Goal: Task Accomplishment & Management: Use online tool/utility

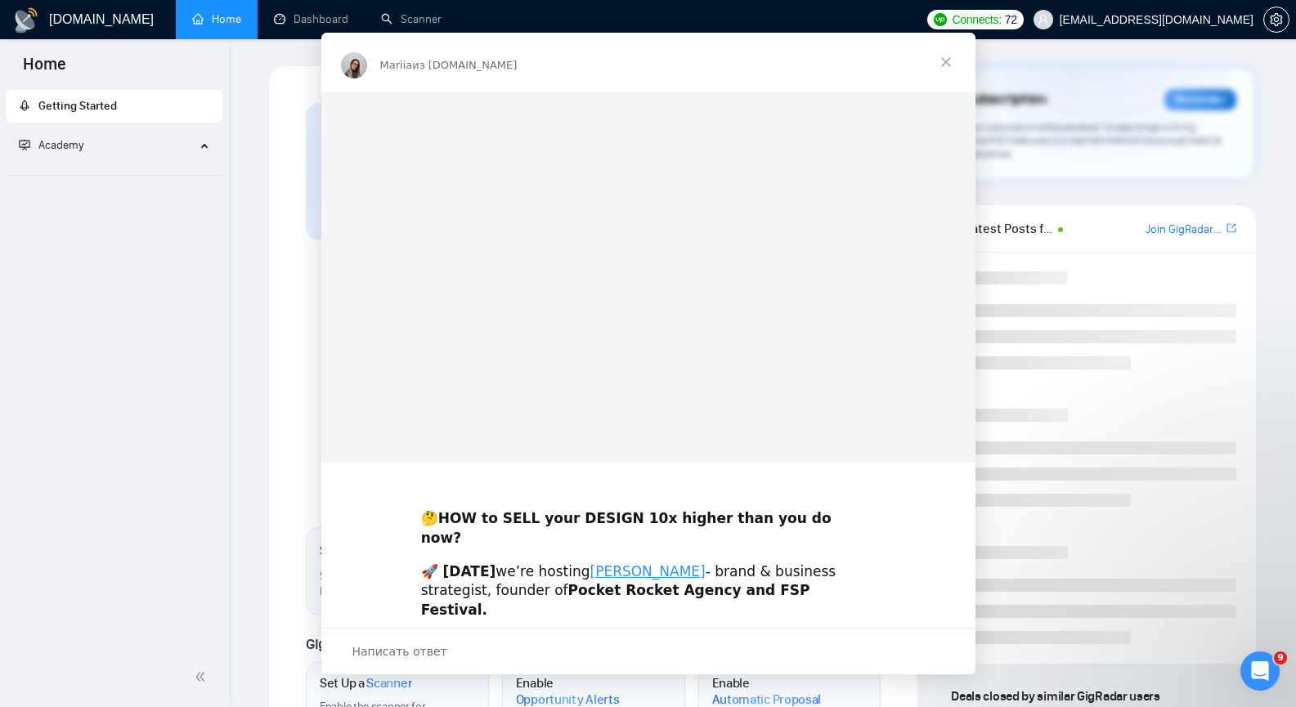
drag, startPoint x: 357, startPoint y: 20, endPoint x: 334, endPoint y: 22, distance: 23.8
click at [334, 22] on div "Мессенджер Intercom" at bounding box center [648, 353] width 1296 height 707
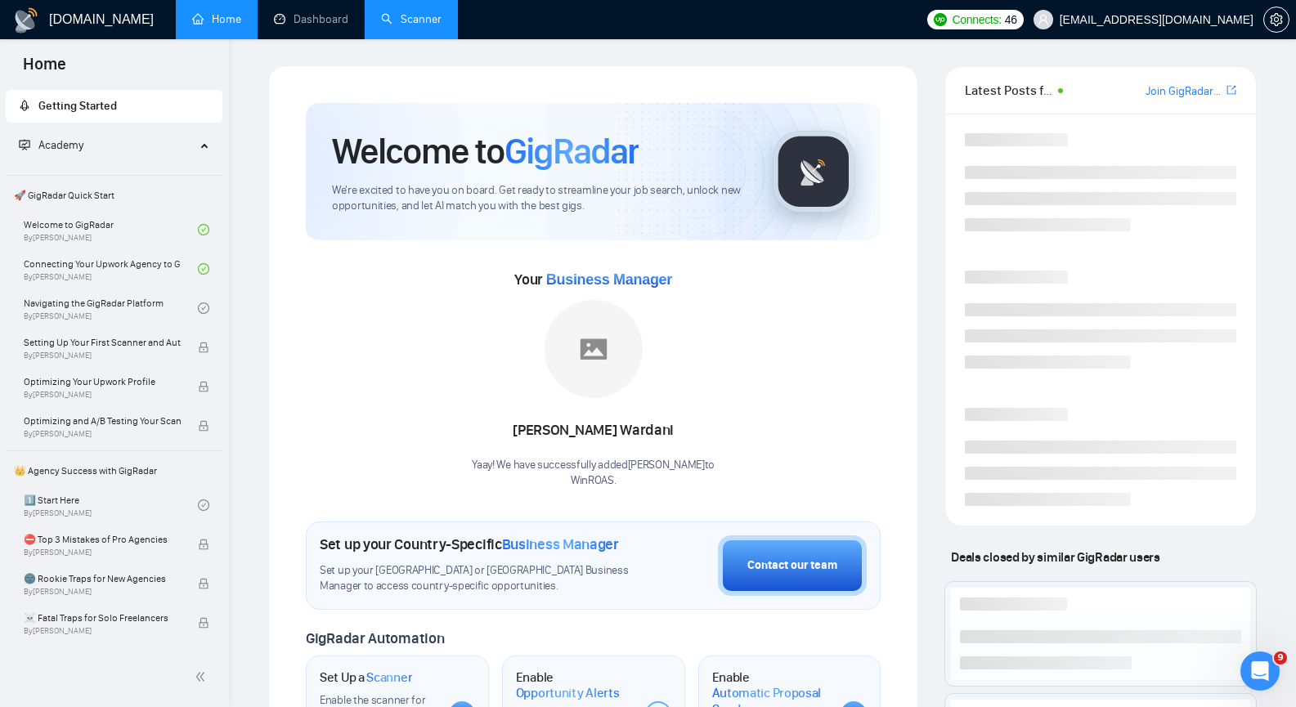
click at [418, 17] on link "Scanner" at bounding box center [411, 19] width 61 height 14
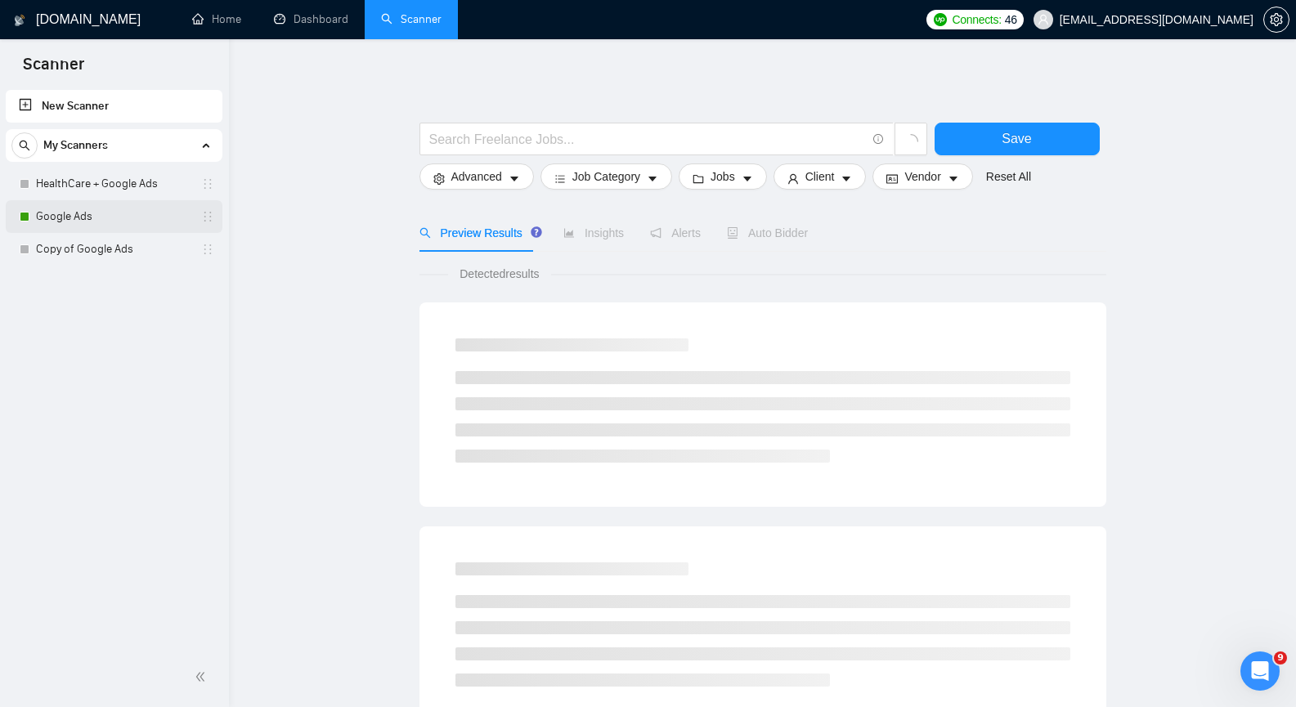
click at [132, 213] on link "Google Ads" at bounding box center [113, 216] width 155 height 33
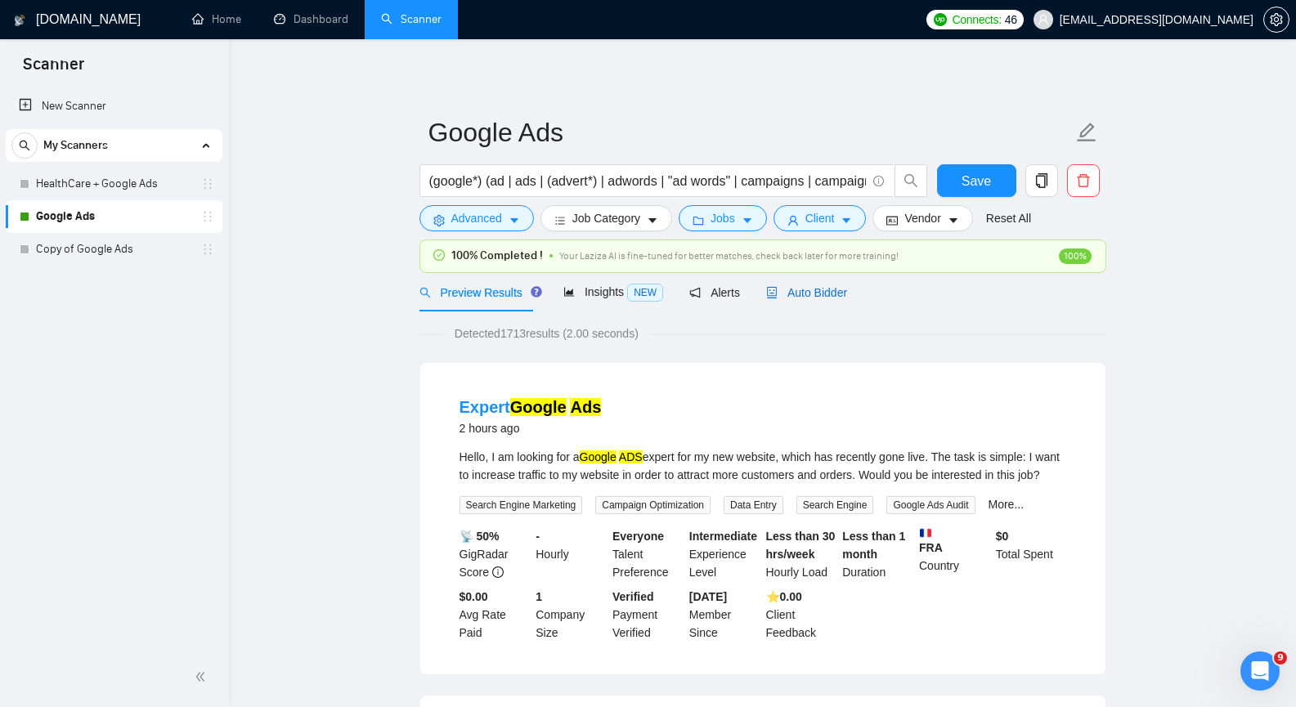
click at [809, 291] on span "Auto Bidder" at bounding box center [806, 292] width 81 height 13
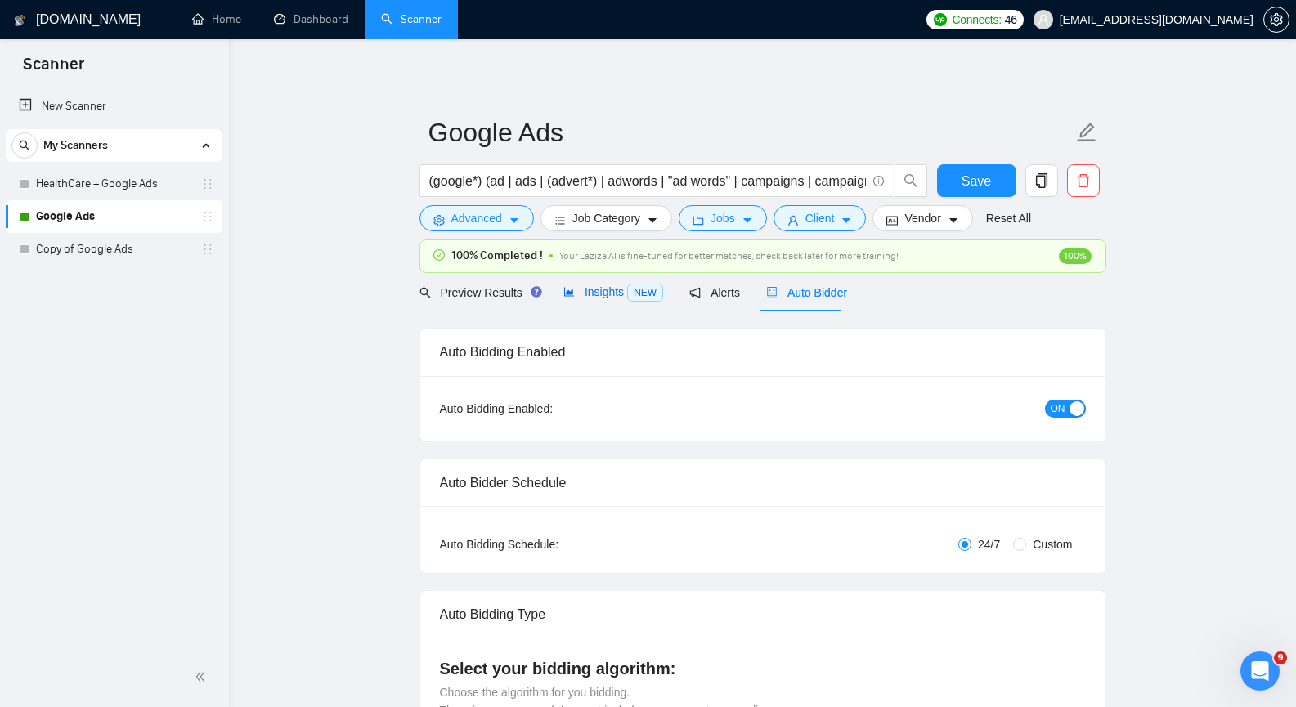
click at [613, 290] on span "Insights NEW" at bounding box center [613, 291] width 100 height 13
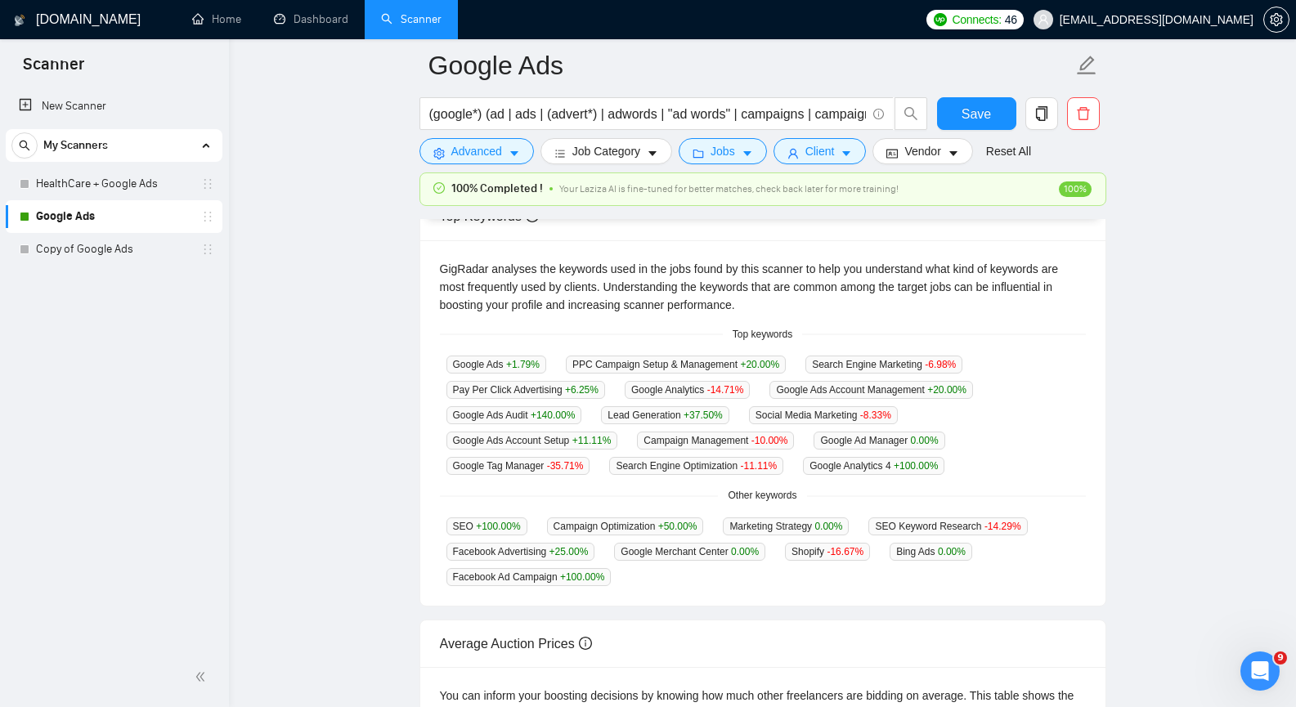
scroll to position [348, 0]
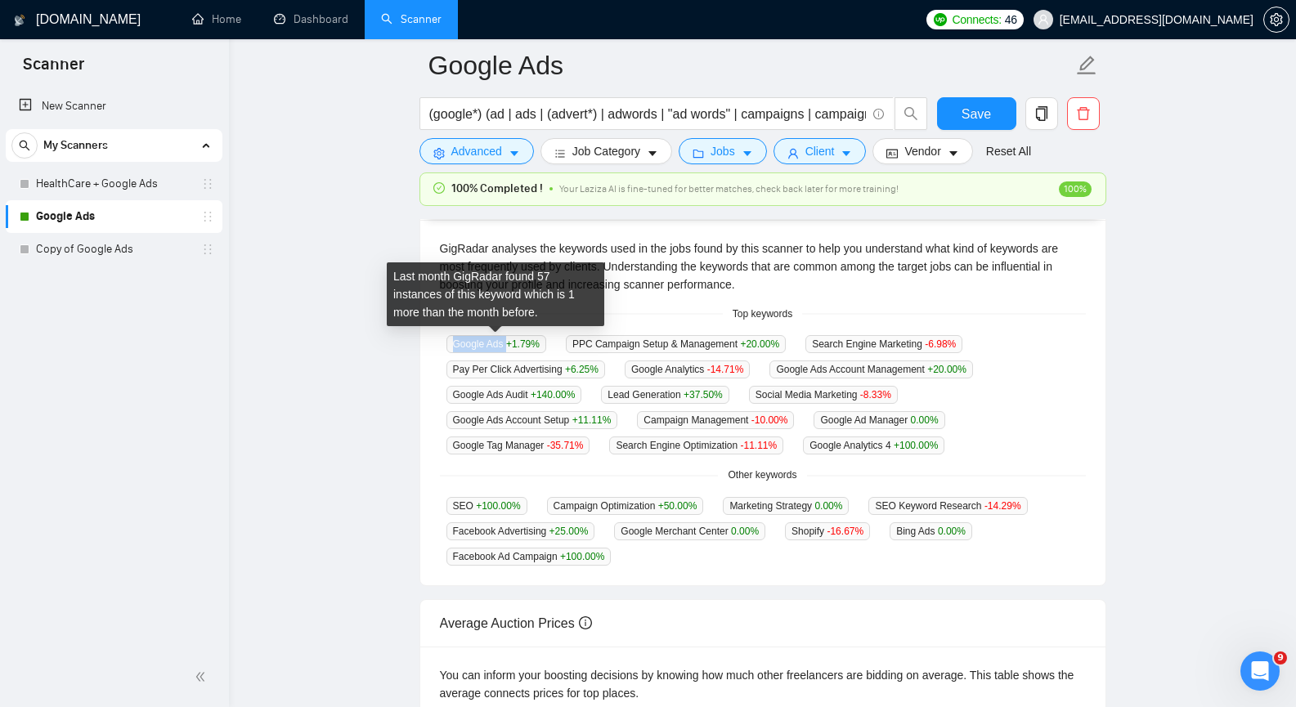
copy span "Google Ads"
drag, startPoint x: 447, startPoint y: 340, endPoint x: 506, endPoint y: 347, distance: 59.2
click at [506, 347] on span "Google Ads +1.79 %" at bounding box center [497, 344] width 100 height 18
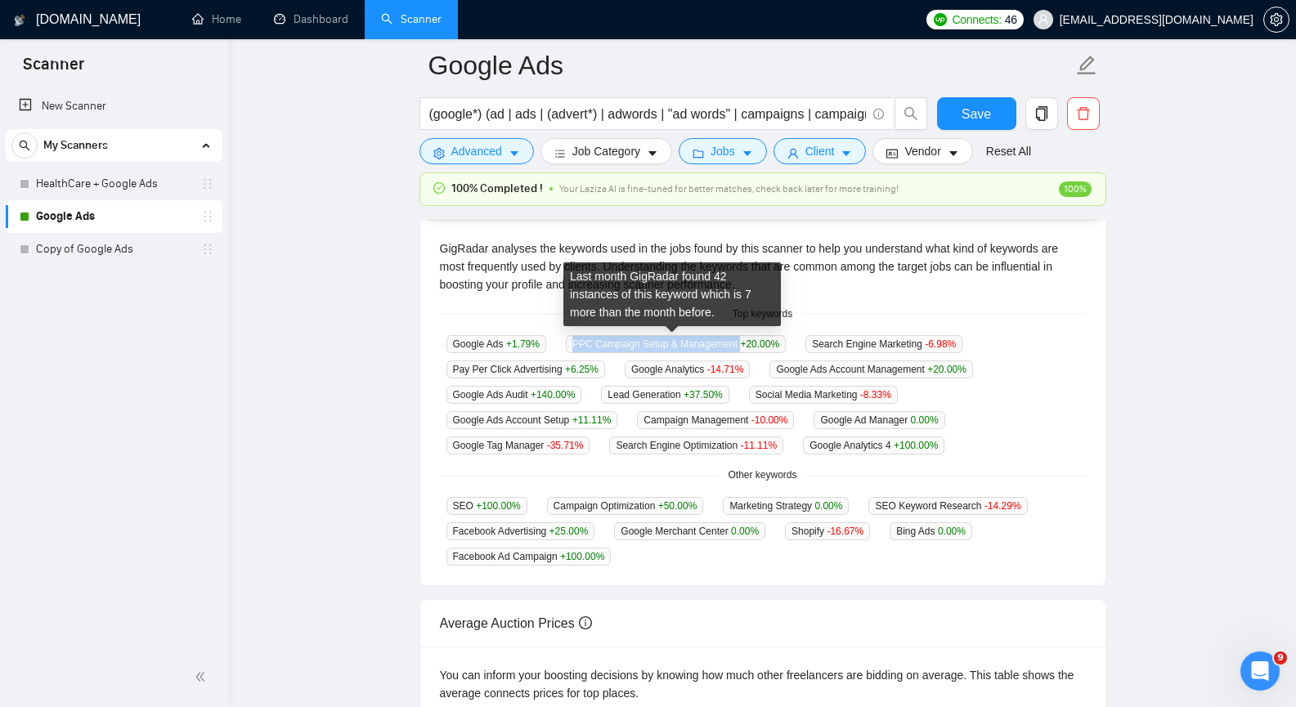
copy span "PPC Campaign Setup & Management"
drag, startPoint x: 570, startPoint y: 342, endPoint x: 736, endPoint y: 338, distance: 166.1
click at [736, 338] on span "PPC Campaign Setup & Management +20.00 %" at bounding box center [676, 344] width 220 height 18
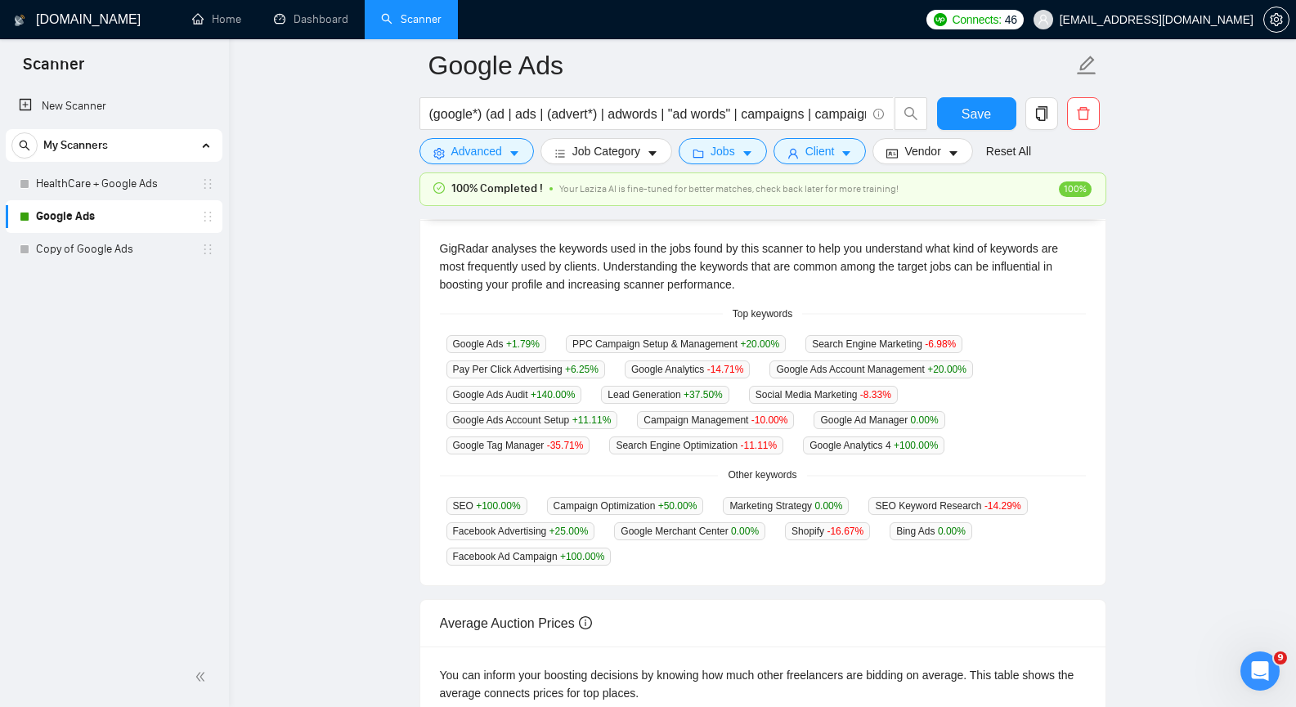
click at [819, 332] on div "GigRadar analyses the keywords used in the jobs found by this scanner to help y…" at bounding box center [762, 403] width 685 height 366
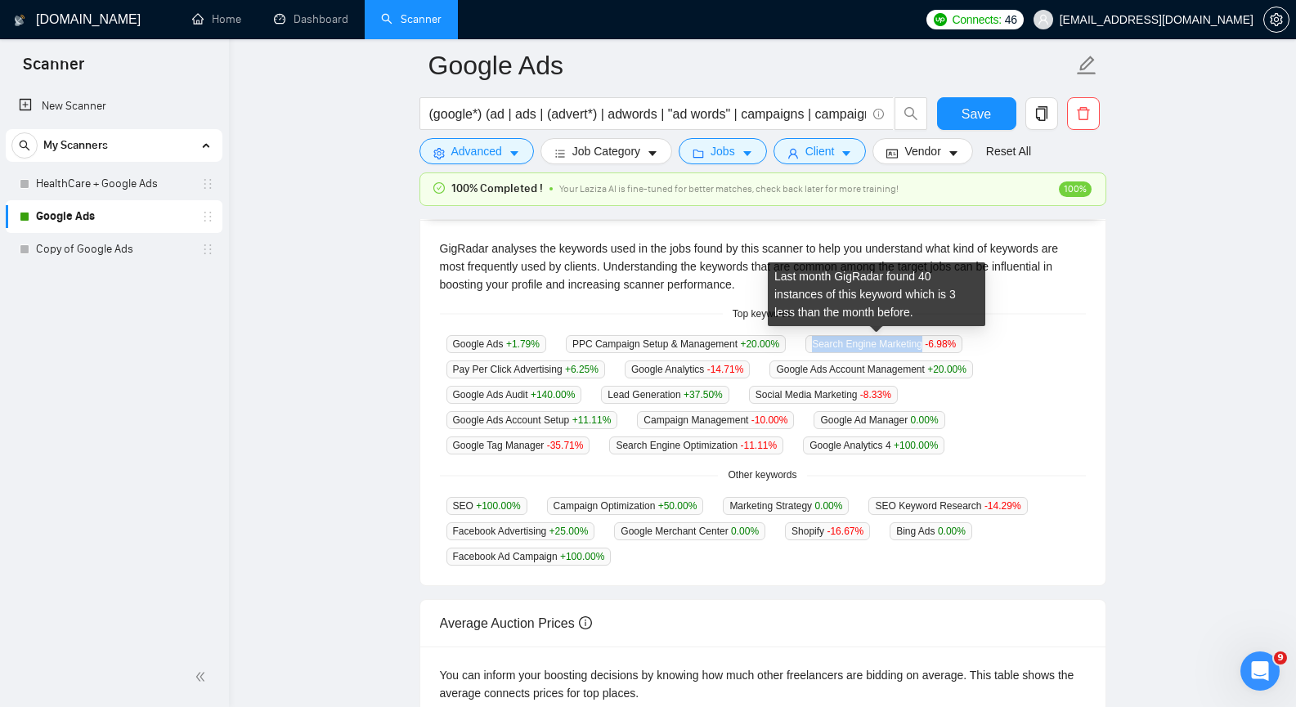
copy span "Search Engine Marketing"
drag, startPoint x: 806, startPoint y: 342, endPoint x: 913, endPoint y: 342, distance: 107.1
click at [913, 342] on span "Search Engine Marketing -6.98 %" at bounding box center [884, 344] width 157 height 18
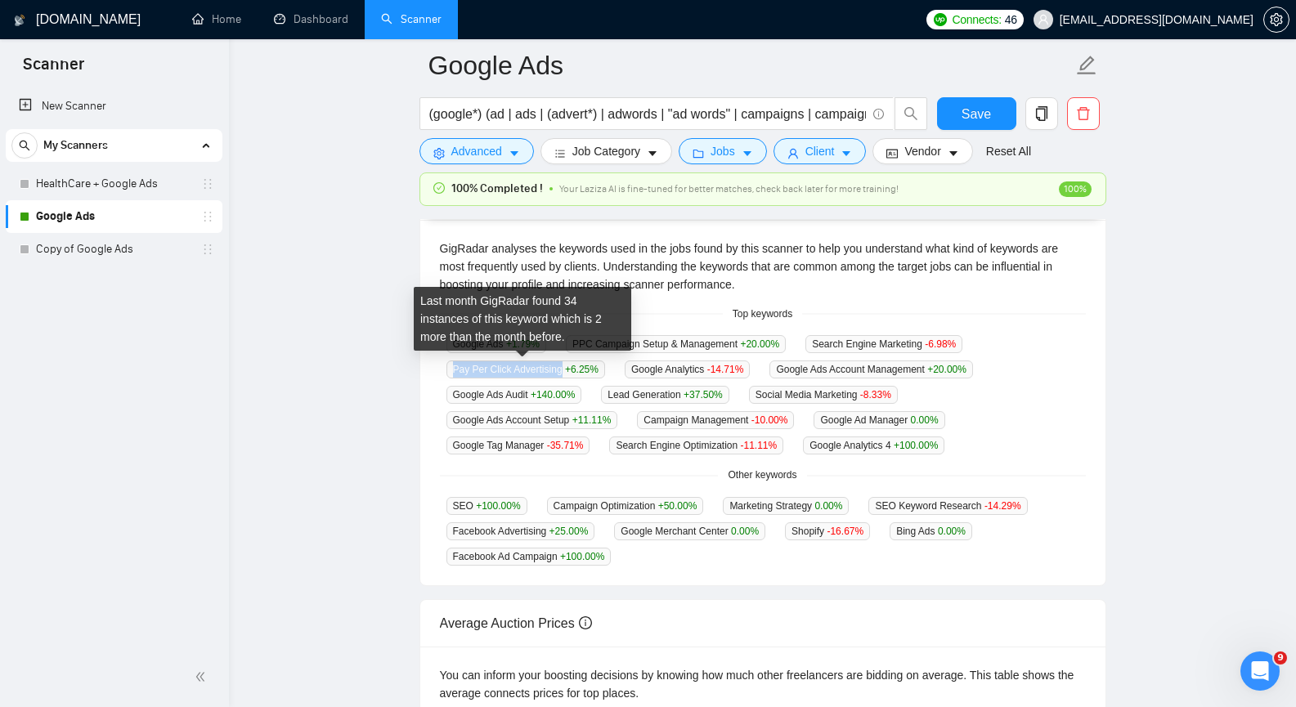
copy span "Pay Per Click Advertising"
drag, startPoint x: 452, startPoint y: 371, endPoint x: 558, endPoint y: 370, distance: 105.5
click at [558, 370] on span "Pay Per Click Advertising +6.25 %" at bounding box center [526, 370] width 159 height 18
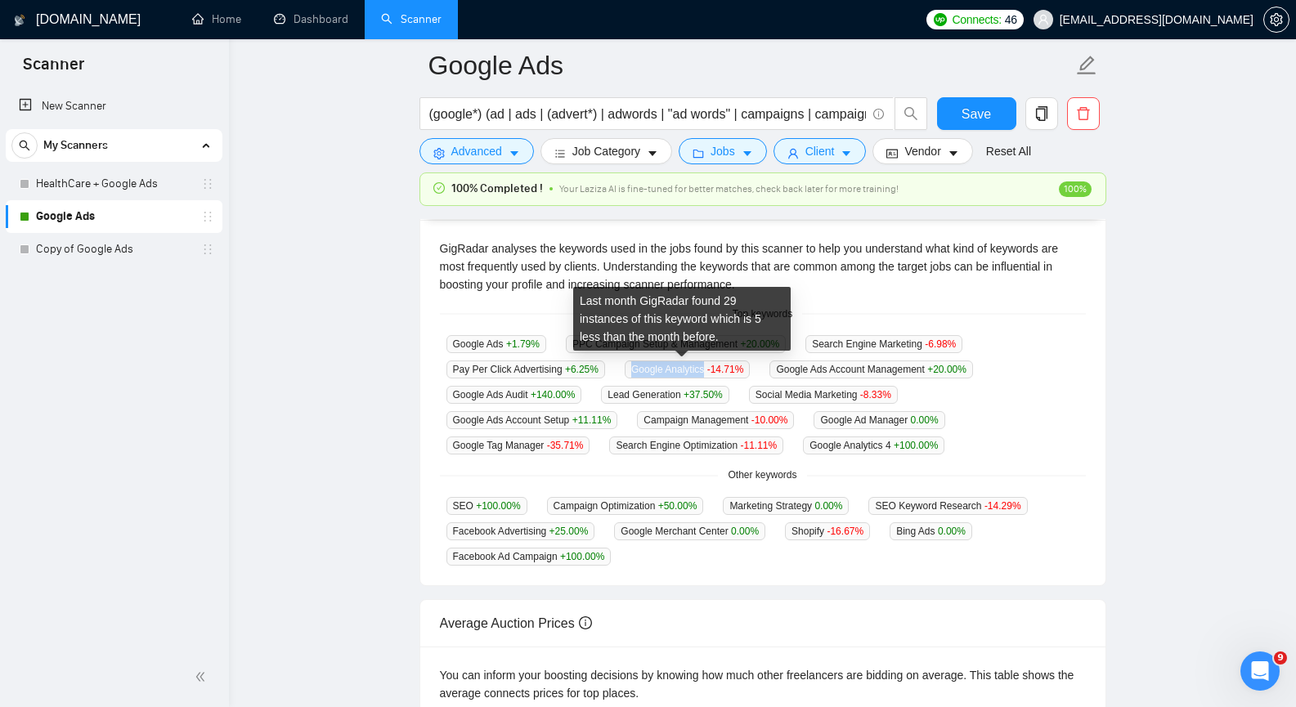
copy span "Google Analytics"
drag, startPoint x: 628, startPoint y: 369, endPoint x: 698, endPoint y: 366, distance: 70.4
click at [698, 366] on span "Google Analytics -14.71 %" at bounding box center [687, 370] width 125 height 18
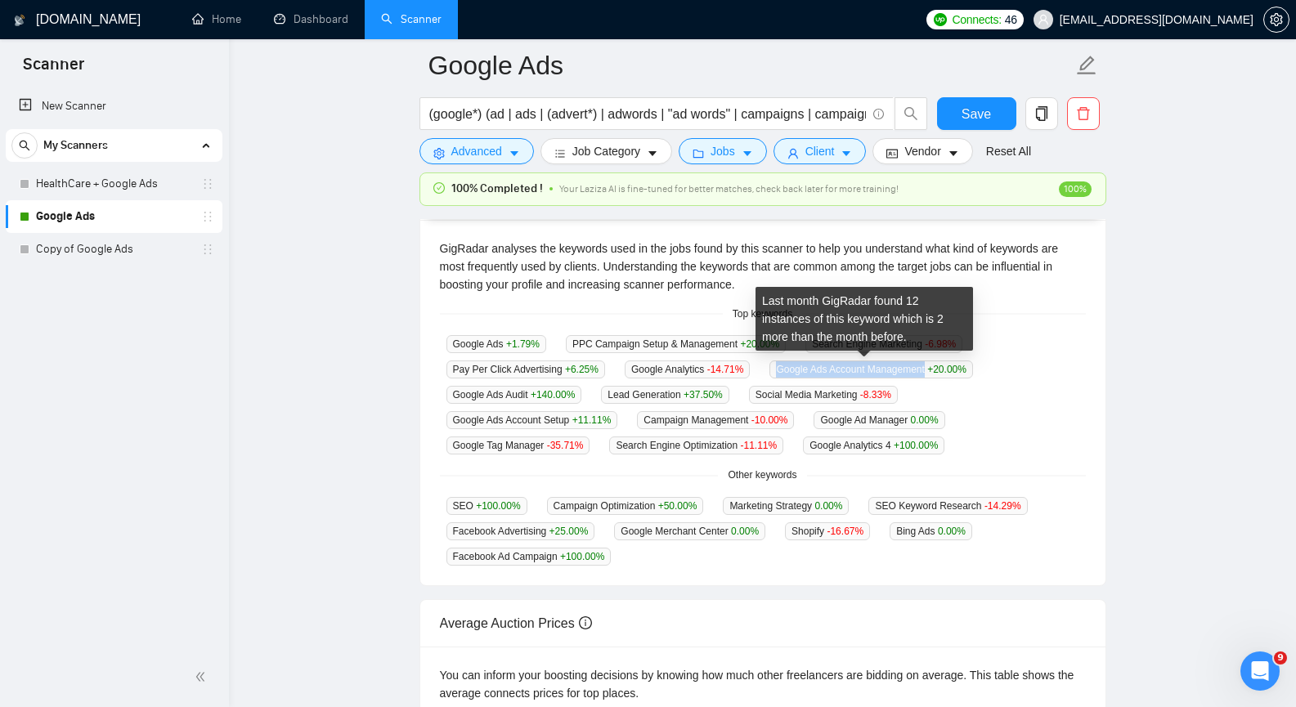
copy span "Google Ads Account Management"
drag, startPoint x: 766, startPoint y: 367, endPoint x: 919, endPoint y: 370, distance: 153.0
click at [919, 370] on span "Google Ads Account Management +20.00 %" at bounding box center [872, 370] width 204 height 18
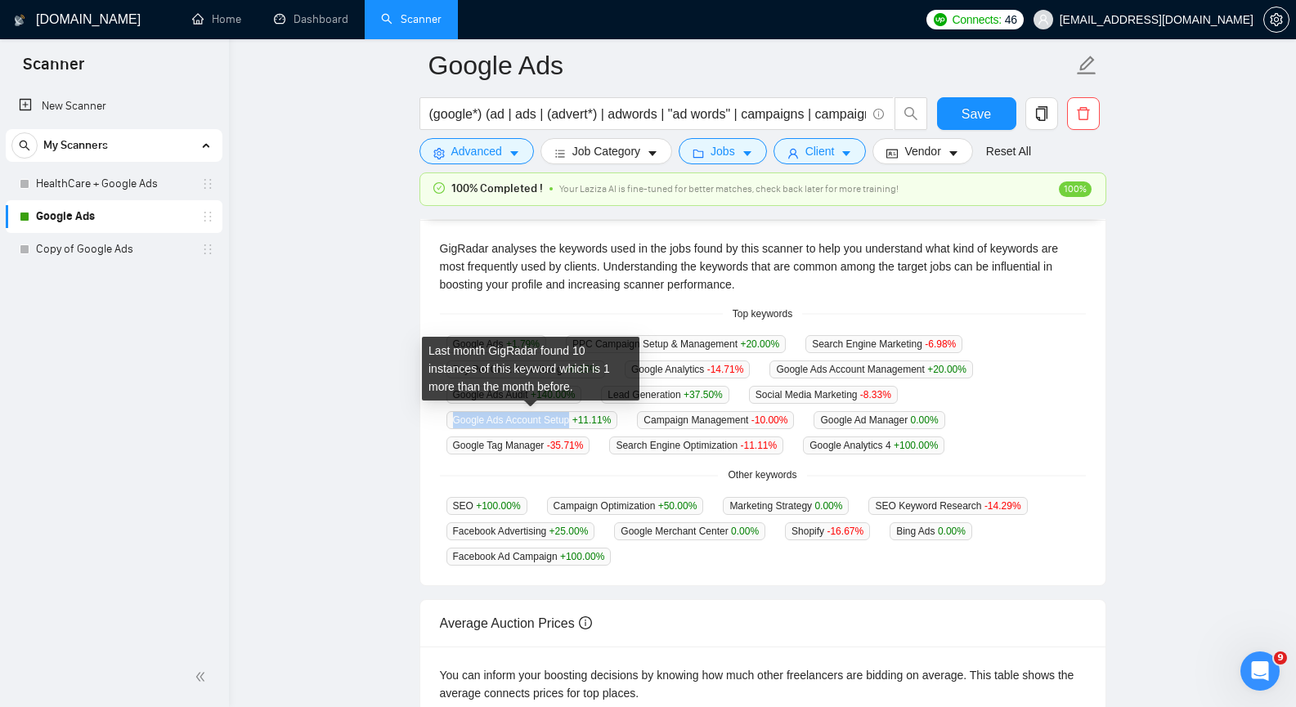
copy span "Google Ads Account Setup"
drag, startPoint x: 451, startPoint y: 416, endPoint x: 569, endPoint y: 416, distance: 118.6
click at [569, 416] on span "Google Ads Account Setup +11.11 %" at bounding box center [533, 420] width 172 height 18
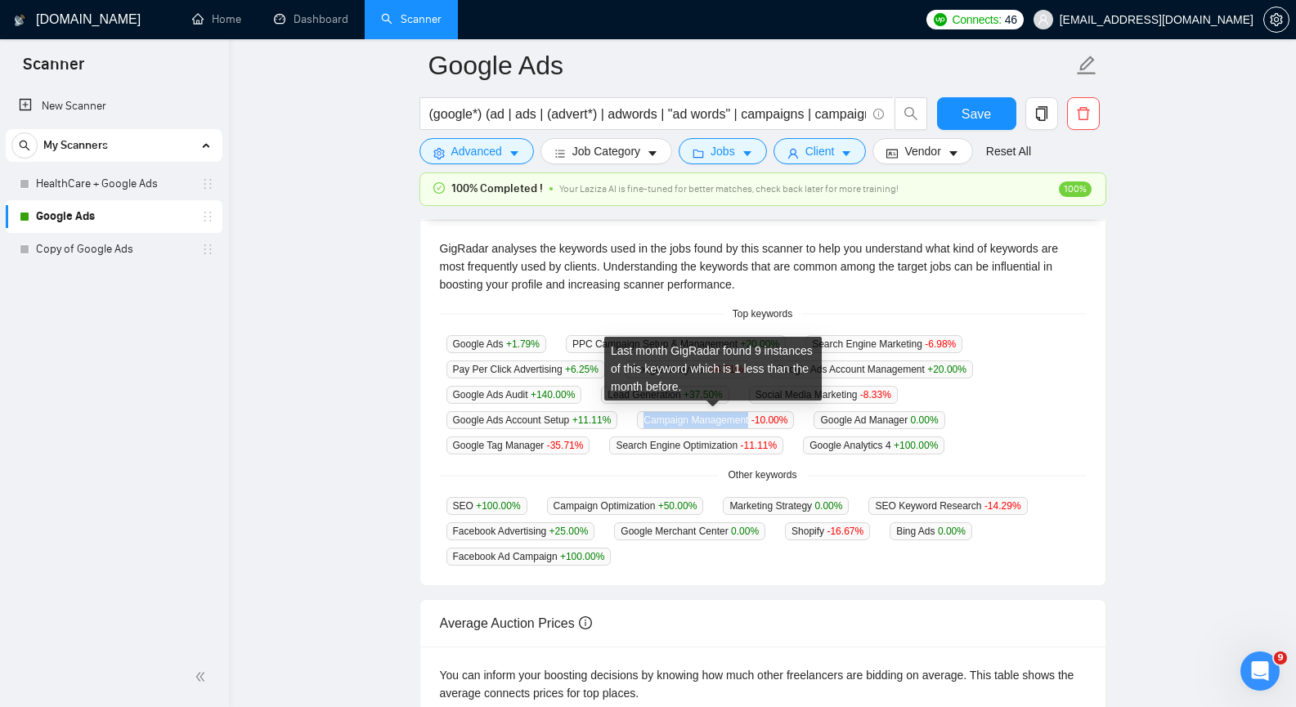
copy span "Campaign Management"
drag, startPoint x: 644, startPoint y: 420, endPoint x: 747, endPoint y: 418, distance: 102.2
click at [747, 418] on span "Campaign Management -10.00 %" at bounding box center [715, 420] width 157 height 18
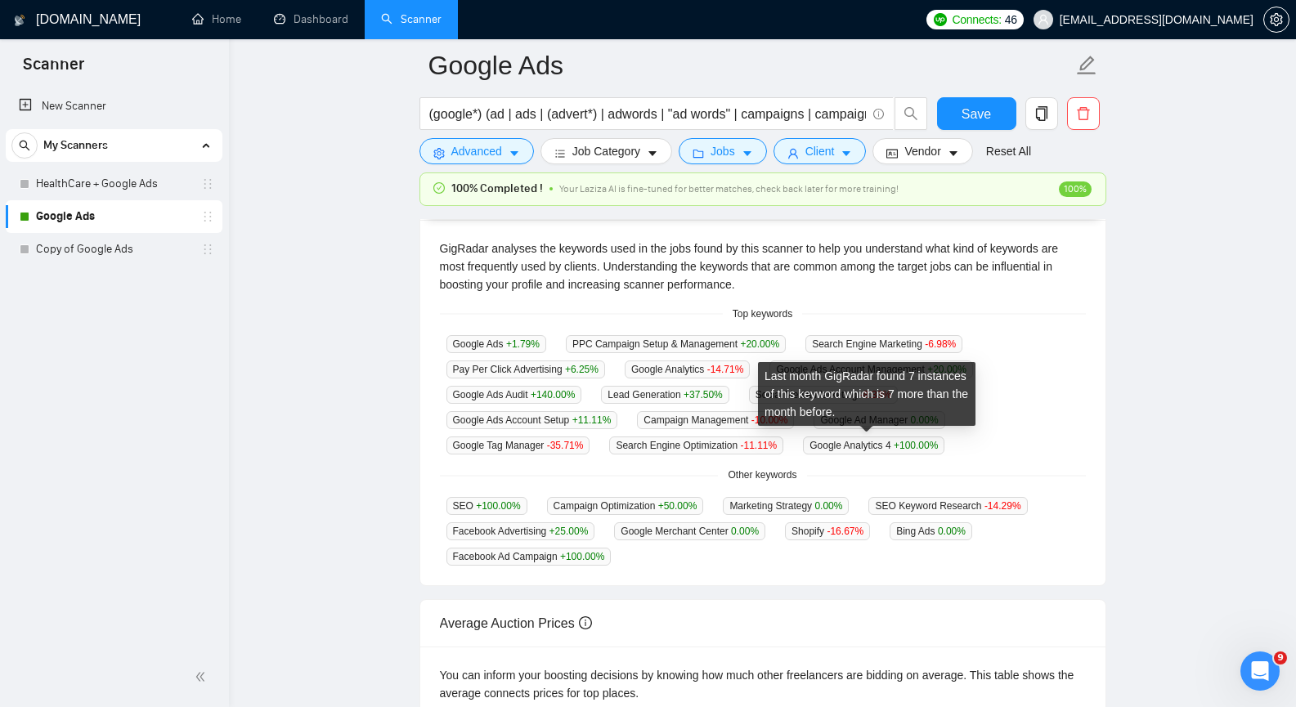
click at [815, 418] on div "Last month GigRadar found 7 instances of this keyword which is 7 more than the …" at bounding box center [867, 394] width 218 height 64
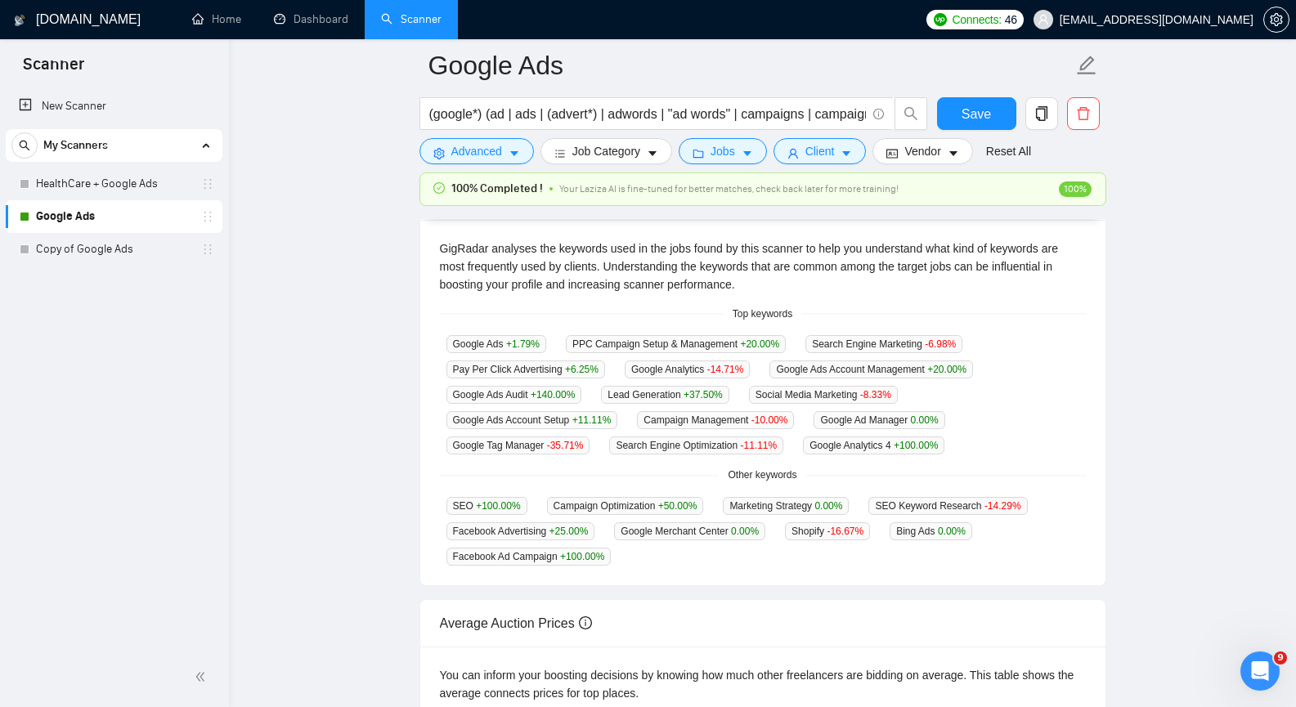
drag, startPoint x: 1008, startPoint y: 446, endPoint x: 981, endPoint y: 442, distance: 27.2
click at [1008, 446] on div "Google Ads +1.79 % PPC Campaign Setup & Management +20.00 % Search Engine Marke…" at bounding box center [763, 394] width 646 height 120
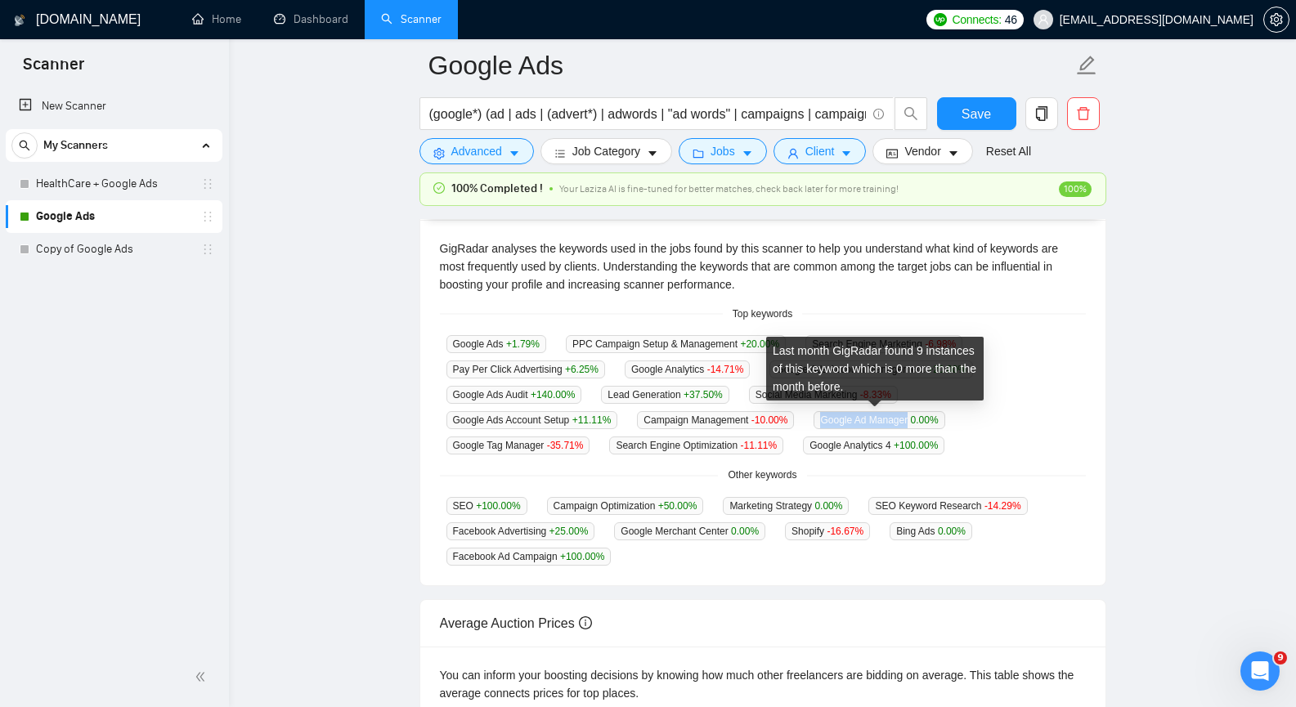
copy span "Google Ad Manager"
drag, startPoint x: 814, startPoint y: 415, endPoint x: 906, endPoint y: 415, distance: 92.4
click at [906, 415] on span "Google Ad Manager 0.00 %" at bounding box center [879, 420] width 131 height 18
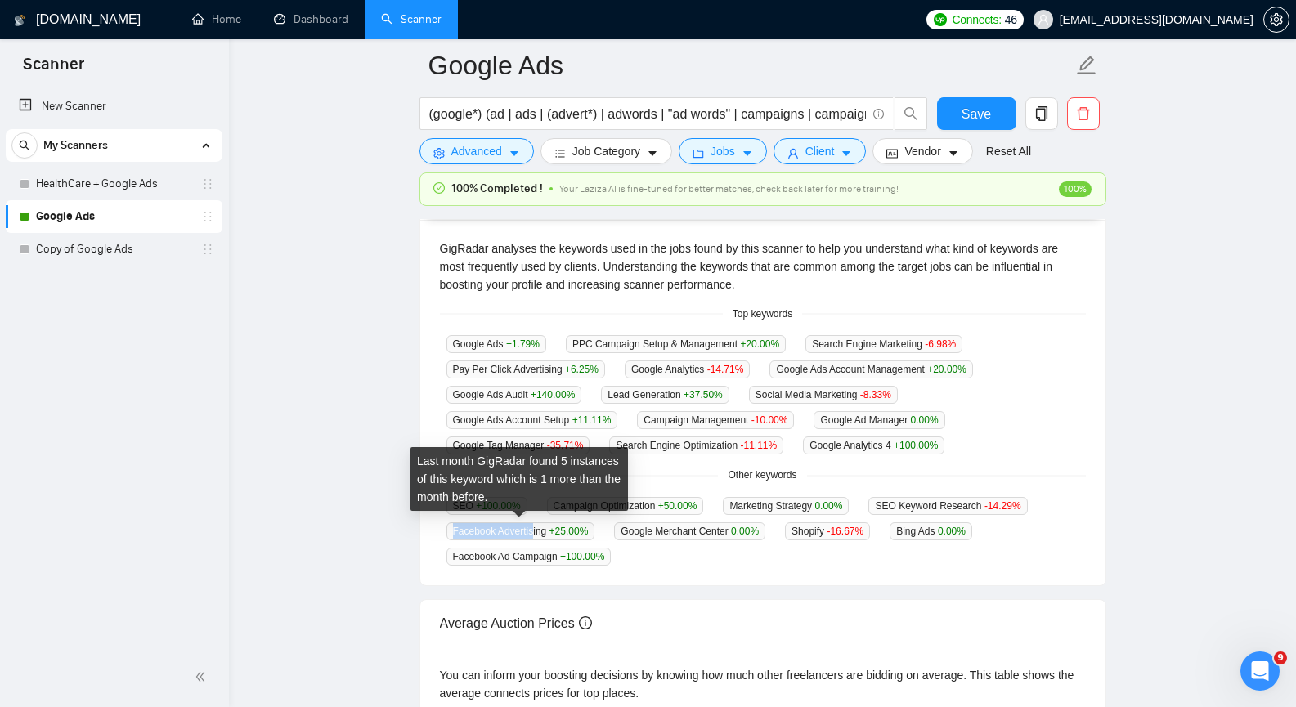
drag, startPoint x: 453, startPoint y: 528, endPoint x: 531, endPoint y: 529, distance: 77.7
click at [531, 529] on span "Facebook Advertising +25.00 %" at bounding box center [521, 532] width 149 height 18
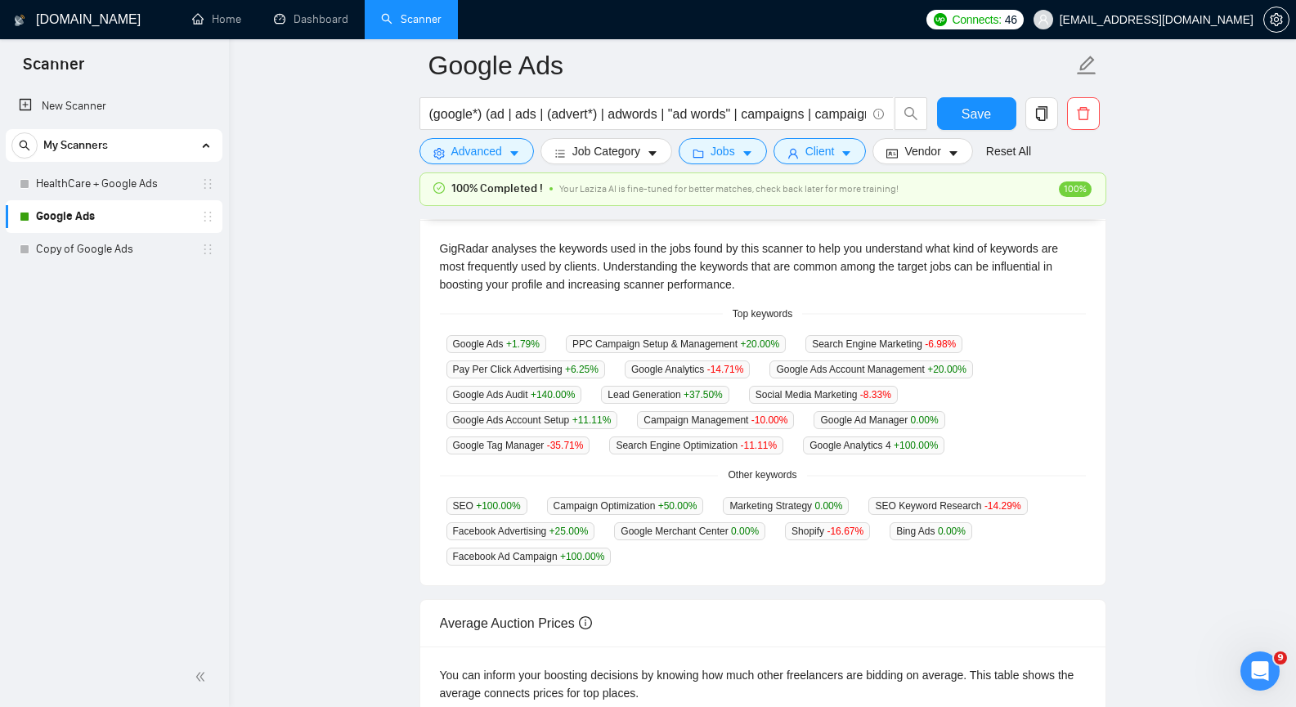
click at [800, 415] on div "Google Ads +1.79 % PPC Campaign Setup & Management +20.00 % Search Engine Marke…" at bounding box center [763, 394] width 646 height 120
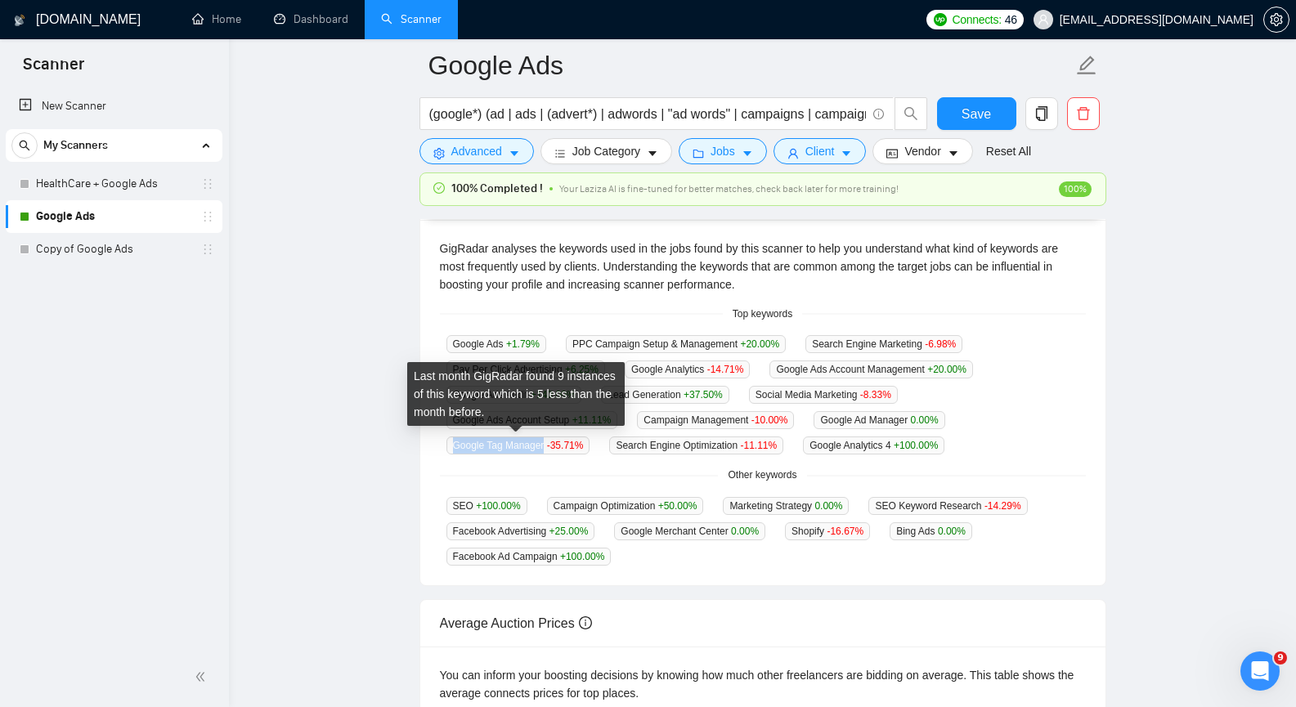
copy span "Google Tag Manager"
drag, startPoint x: 460, startPoint y: 443, endPoint x: 543, endPoint y: 439, distance: 83.5
click at [543, 439] on span "Google Tag Manager -35.71 %" at bounding box center [519, 446] width 144 height 18
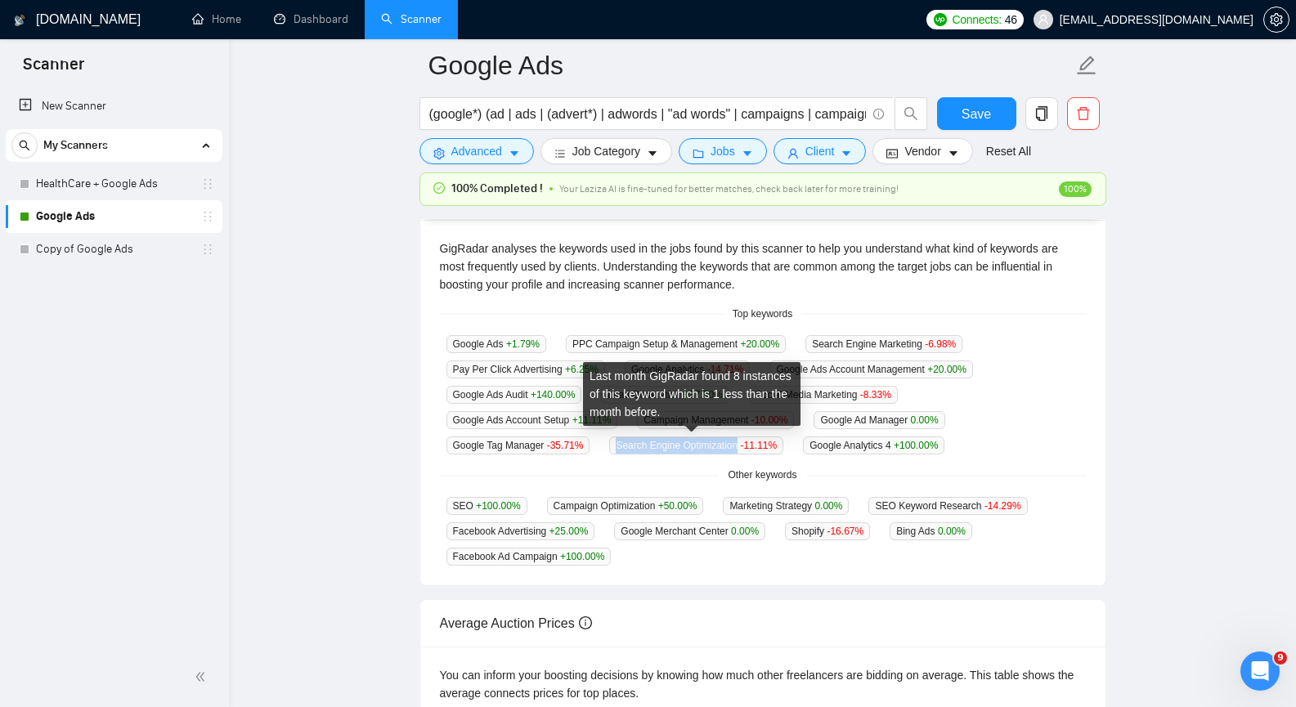
drag, startPoint x: 622, startPoint y: 444, endPoint x: 732, endPoint y: 447, distance: 110.4
click at [732, 447] on span "Search Engine Optimization -11.11 %" at bounding box center [696, 446] width 174 height 18
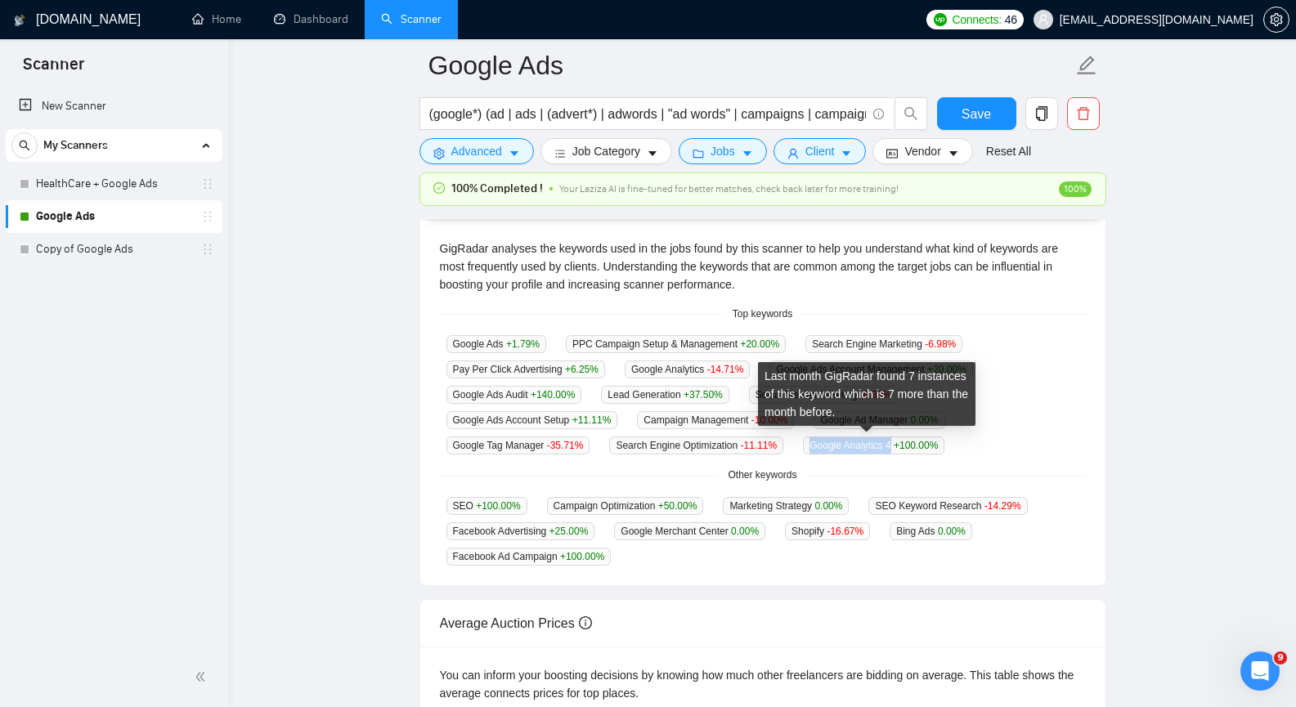
drag, startPoint x: 805, startPoint y: 446, endPoint x: 884, endPoint y: 443, distance: 79.4
click at [884, 443] on span "Google Analytics 4 +100.00 %" at bounding box center [873, 446] width 141 height 18
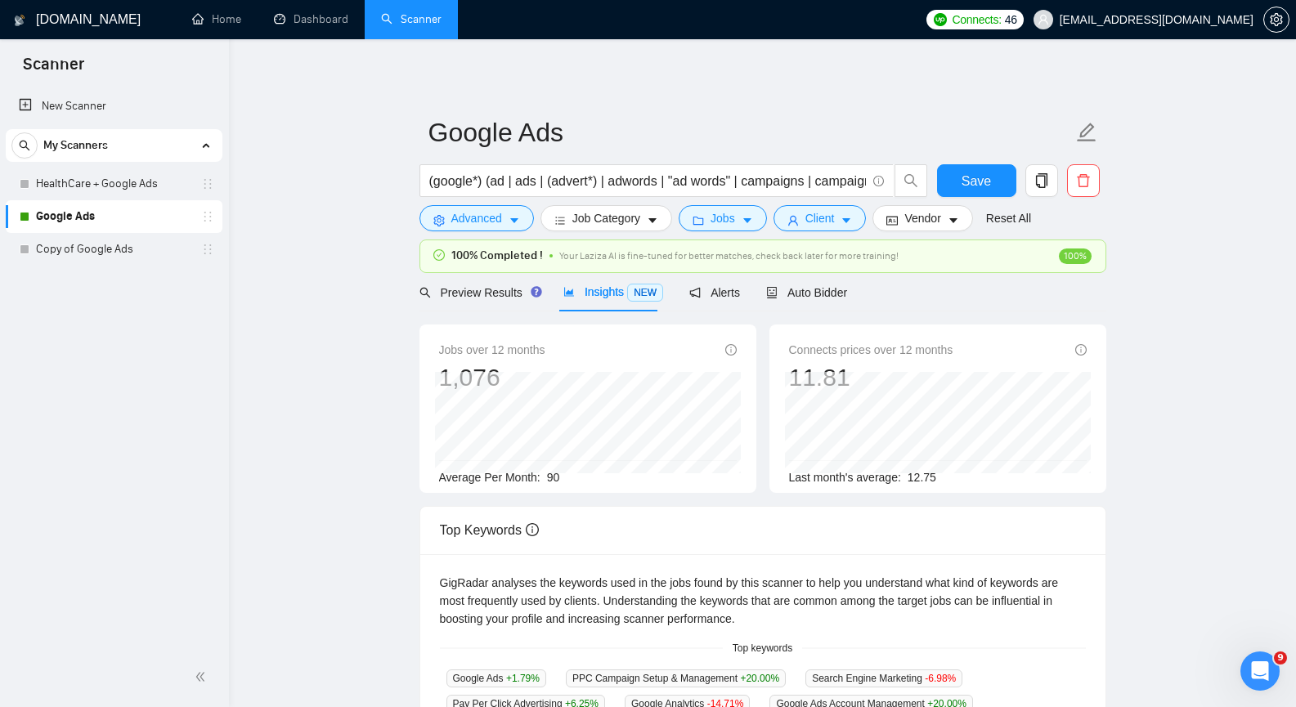
scroll to position [0, 0]
click at [790, 290] on span "Auto Bidder" at bounding box center [806, 292] width 81 height 13
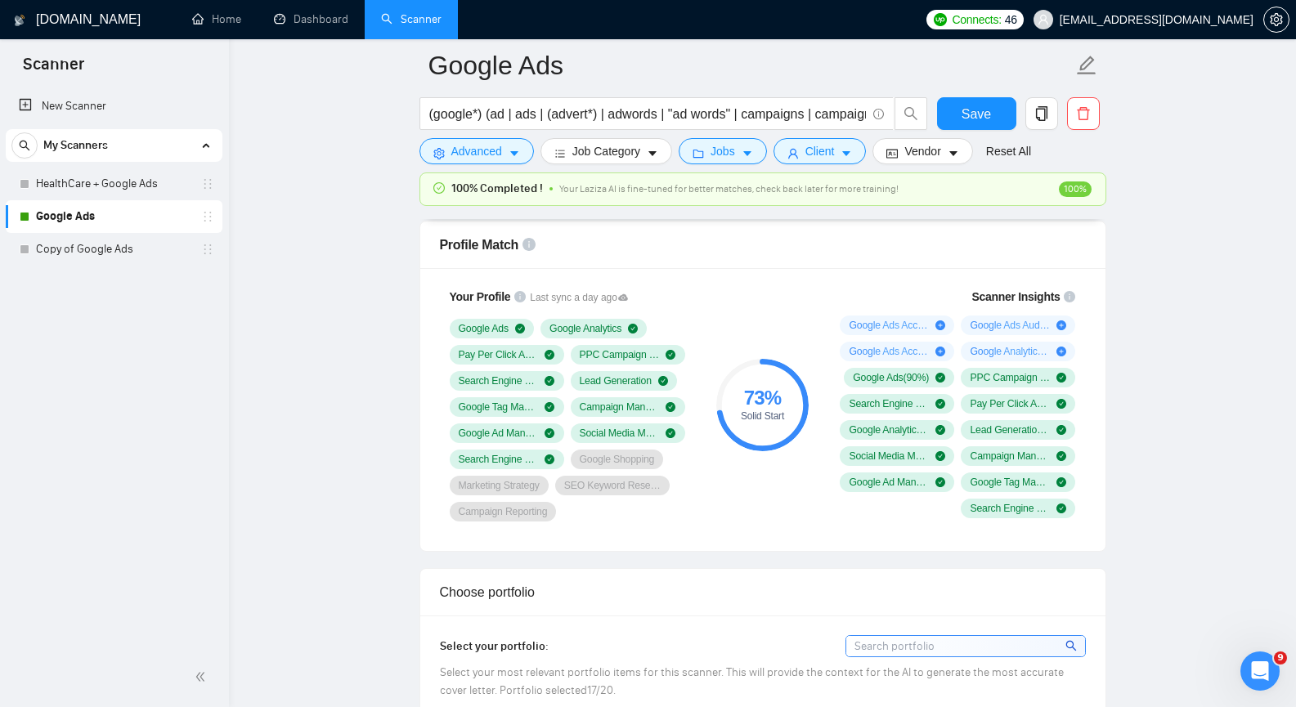
scroll to position [981, 0]
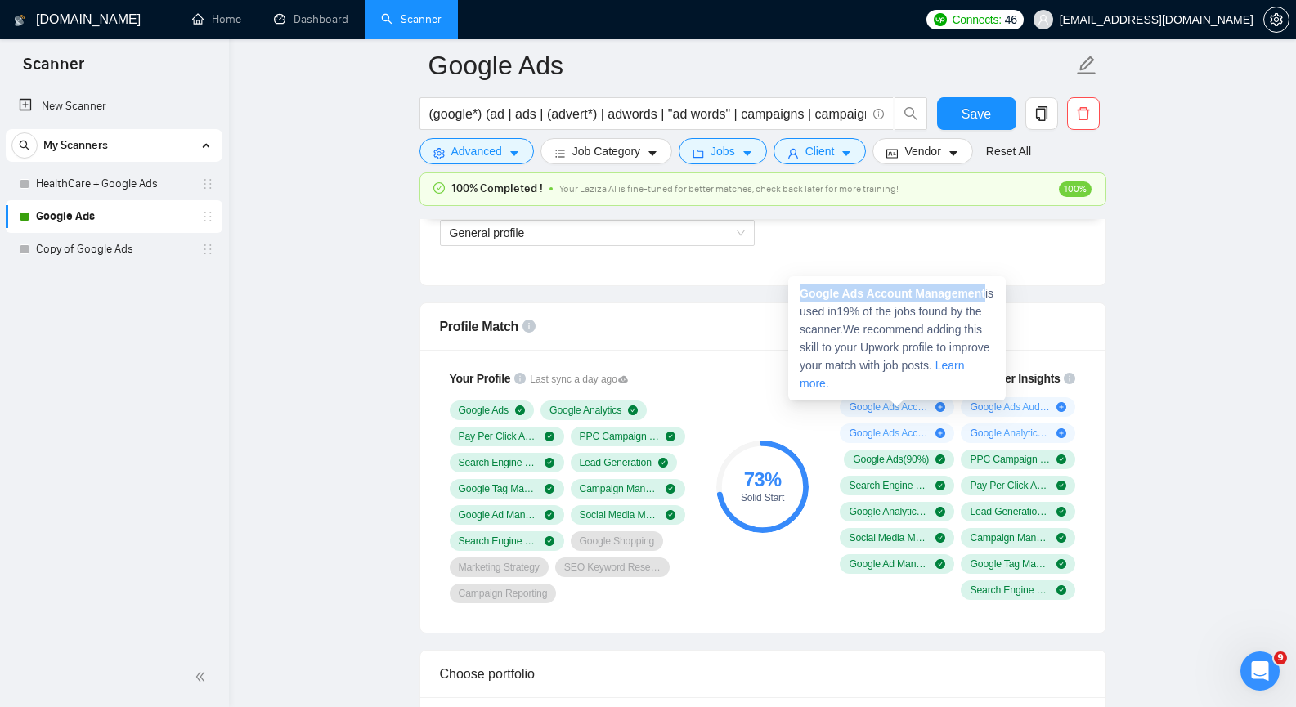
drag, startPoint x: 799, startPoint y: 291, endPoint x: 985, endPoint y: 292, distance: 185.6
click at [985, 292] on div "Google Ads Account Management is used in 19 % of the jobs found by the scanner.…" at bounding box center [897, 338] width 218 height 124
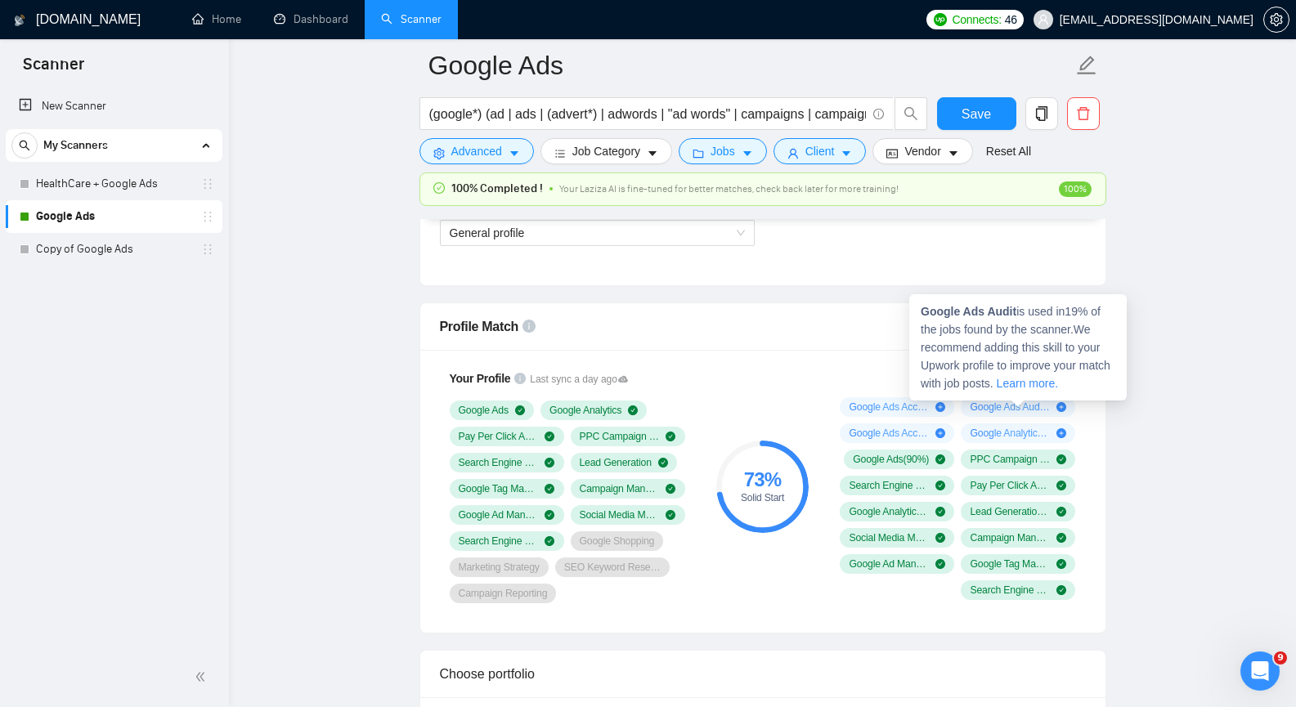
click at [971, 335] on span "Google Ads Audit is used in 19 % of the jobs found by the scanner. We recommend…" at bounding box center [1016, 347] width 190 height 85
drag, startPoint x: 920, startPoint y: 310, endPoint x: 1015, endPoint y: 304, distance: 95.0
click at [1015, 304] on div "Google Ads Audit is used in 19 % of the jobs found by the scanner. We recommend…" at bounding box center [1018, 347] width 218 height 106
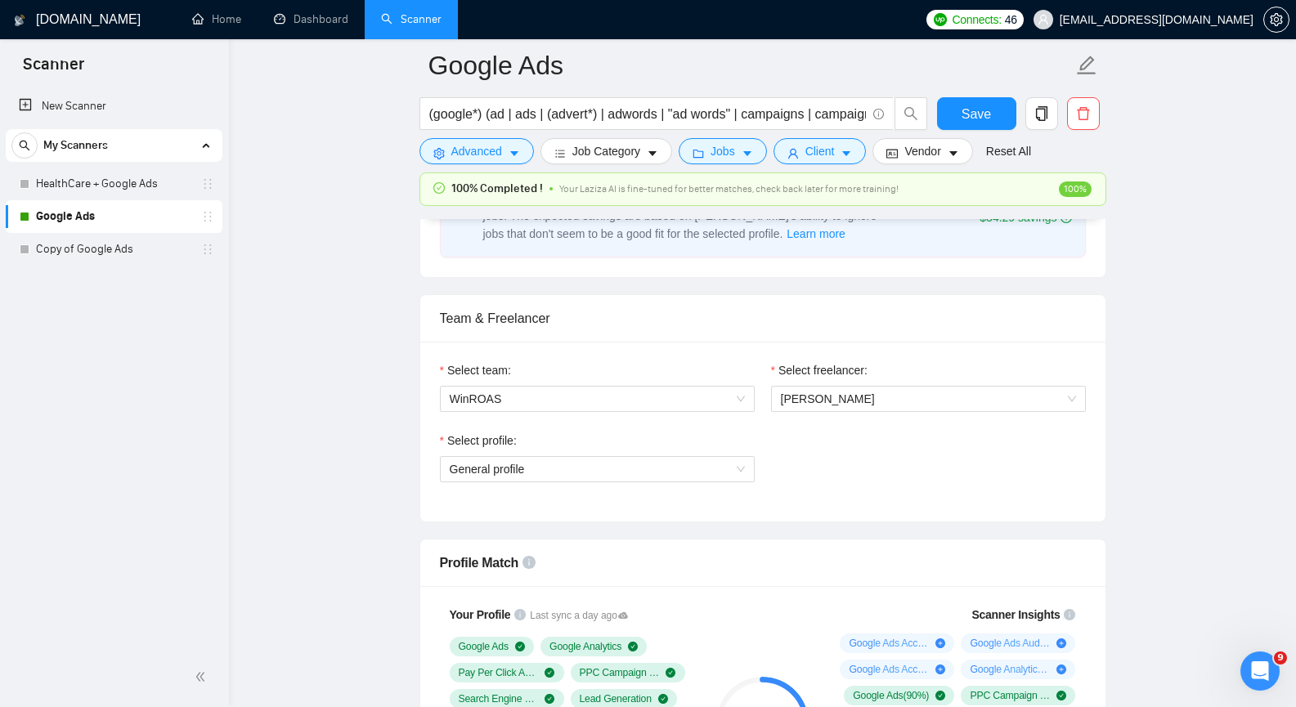
scroll to position [818, 0]
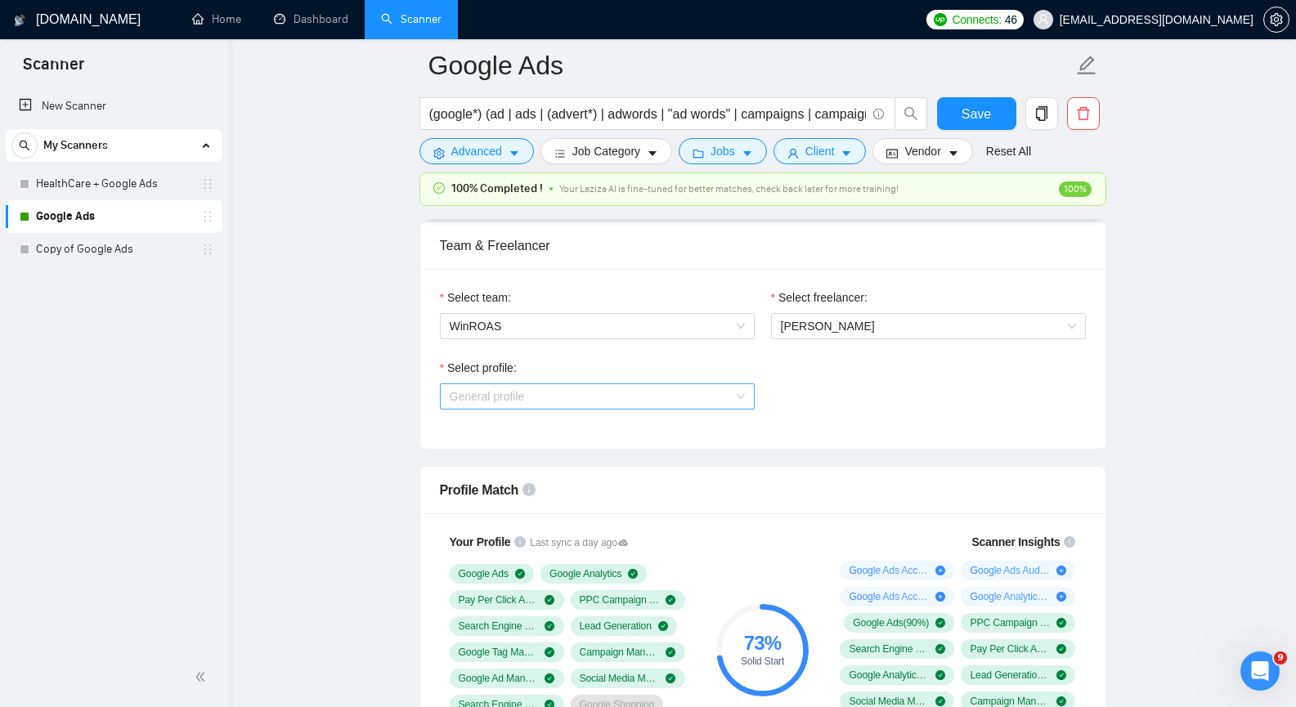
click at [743, 397] on span "General profile" at bounding box center [597, 396] width 295 height 25
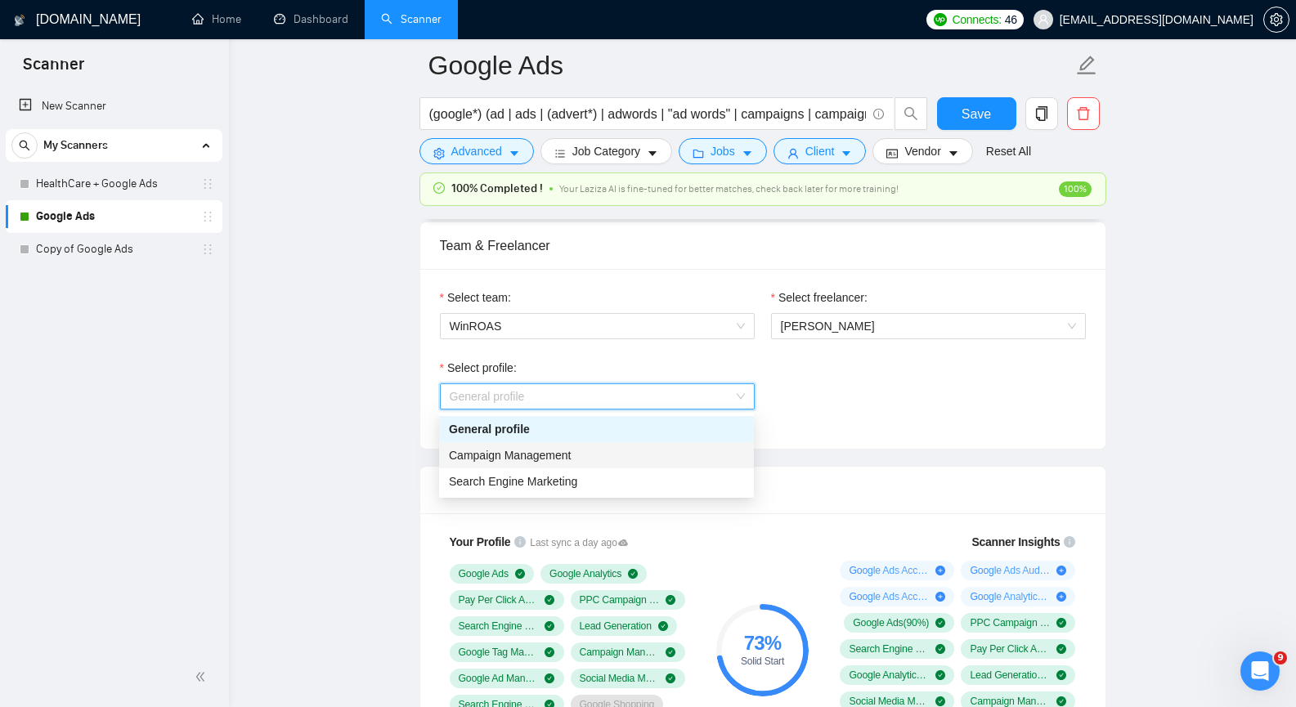
click at [613, 452] on div "Campaign Management" at bounding box center [596, 456] width 295 height 18
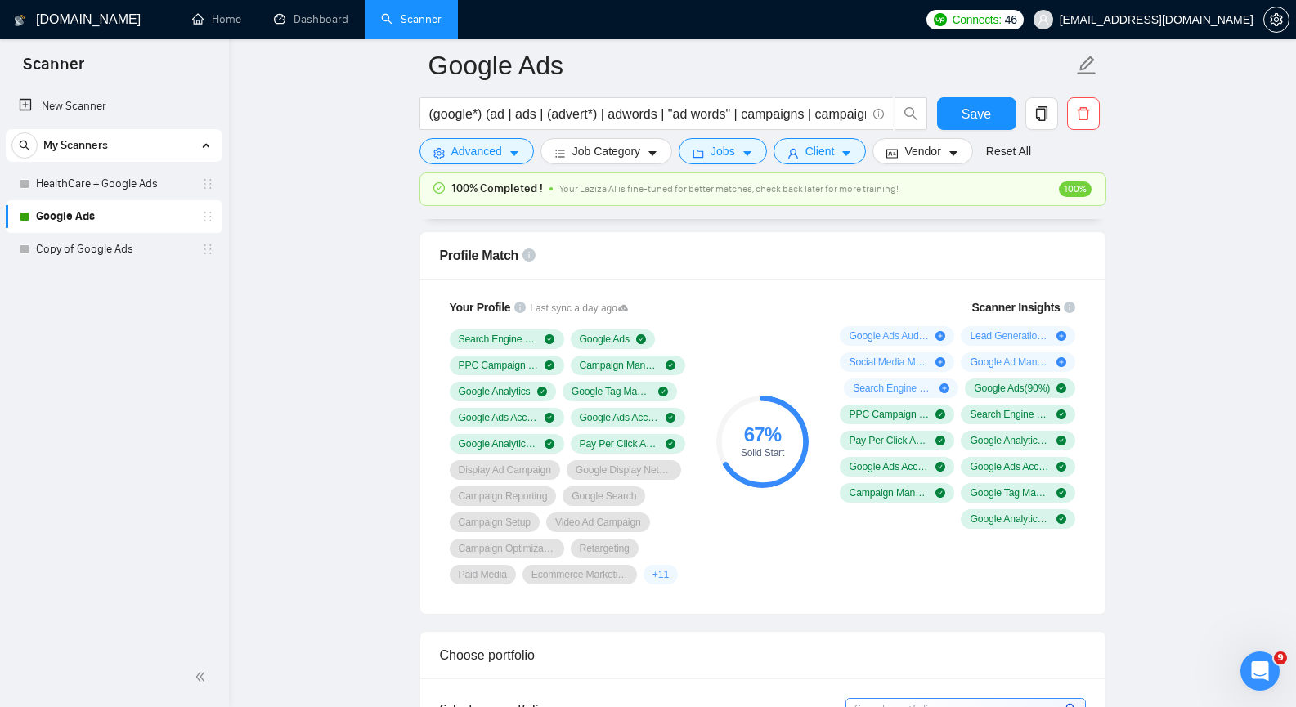
scroll to position [1063, 0]
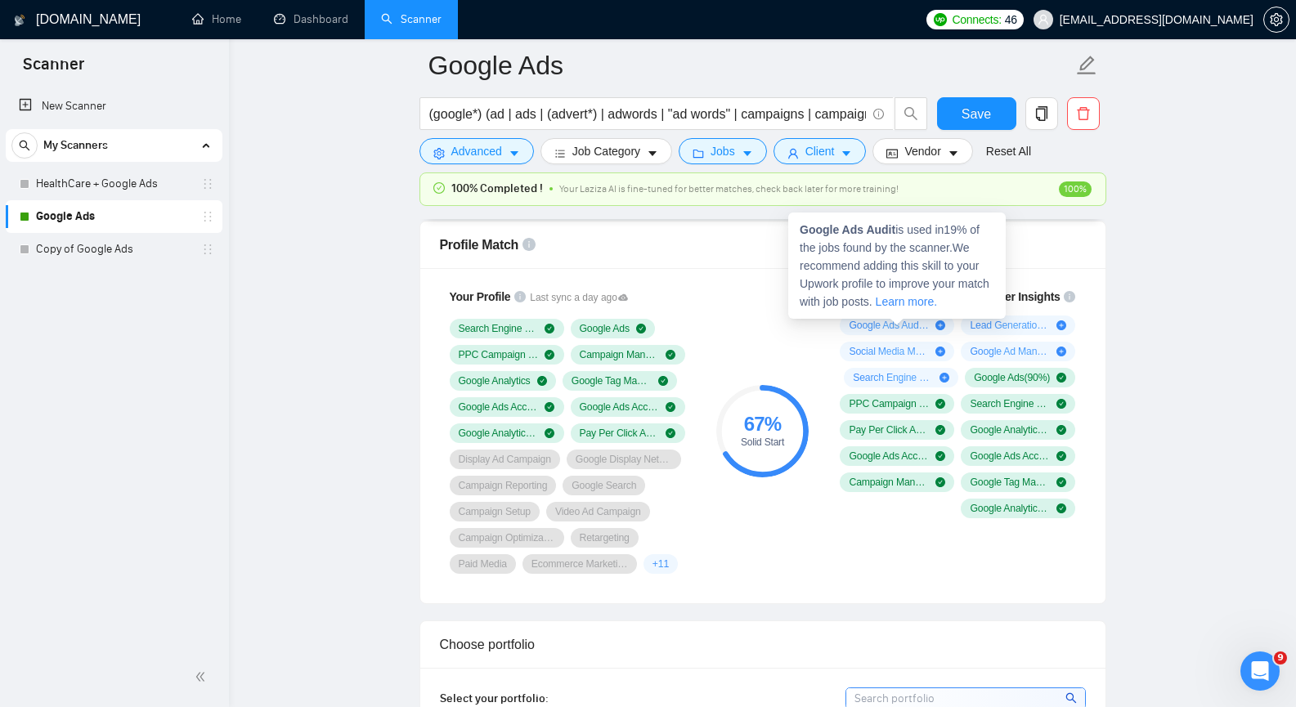
drag, startPoint x: 847, startPoint y: 327, endPoint x: 922, endPoint y: 323, distance: 74.5
click at [922, 323] on div "Google Ads Audit ( 19 %)" at bounding box center [897, 326] width 114 height 20
drag, startPoint x: 800, startPoint y: 231, endPoint x: 896, endPoint y: 224, distance: 96.7
click at [896, 224] on span "Google Ads Audit is used in 19 % of the jobs found by the scanner. We recommend…" at bounding box center [895, 265] width 190 height 85
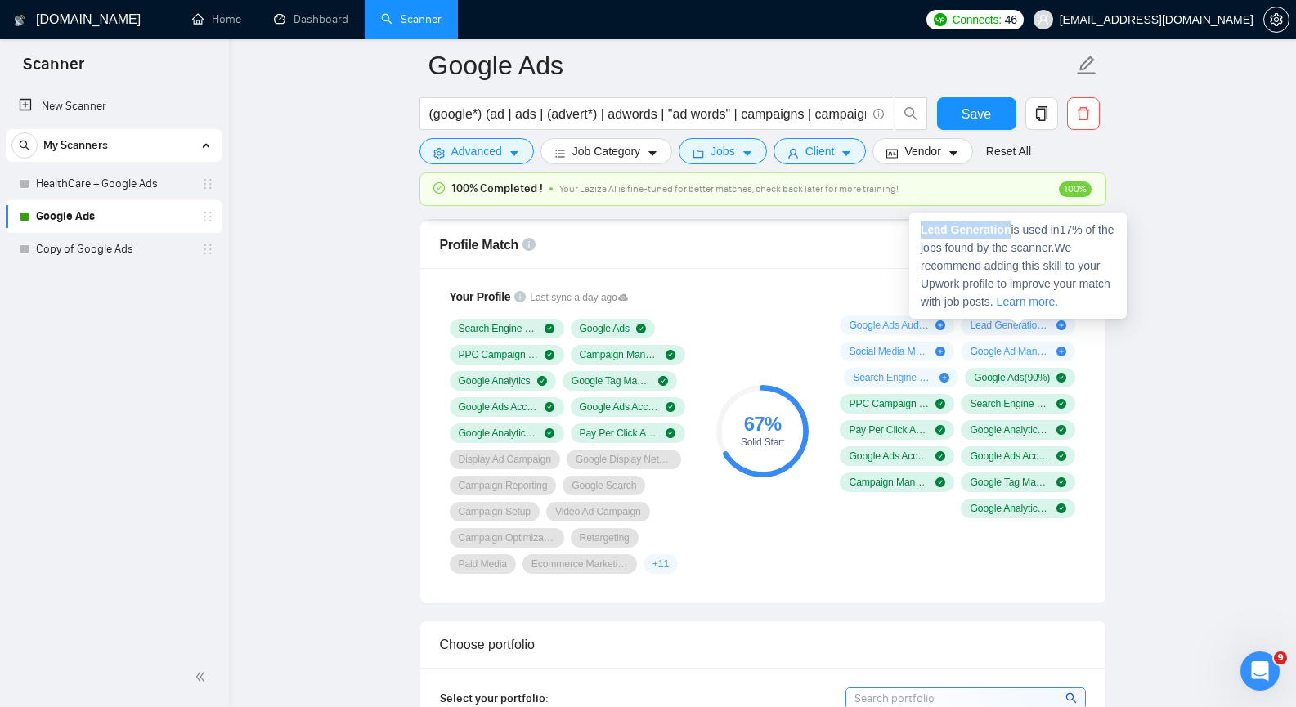
drag, startPoint x: 922, startPoint y: 225, endPoint x: 1006, endPoint y: 230, distance: 84.4
click at [1006, 230] on strong "Lead Generation" at bounding box center [966, 229] width 90 height 13
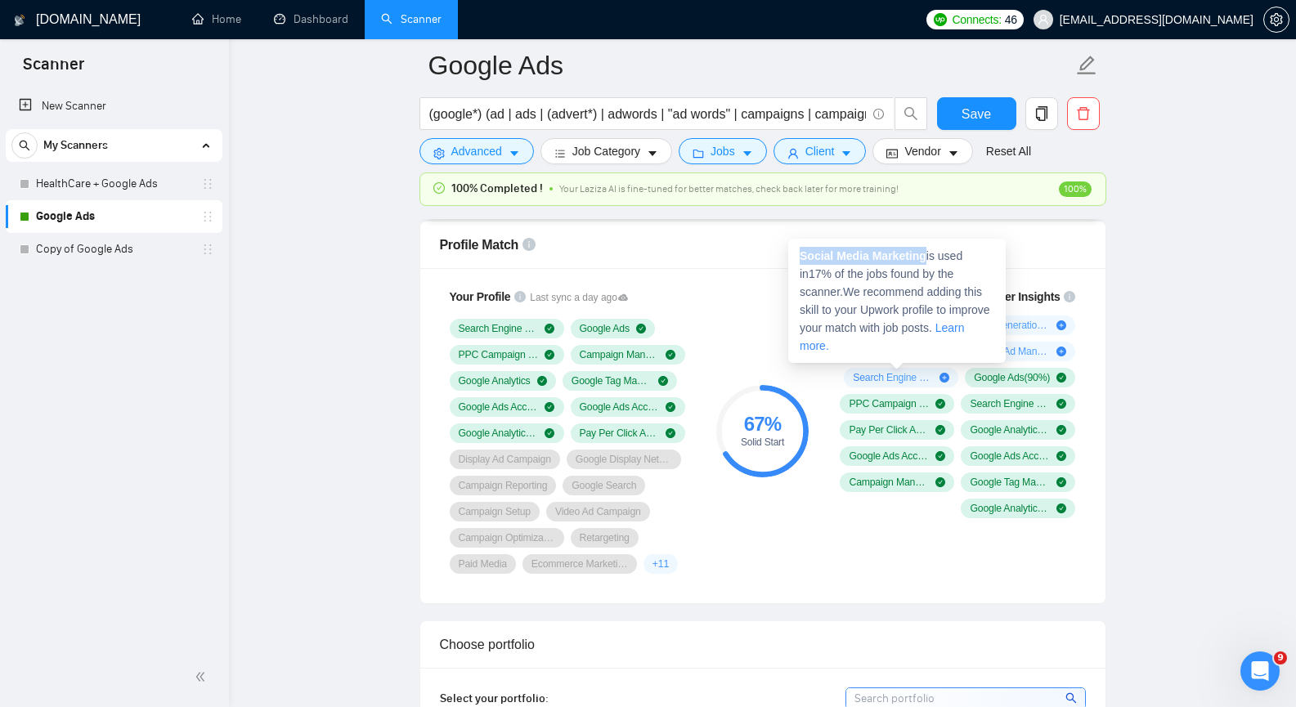
drag, startPoint x: 799, startPoint y: 254, endPoint x: 924, endPoint y: 257, distance: 125.2
click at [924, 257] on div "Social Media Marketing is used in 17 % of the jobs found by the scanner. We rec…" at bounding box center [897, 301] width 218 height 124
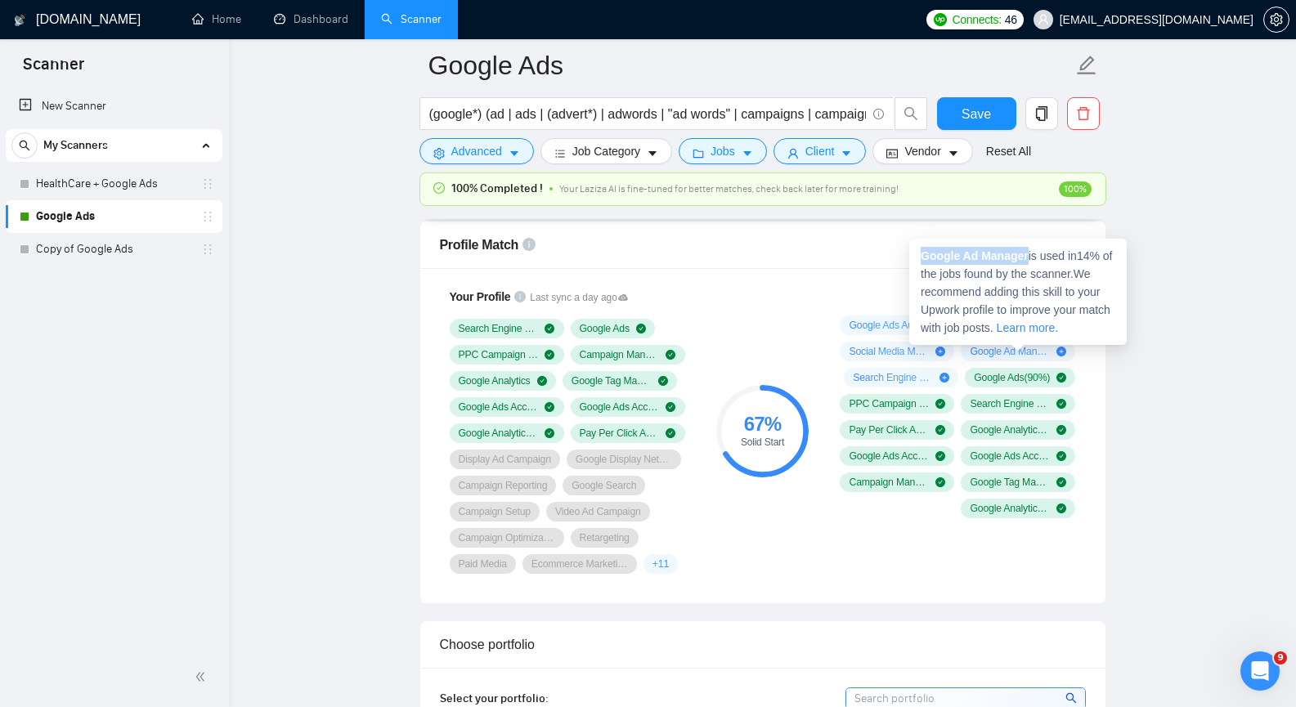
drag, startPoint x: 922, startPoint y: 257, endPoint x: 1027, endPoint y: 252, distance: 105.6
click at [1027, 252] on strong "Google Ad Manager" at bounding box center [975, 255] width 108 height 13
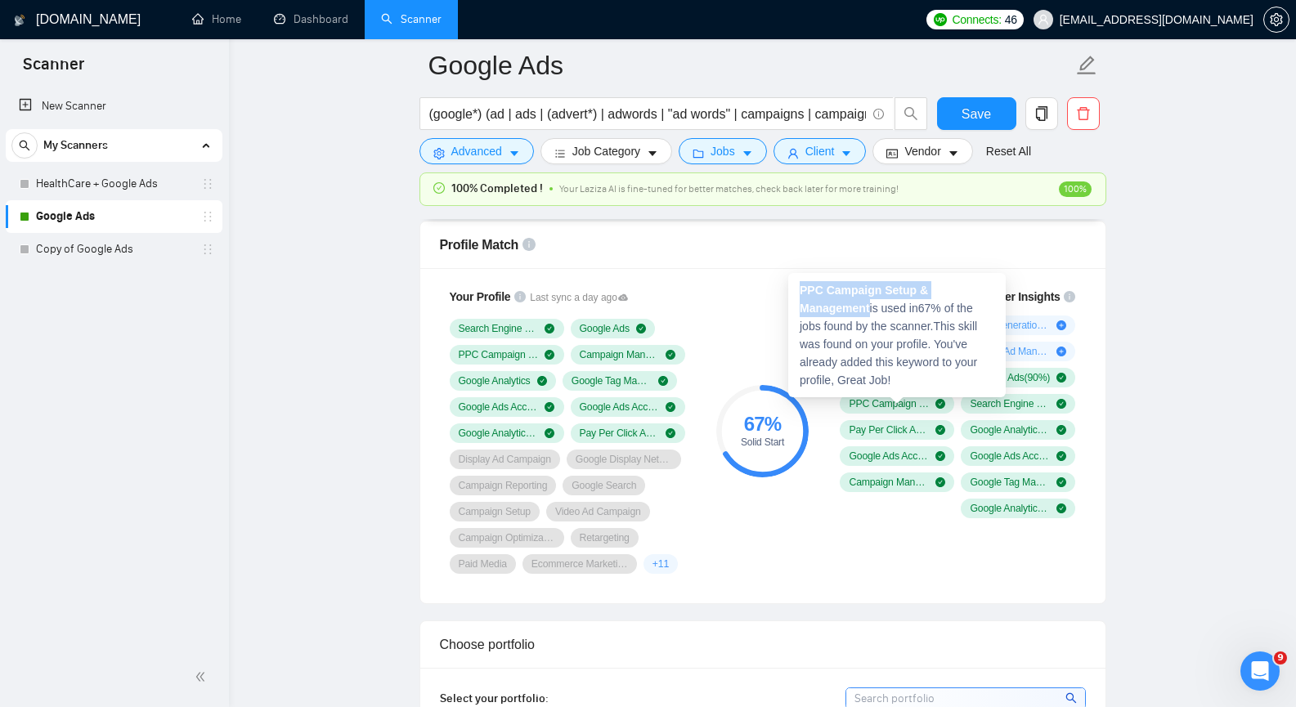
drag, startPoint x: 801, startPoint y: 289, endPoint x: 871, endPoint y: 307, distance: 72.0
click at [871, 307] on strong "PPC Campaign Setup & Management" at bounding box center [864, 299] width 128 height 31
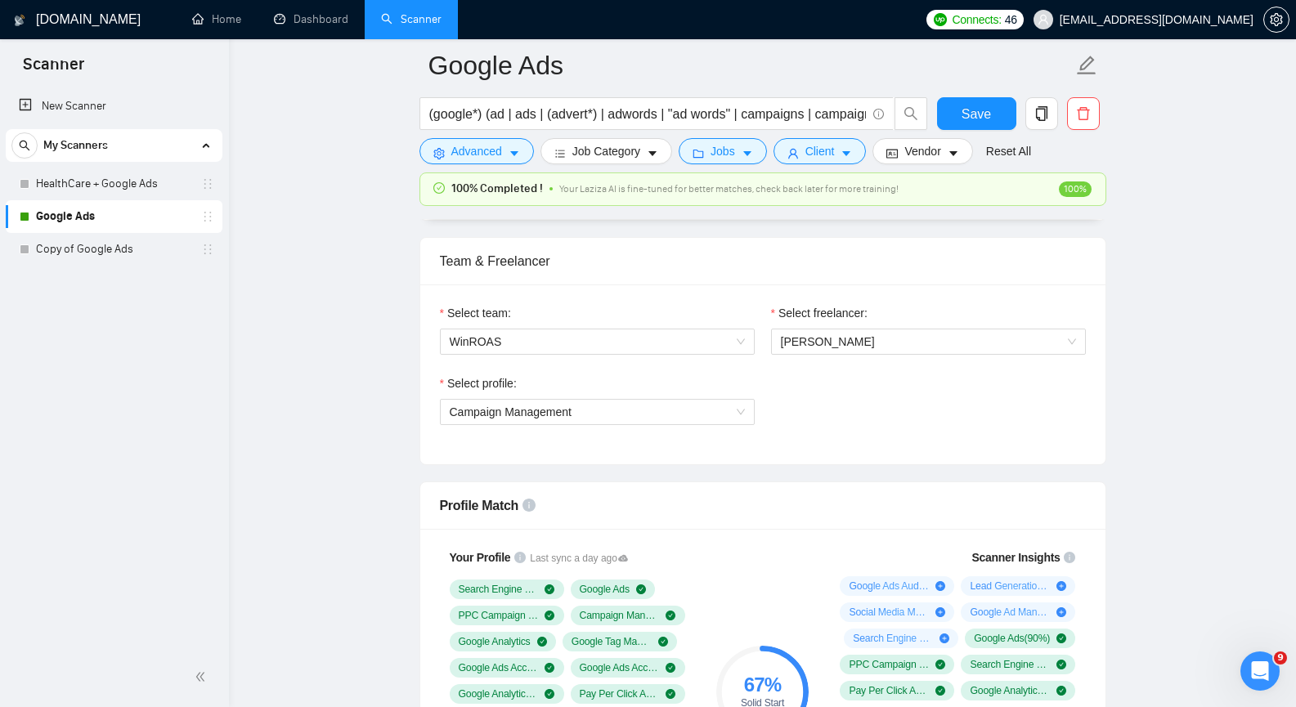
scroll to position [736, 0]
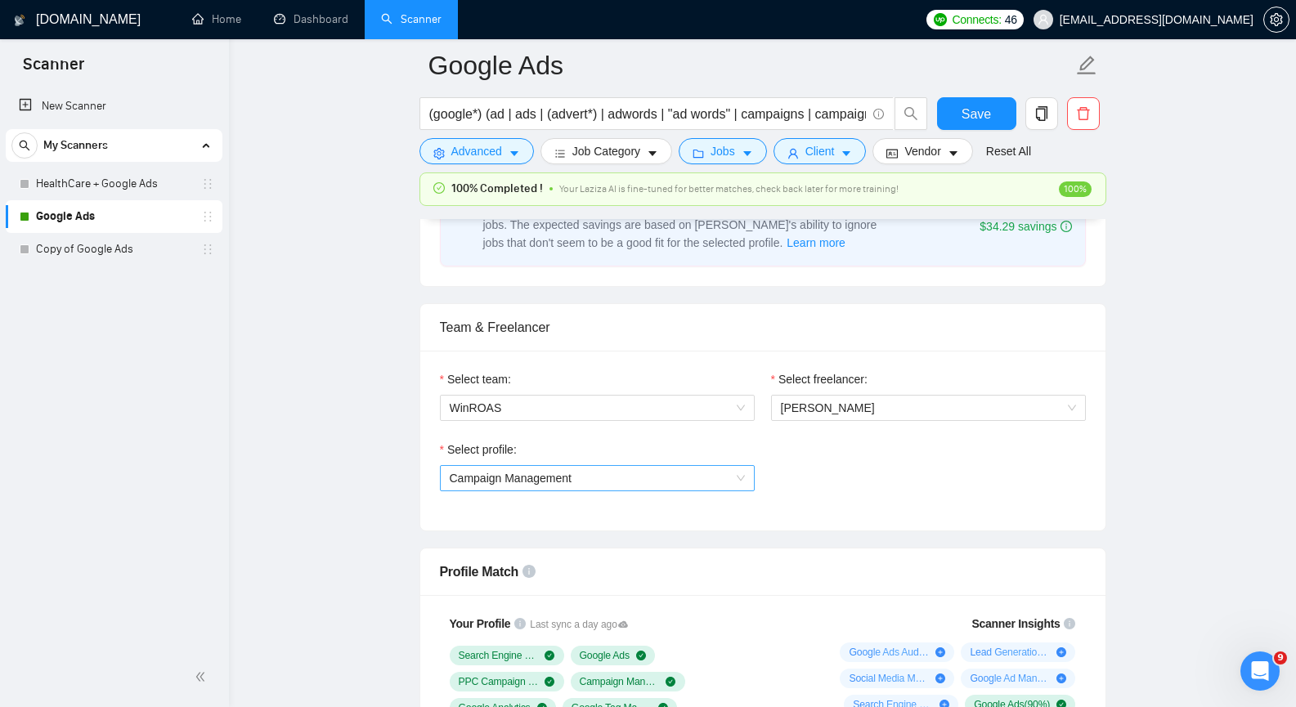
click at [665, 480] on span "Campaign Management" at bounding box center [597, 478] width 295 height 25
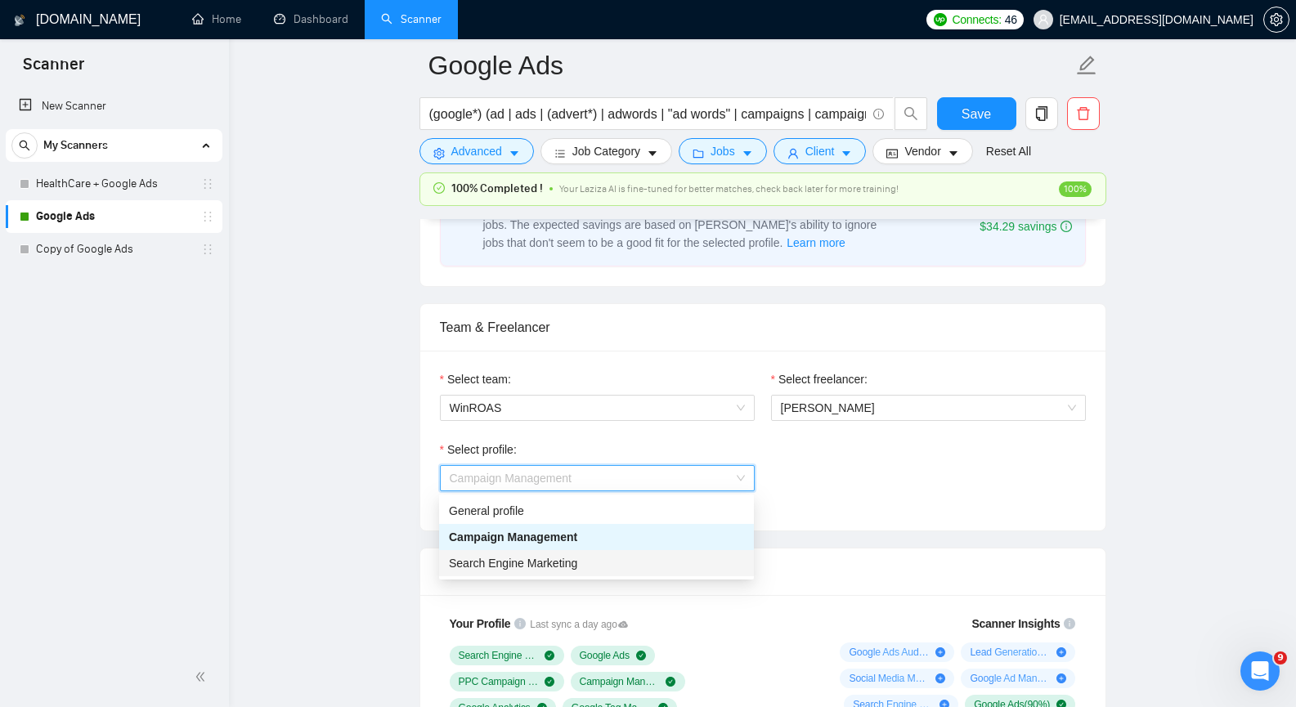
click at [543, 568] on span "Search Engine Marketing" at bounding box center [513, 563] width 128 height 13
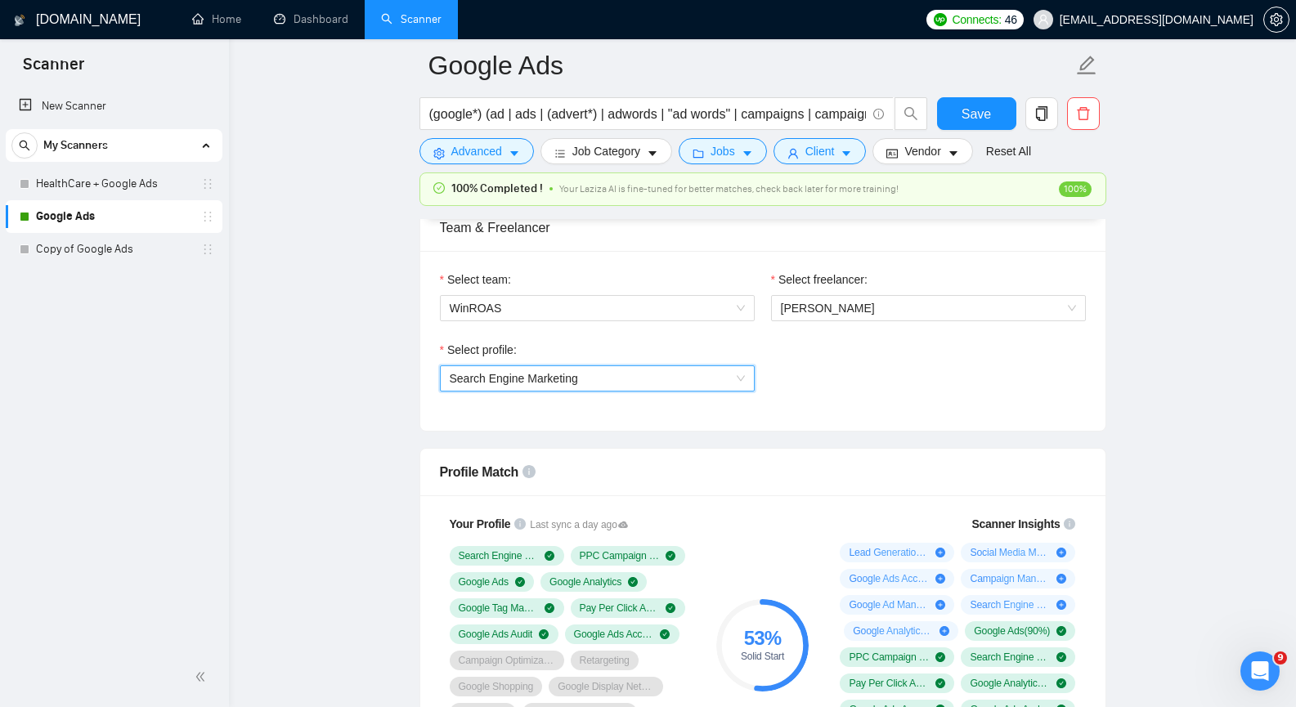
scroll to position [818, 0]
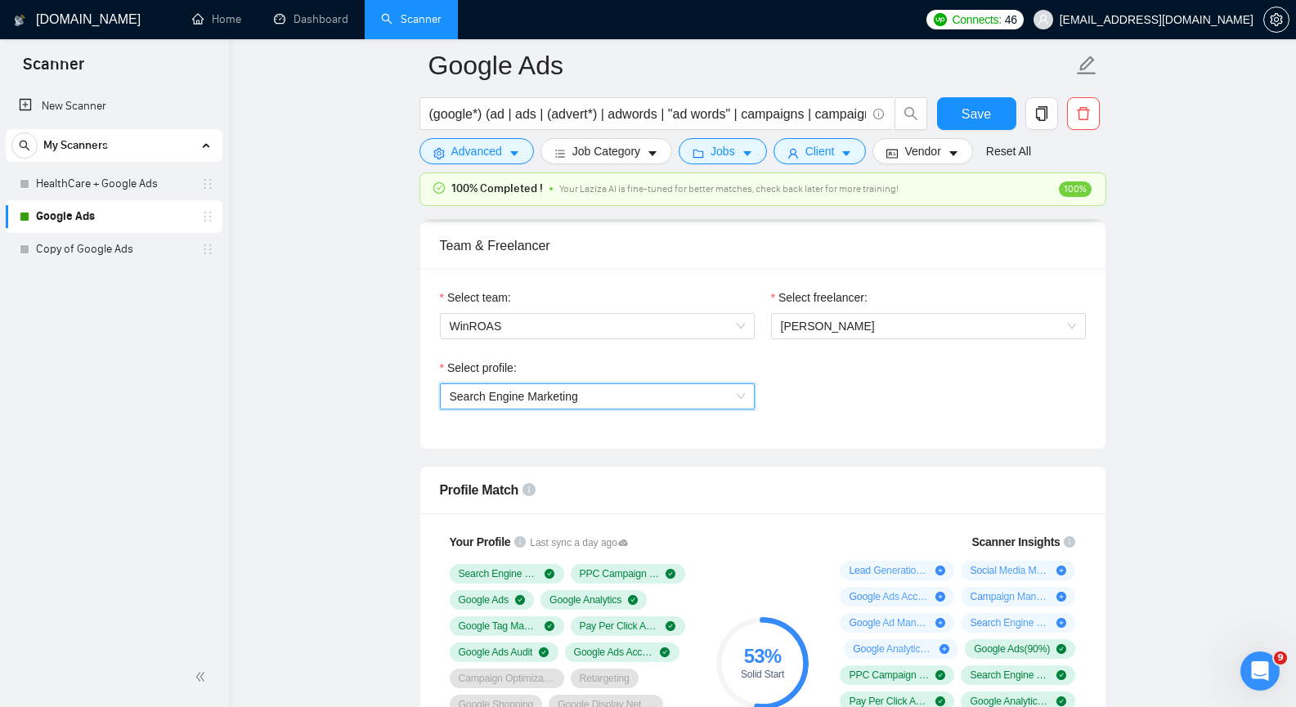
click at [729, 388] on span "Search Engine Marketing" at bounding box center [597, 396] width 295 height 25
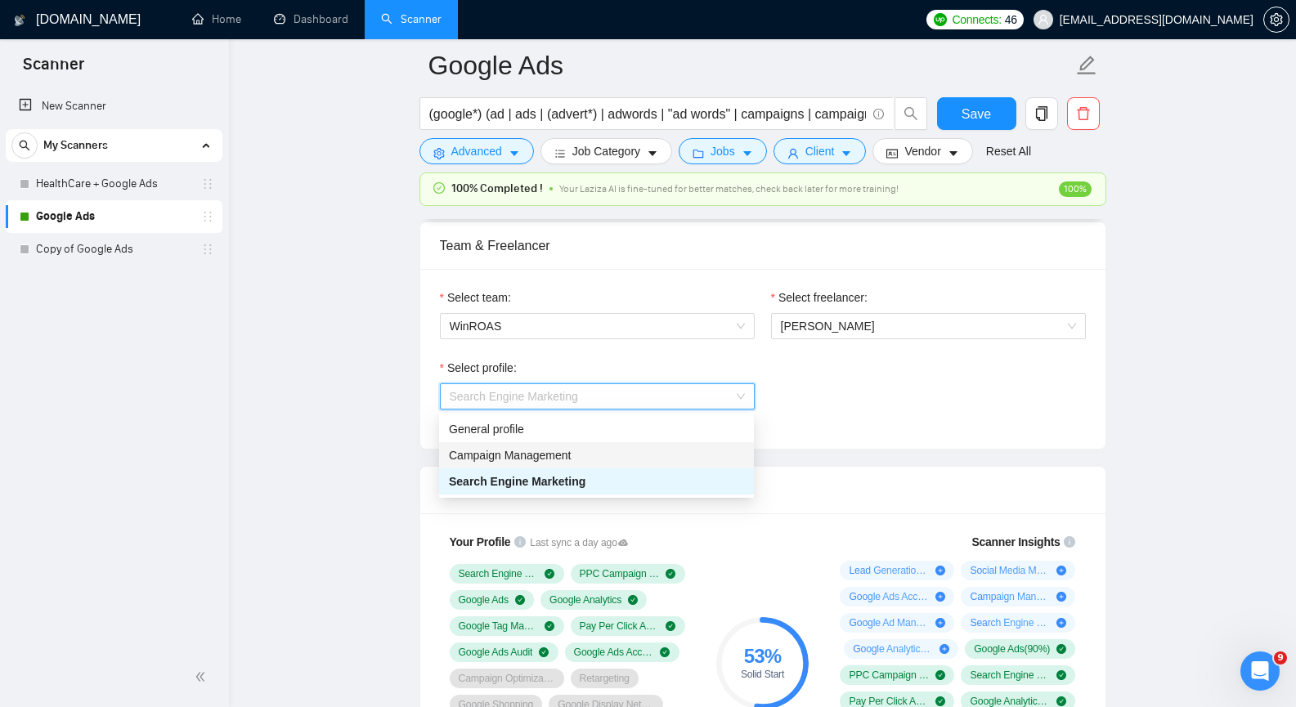
click at [532, 451] on span "Campaign Management" at bounding box center [510, 455] width 122 height 13
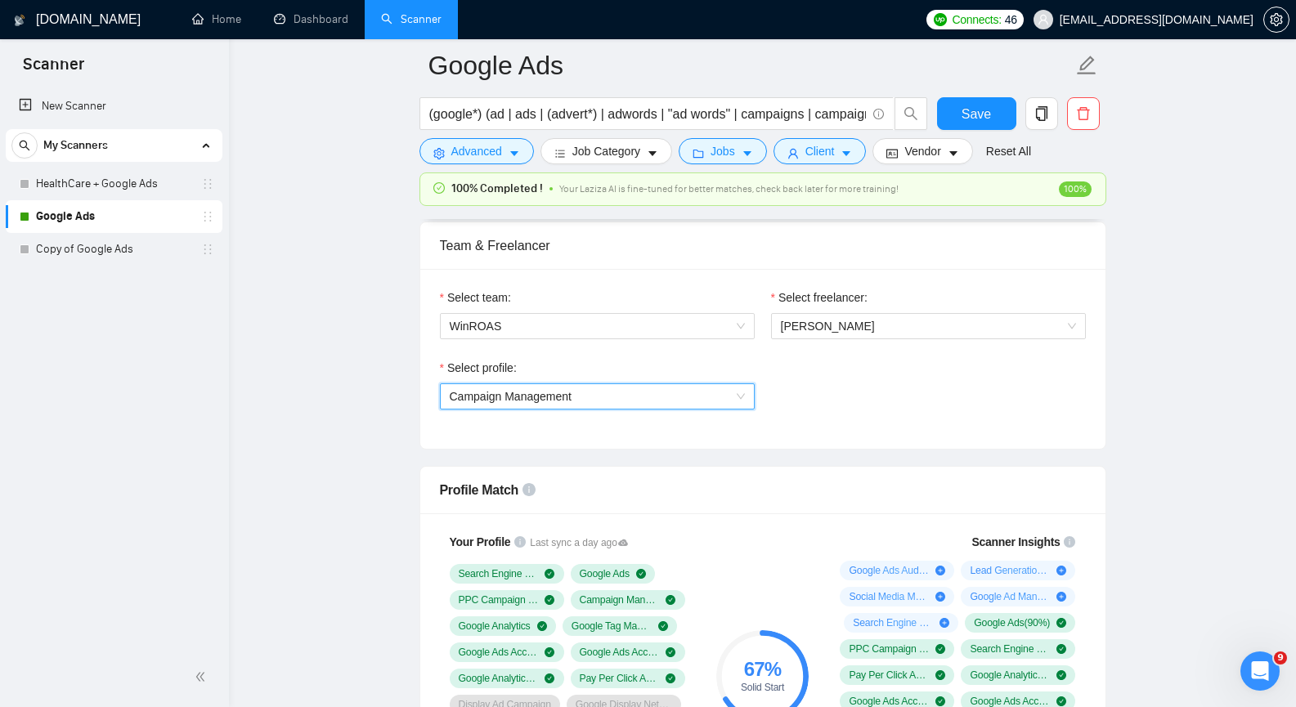
click at [735, 395] on span "Campaign Management" at bounding box center [597, 396] width 295 height 25
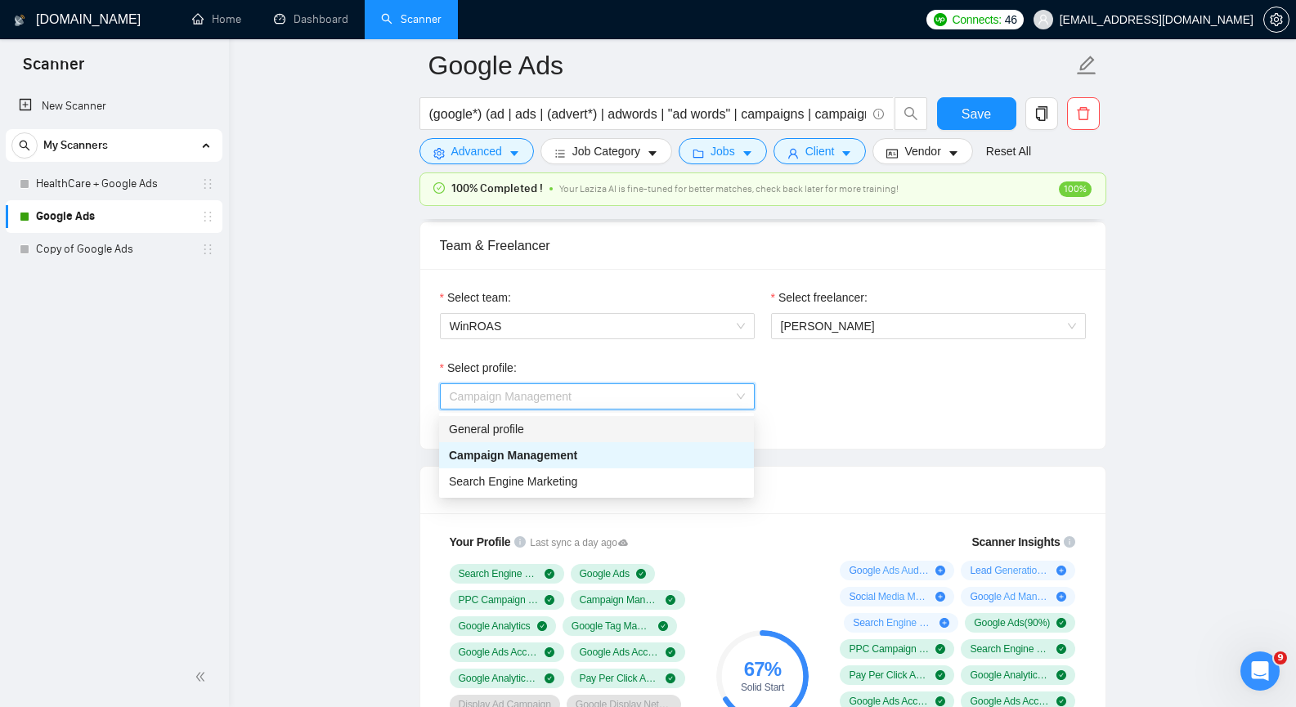
click at [599, 433] on div "General profile" at bounding box center [596, 429] width 295 height 18
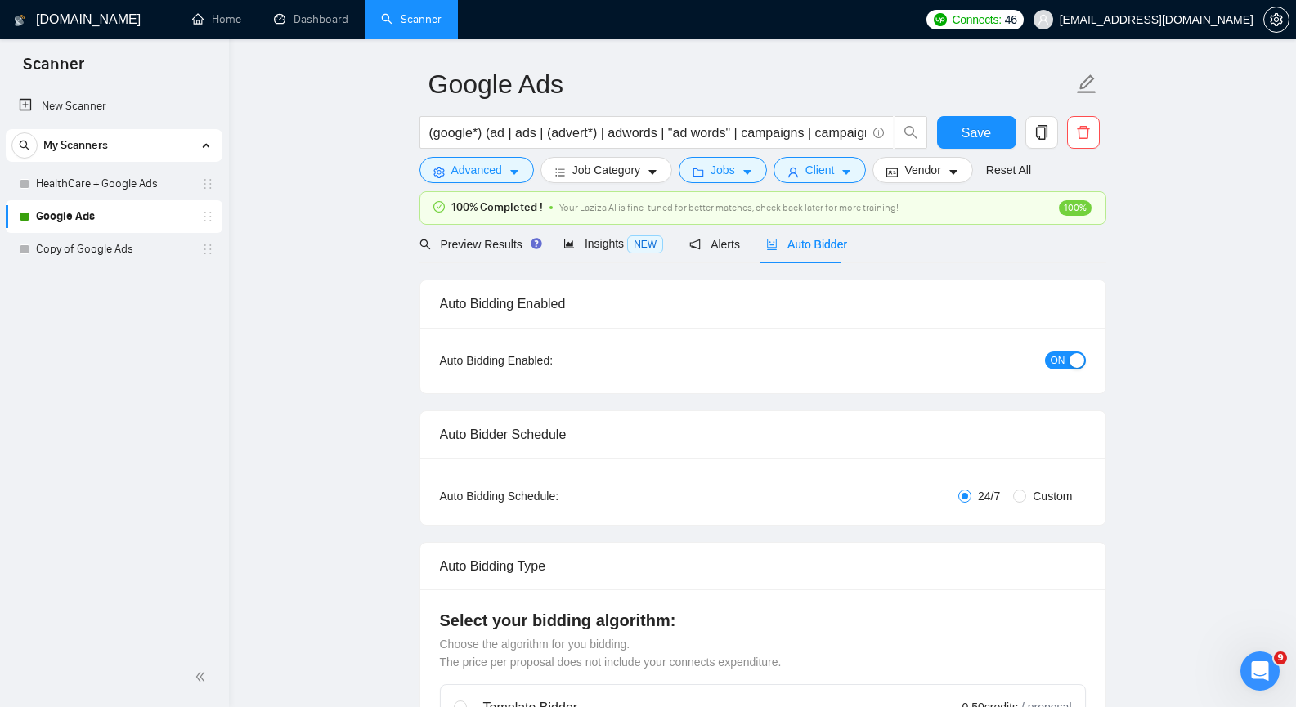
scroll to position [0, 0]
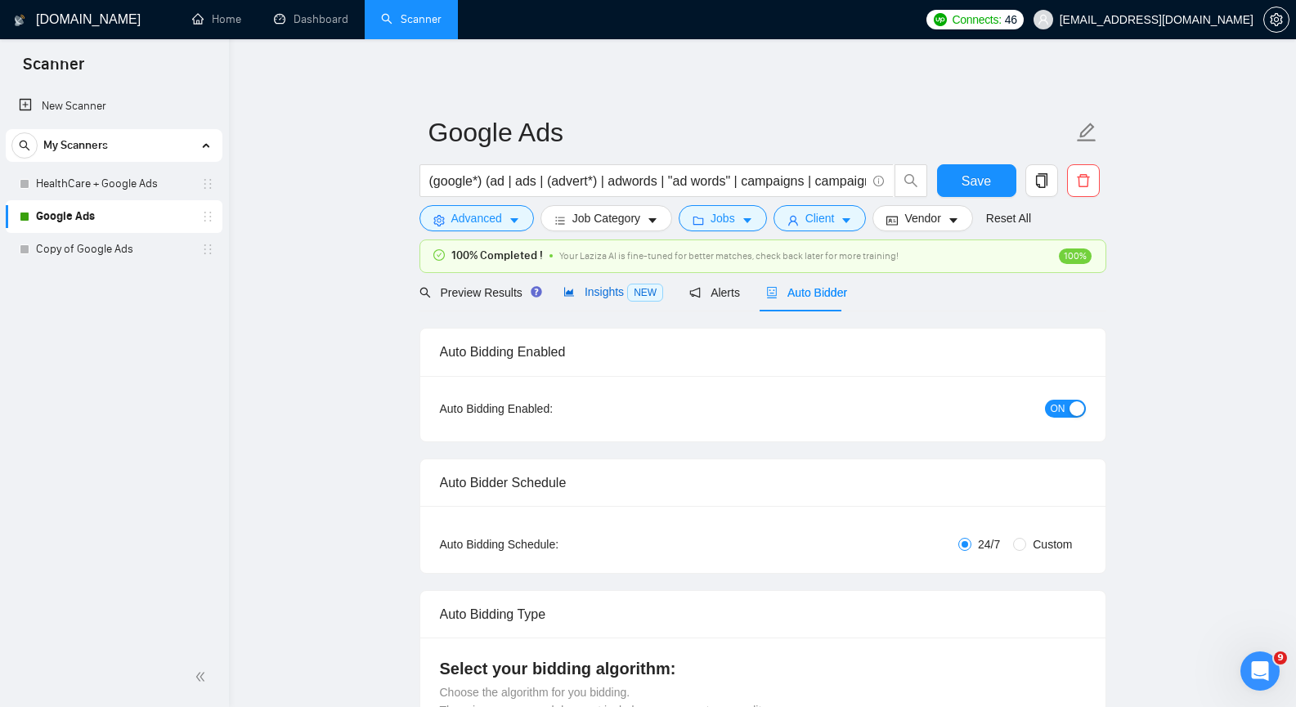
click at [606, 294] on span "Insights NEW" at bounding box center [613, 291] width 100 height 13
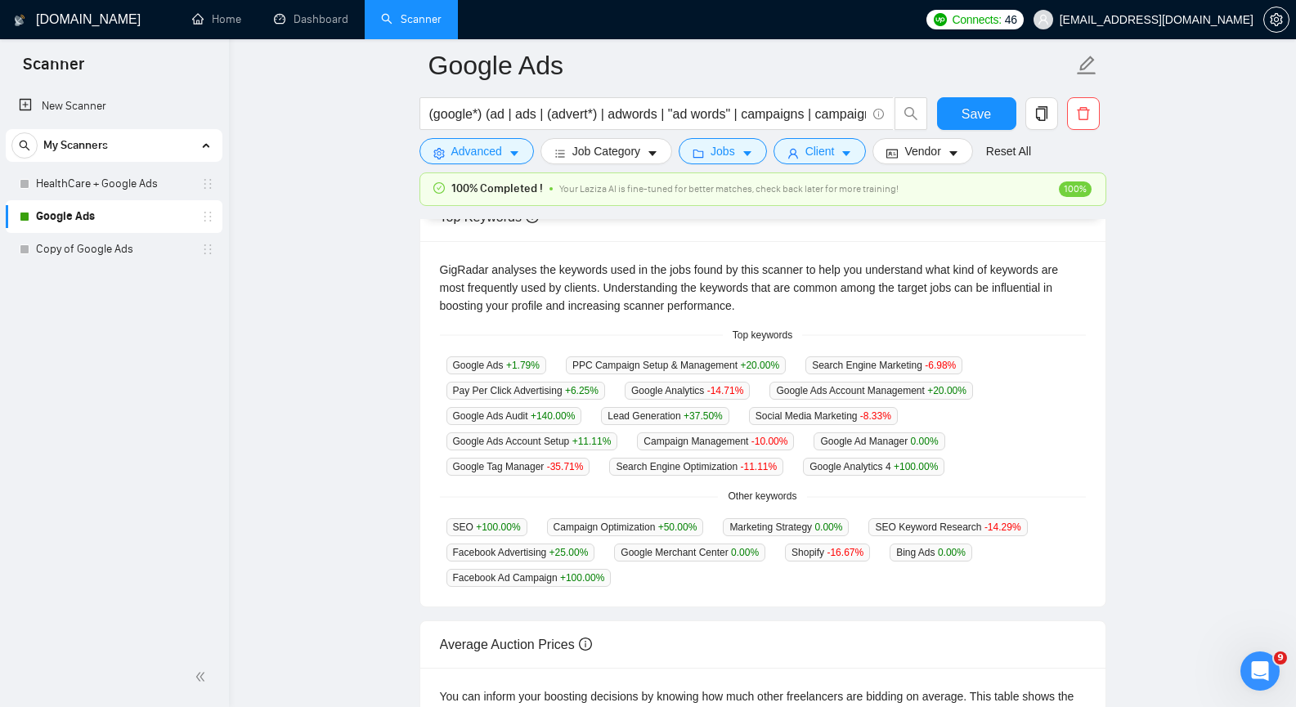
scroll to position [327, 0]
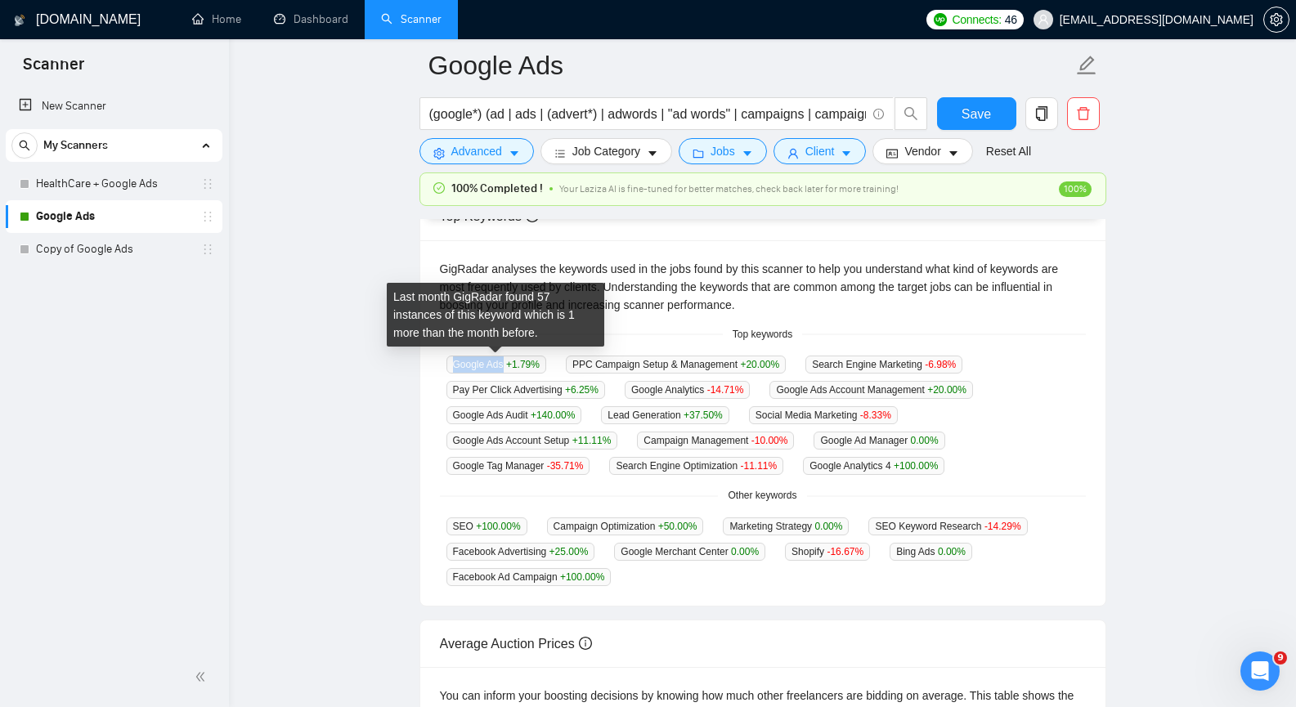
drag, startPoint x: 451, startPoint y: 357, endPoint x: 503, endPoint y: 362, distance: 52.6
click at [503, 362] on span "Google Ads +1.79 %" at bounding box center [497, 365] width 100 height 18
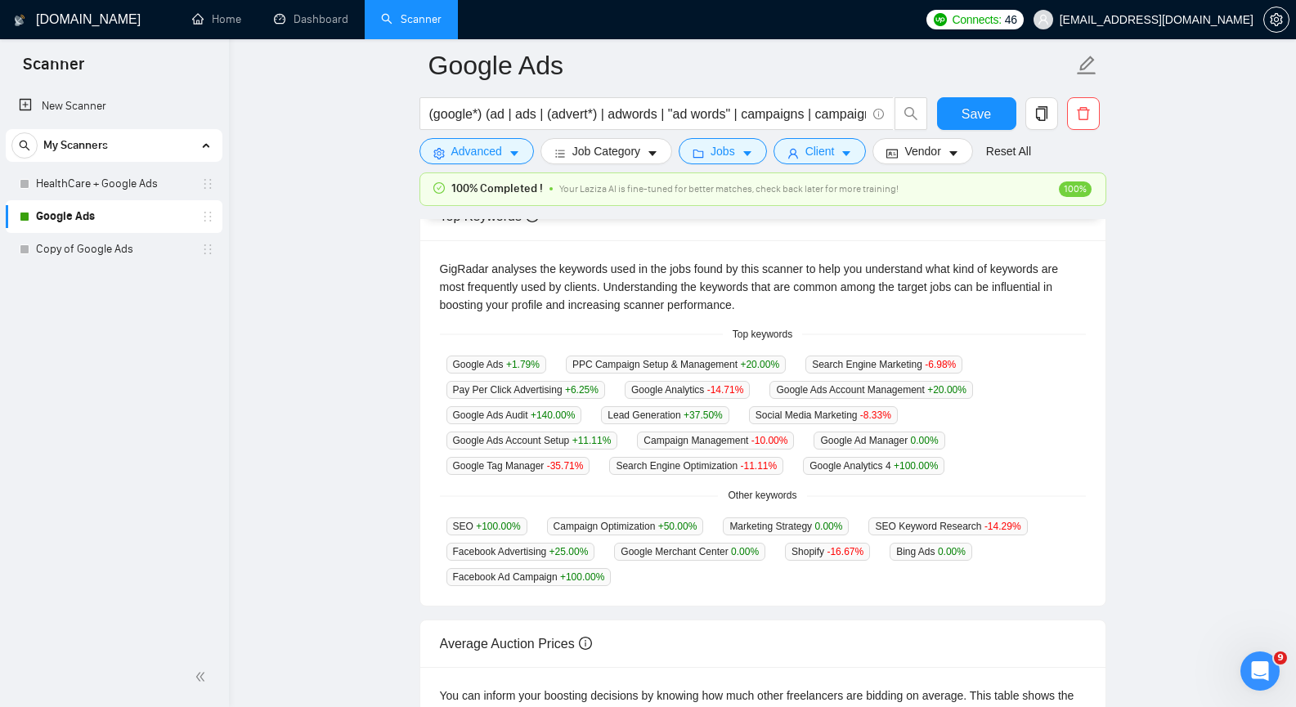
click at [570, 366] on span "PPC Campaign Setup & Management +20.00 %" at bounding box center [676, 365] width 220 height 18
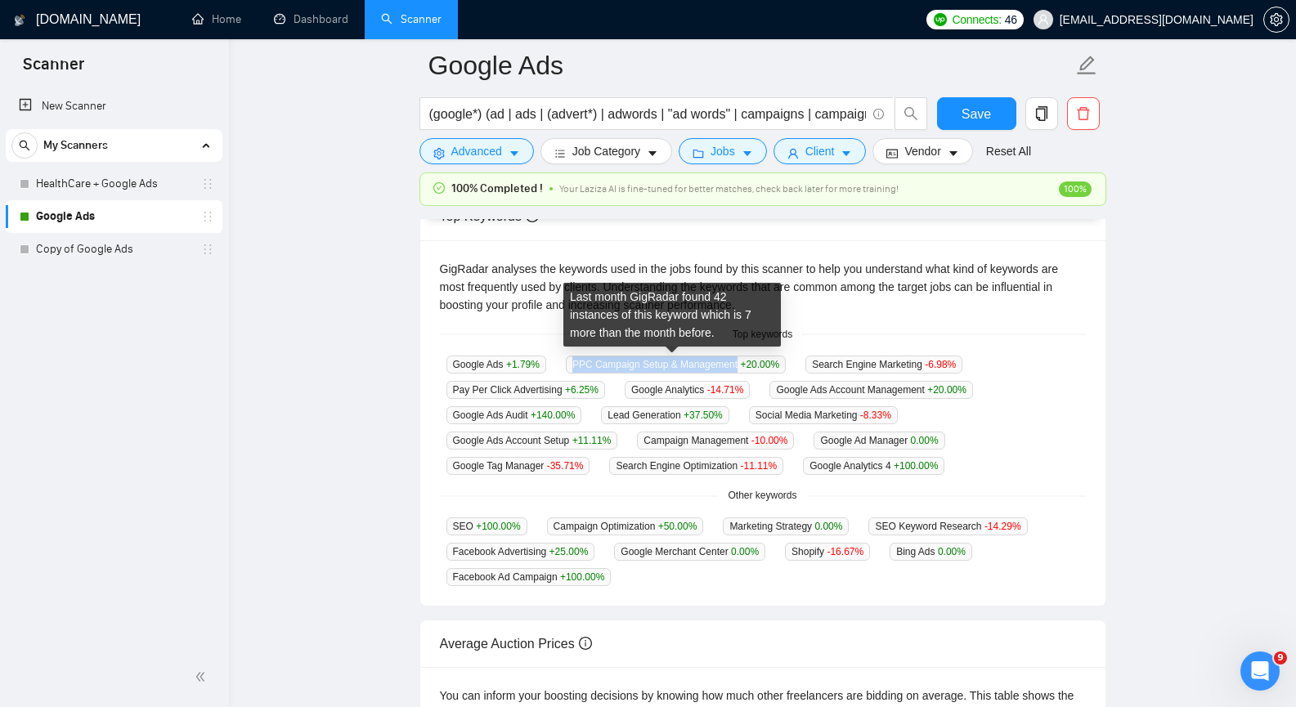
drag, startPoint x: 569, startPoint y: 365, endPoint x: 709, endPoint y: 362, distance: 139.9
click at [709, 362] on span "PPC Campaign Setup & Management +20.00 %" at bounding box center [676, 365] width 220 height 18
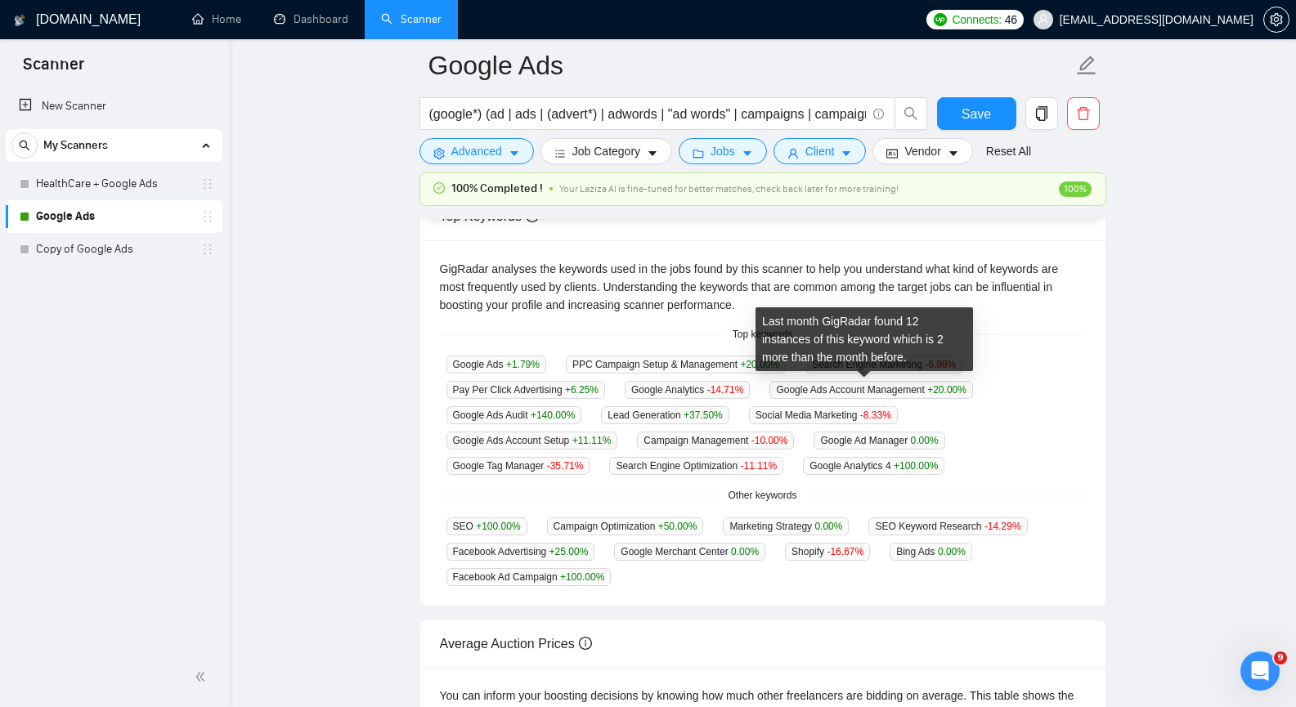
click at [810, 370] on div "Last month GigRadar found 12 instances of this keyword which is 2 more than the…" at bounding box center [865, 339] width 218 height 64
click at [1017, 365] on div "Google Ads +1.79 % PPC Campaign Setup & Management +20.00 % Search Engine Marke…" at bounding box center [763, 415] width 646 height 120
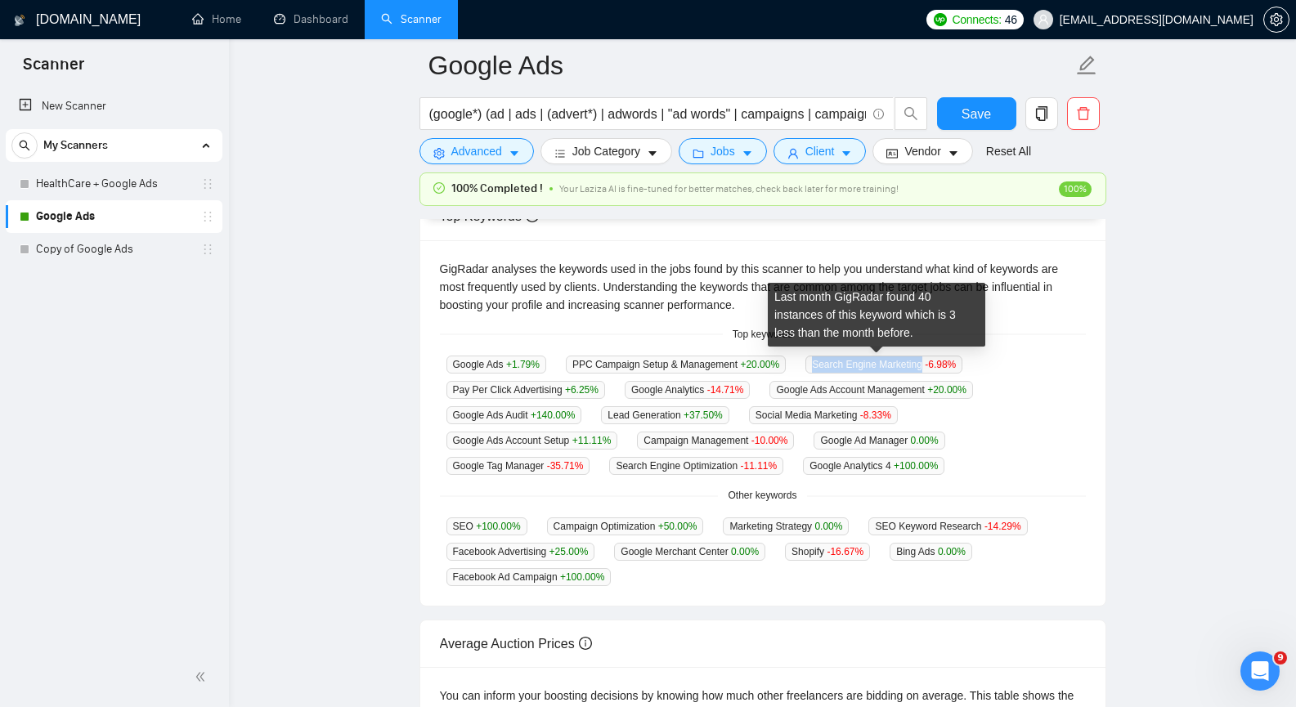
drag, startPoint x: 813, startPoint y: 364, endPoint x: 913, endPoint y: 361, distance: 100.6
click at [913, 361] on span "Search Engine Marketing -6.98 %" at bounding box center [884, 365] width 157 height 18
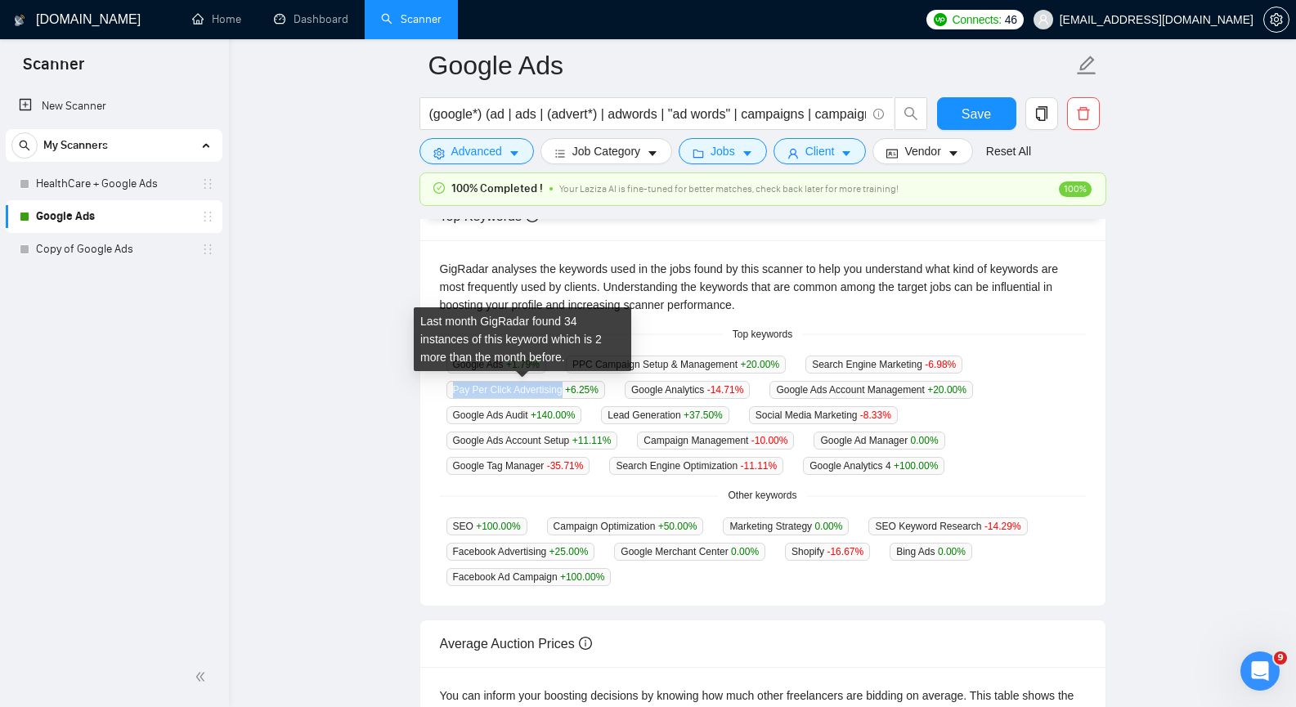
drag, startPoint x: 464, startPoint y: 391, endPoint x: 556, endPoint y: 393, distance: 92.4
click at [556, 393] on span "Pay Per Click Advertising +6.25 %" at bounding box center [526, 390] width 159 height 18
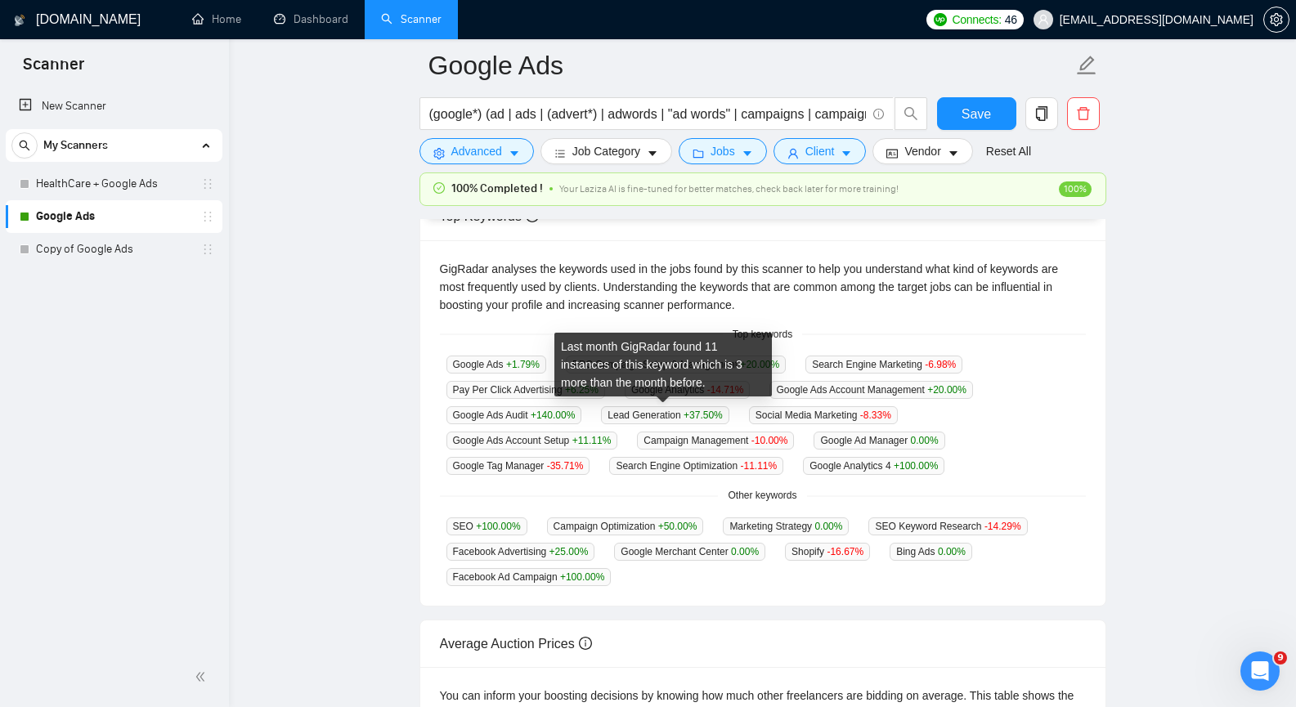
click at [632, 406] on span "Lead Generation +37.50 %" at bounding box center [665, 415] width 128 height 18
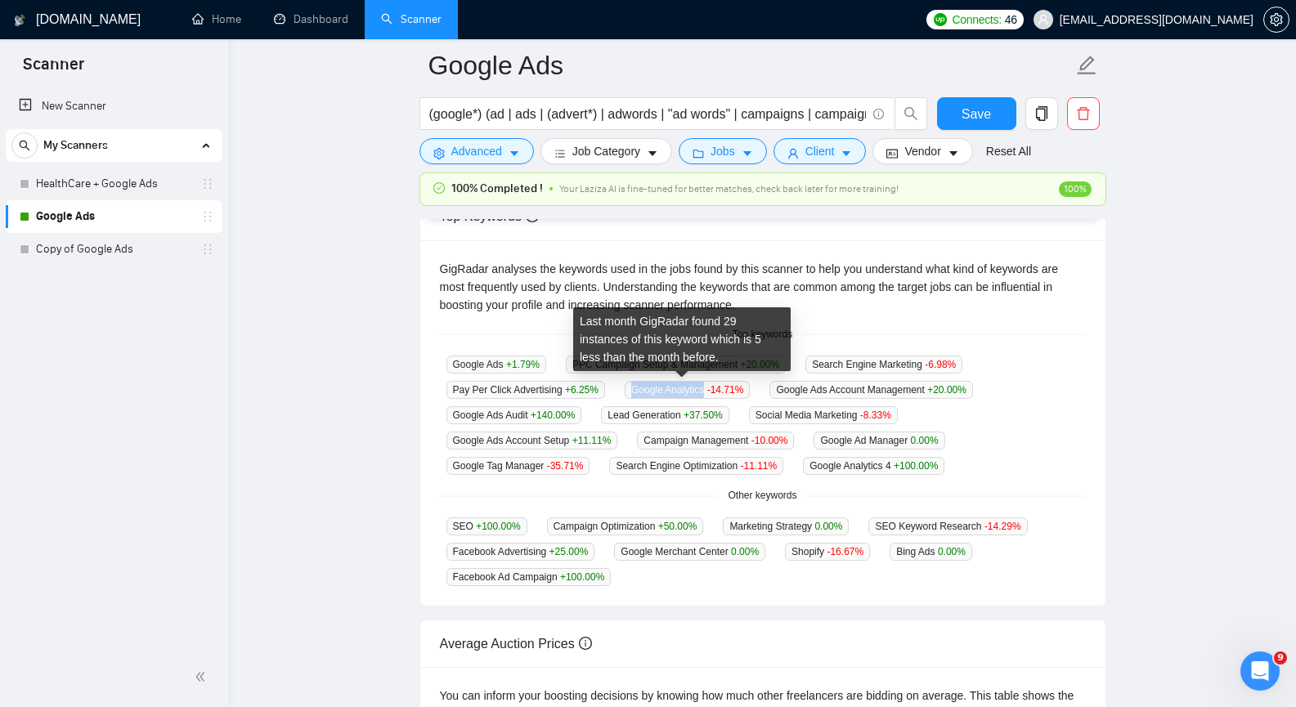
drag, startPoint x: 630, startPoint y: 391, endPoint x: 698, endPoint y: 385, distance: 68.9
click at [698, 385] on span "Google Analytics -14.71 %" at bounding box center [687, 390] width 125 height 18
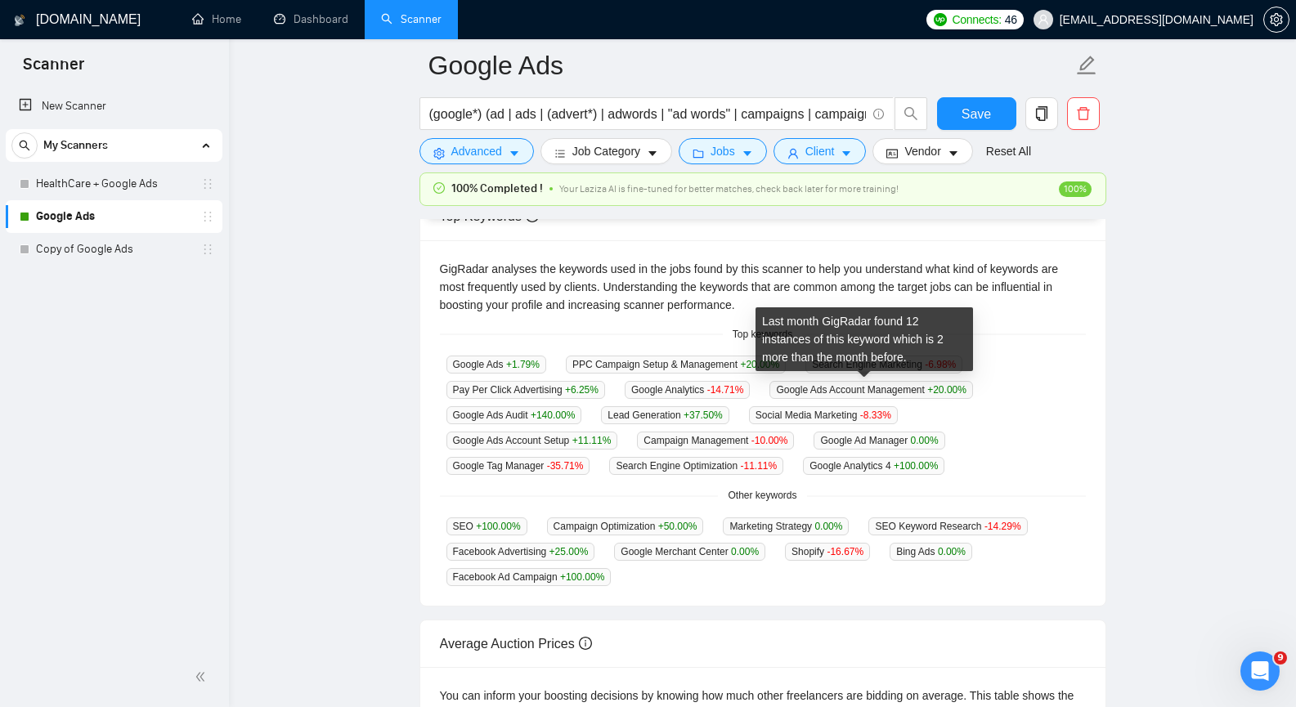
click at [774, 389] on span "Google Ads Account Management +20.00 %" at bounding box center [872, 390] width 204 height 18
drag, startPoint x: 769, startPoint y: 388, endPoint x: 918, endPoint y: 384, distance: 149.7
click at [918, 384] on span "Google Ads Account Management +20.00 %" at bounding box center [872, 390] width 204 height 18
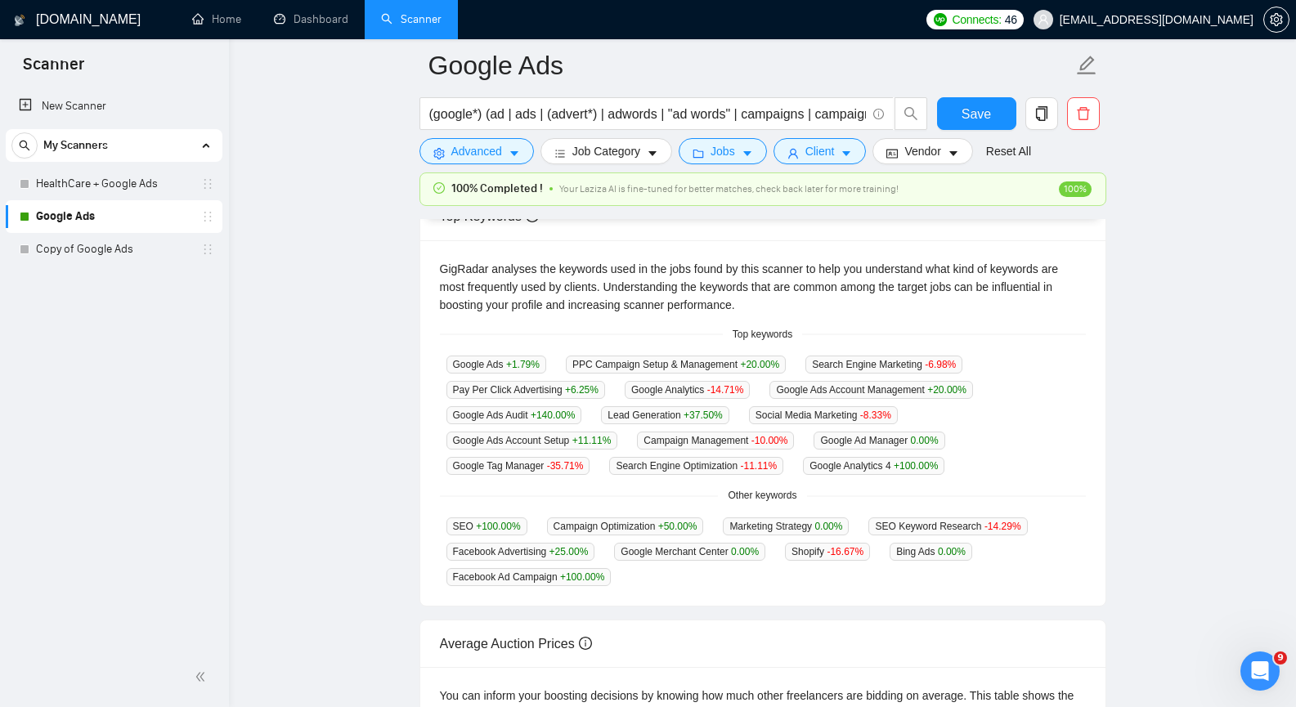
click at [331, 475] on main "Google Ads (google*) (ad | ads | (advert*) | adwords | "ad words" | campaigns |…" at bounding box center [762, 335] width 1015 height 1194
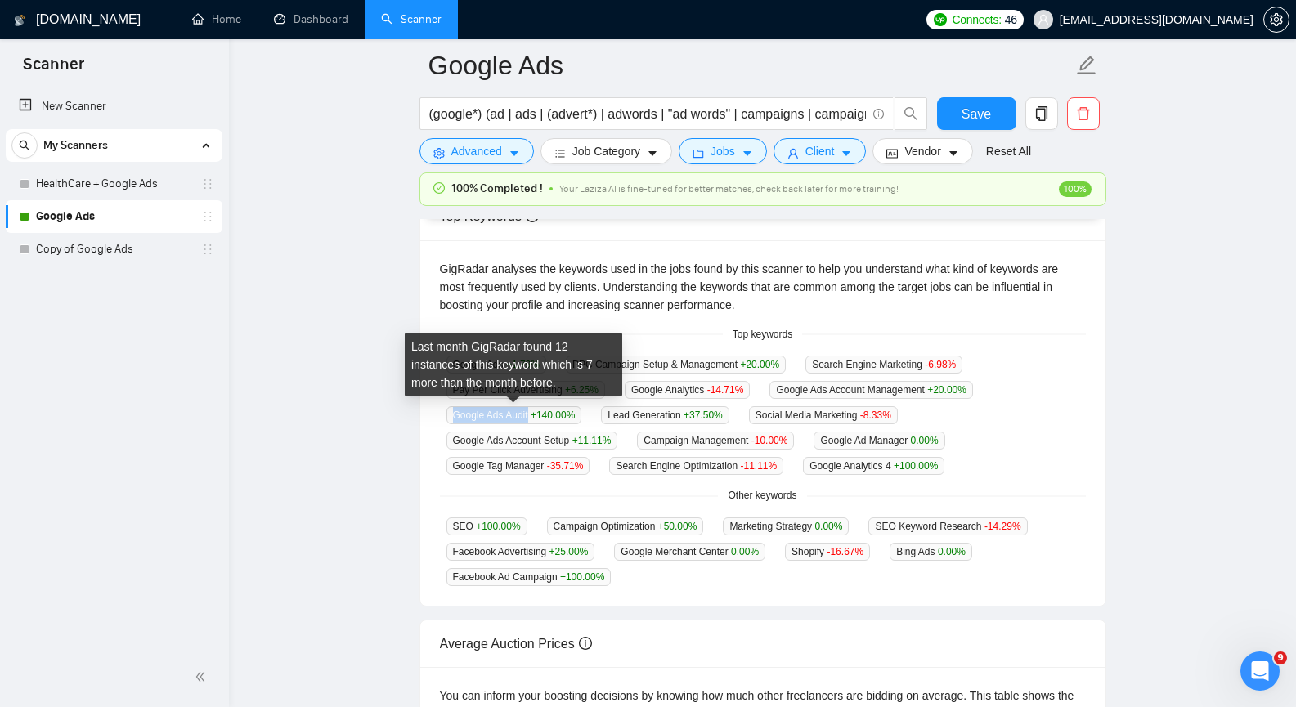
drag, startPoint x: 452, startPoint y: 412, endPoint x: 529, endPoint y: 416, distance: 77.0
click at [529, 416] on span "Google Ads Audit +140.00 %" at bounding box center [515, 415] width 136 height 18
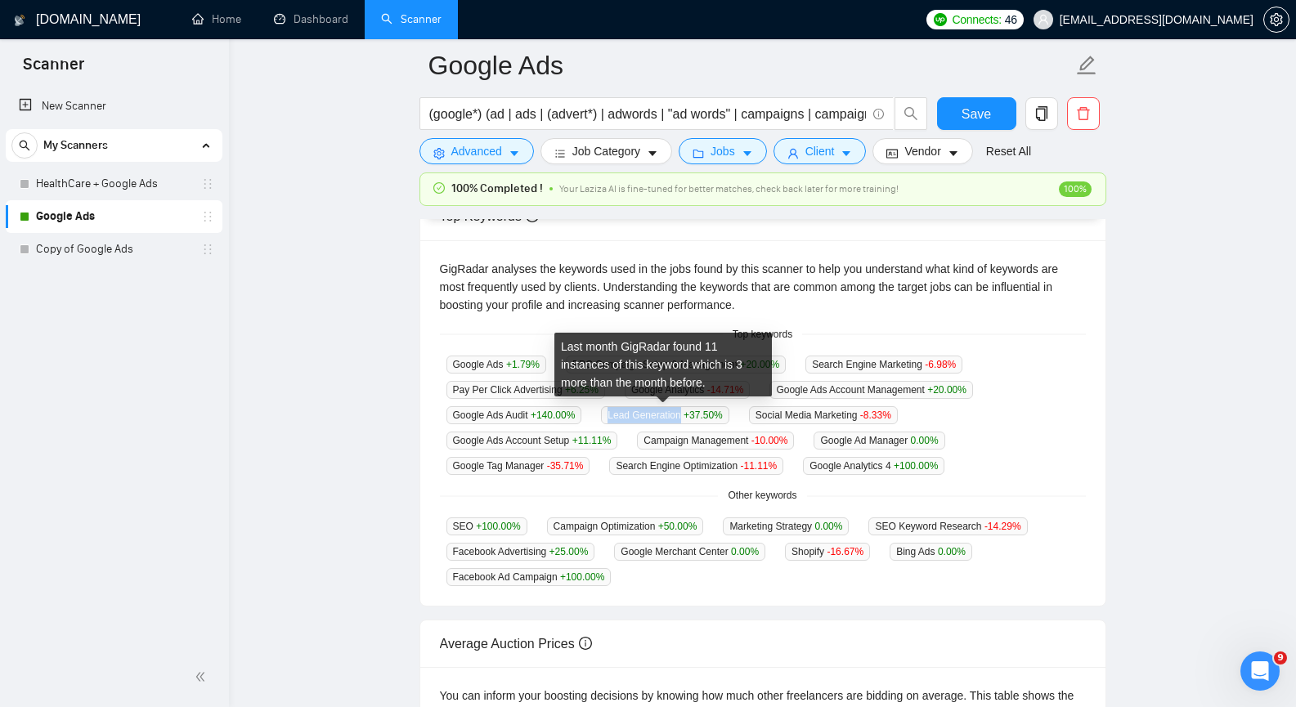
drag, startPoint x: 608, startPoint y: 415, endPoint x: 677, endPoint y: 415, distance: 69.5
click at [677, 415] on span "Lead Generation +37.50 %" at bounding box center [665, 415] width 128 height 18
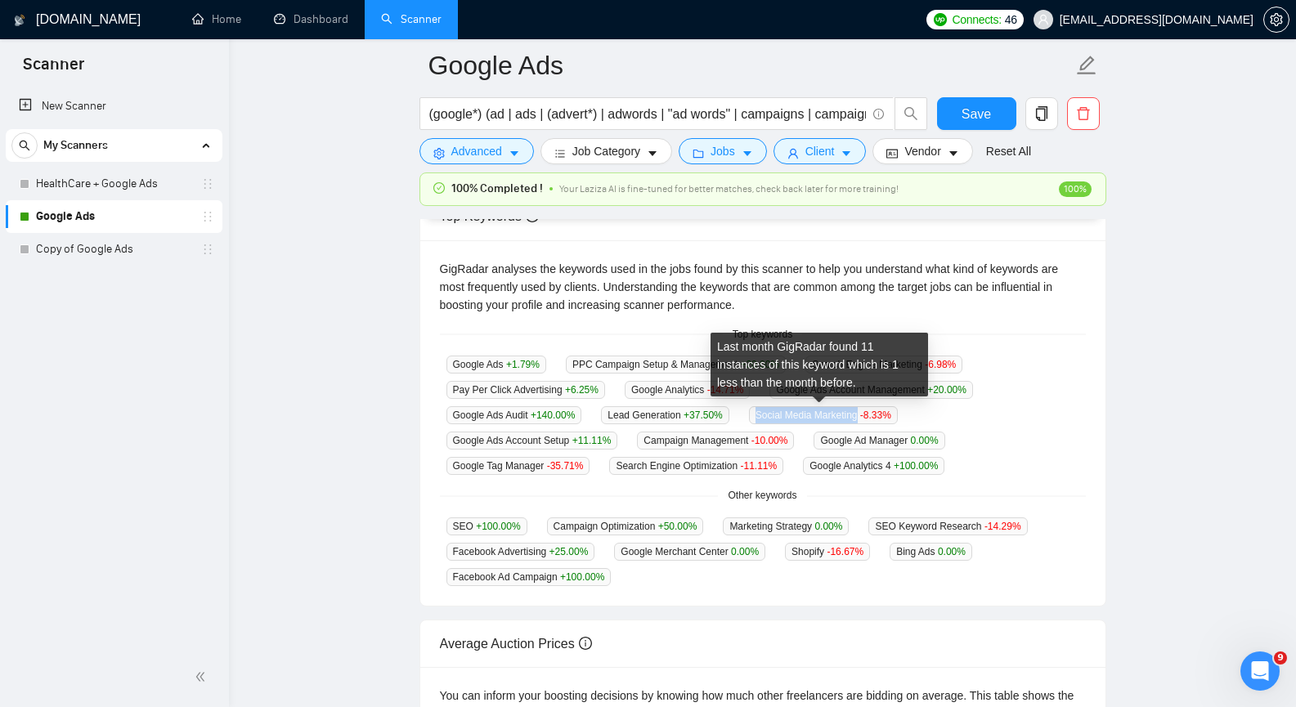
drag, startPoint x: 754, startPoint y: 412, endPoint x: 854, endPoint y: 406, distance: 99.9
click at [854, 406] on span "Social Media Marketing -8.33 %" at bounding box center [823, 415] width 149 height 18
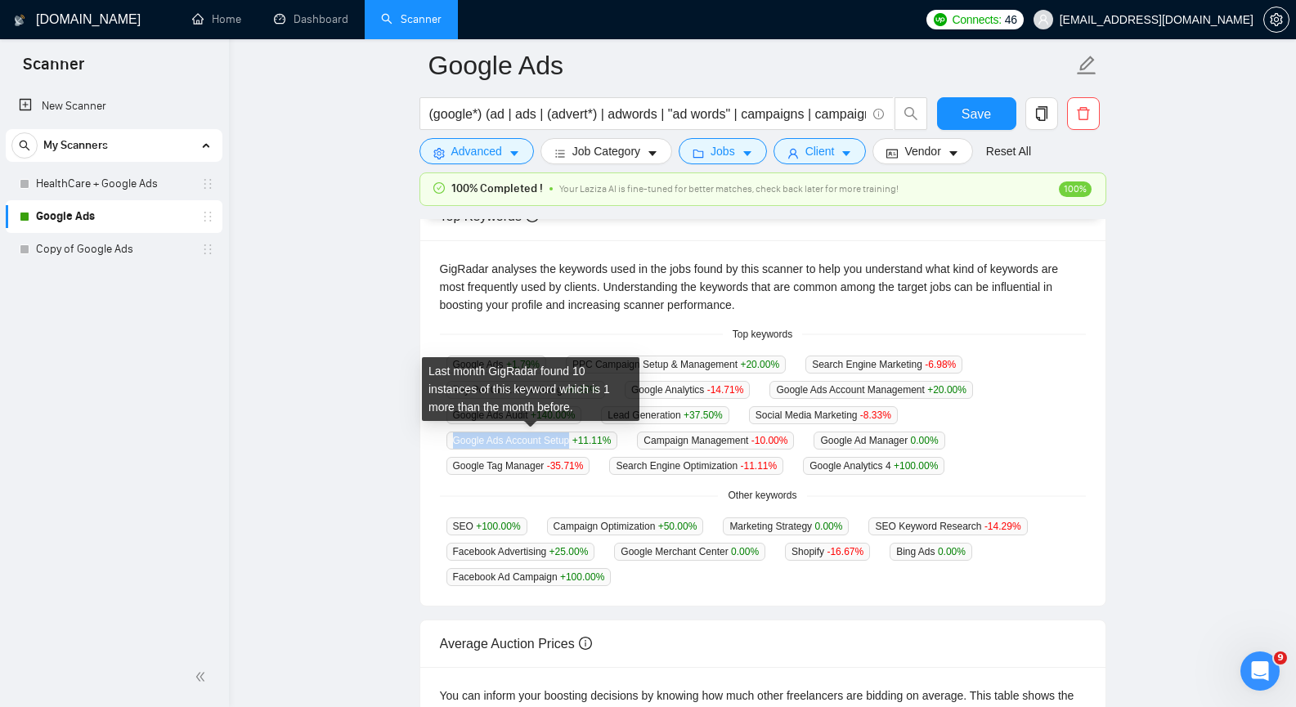
drag, startPoint x: 452, startPoint y: 441, endPoint x: 567, endPoint y: 435, distance: 114.6
click at [567, 435] on span "Google Ads Account Setup +11.11 %" at bounding box center [533, 441] width 172 height 18
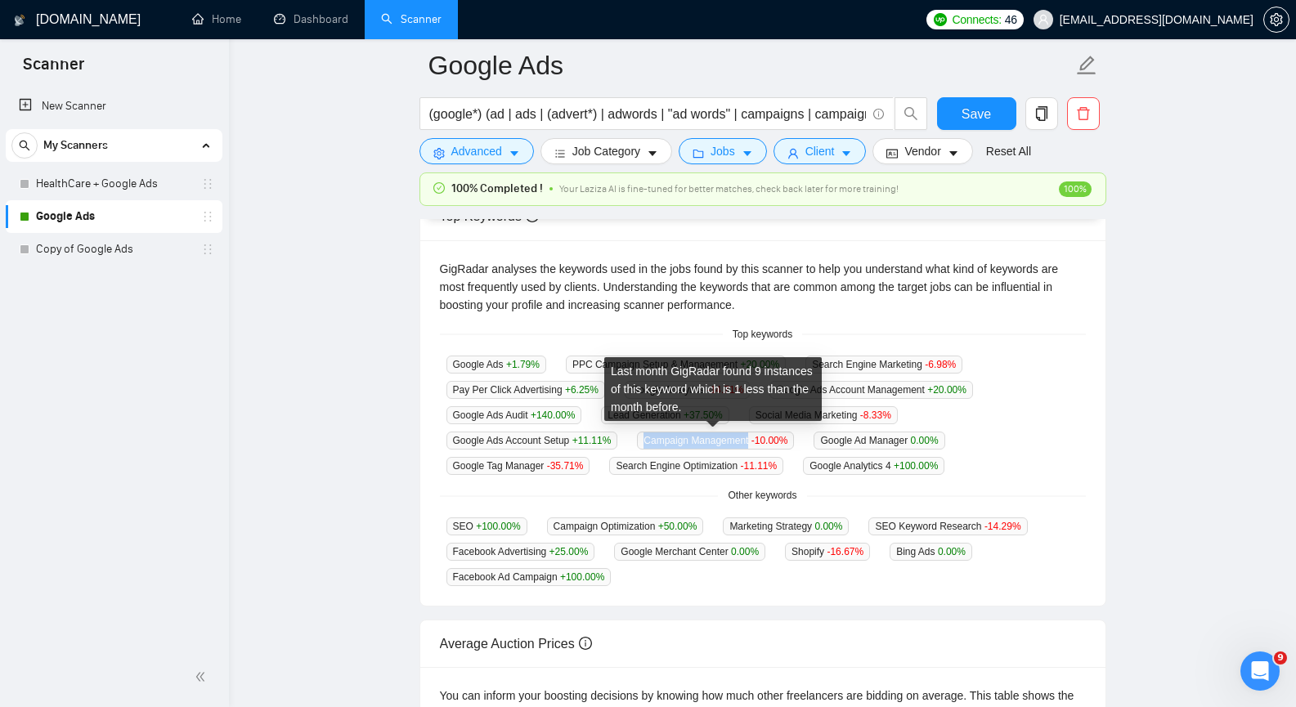
drag, startPoint x: 643, startPoint y: 438, endPoint x: 747, endPoint y: 442, distance: 104.7
click at [747, 442] on span "Campaign Management -10.00 %" at bounding box center [715, 441] width 157 height 18
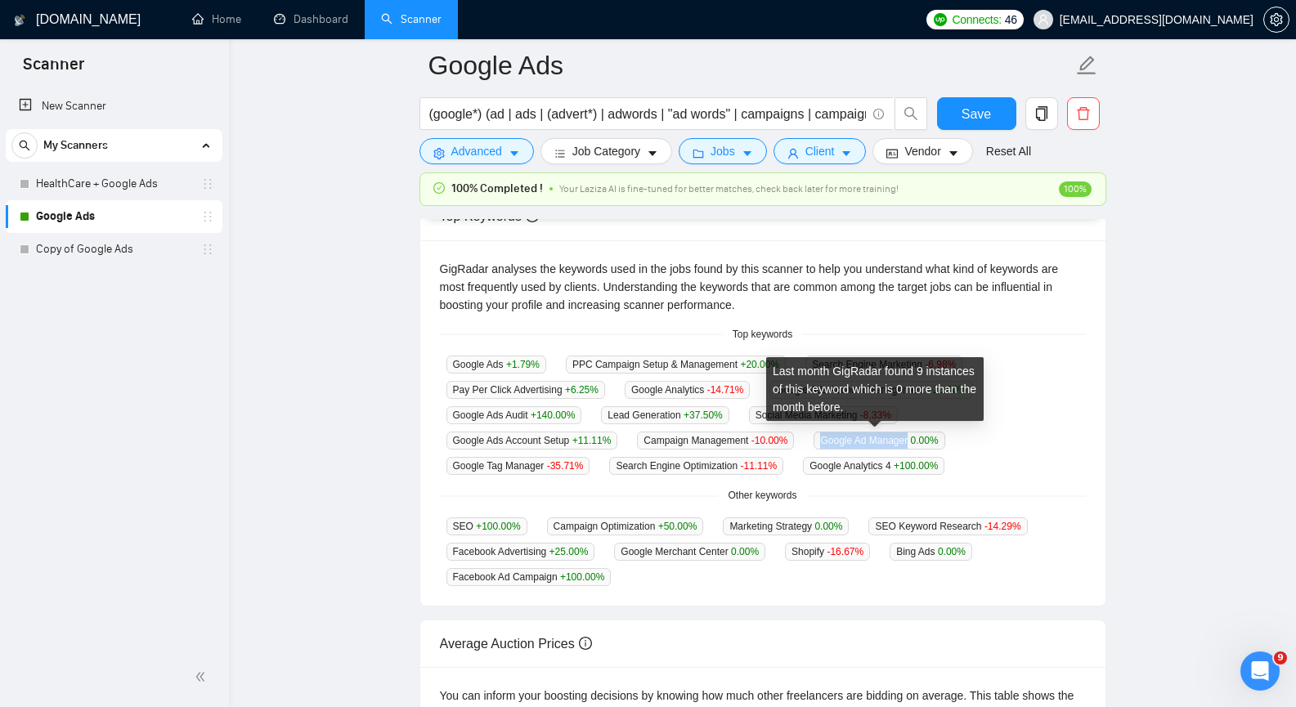
drag, startPoint x: 819, startPoint y: 439, endPoint x: 905, endPoint y: 433, distance: 86.9
click at [905, 433] on span "Google Ad Manager 0.00 %" at bounding box center [879, 441] width 131 height 18
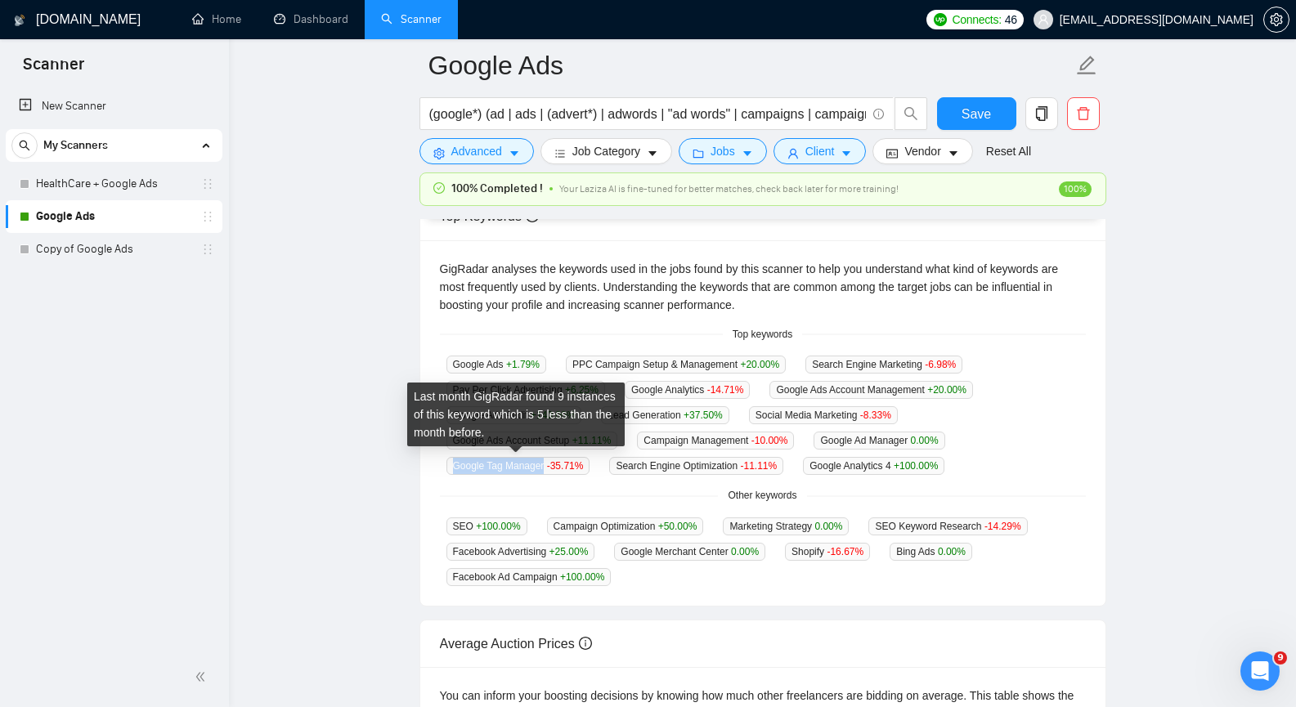
drag, startPoint x: 465, startPoint y: 466, endPoint x: 542, endPoint y: 460, distance: 77.1
click at [542, 460] on span "Google Tag Manager -35.71 %" at bounding box center [519, 466] width 144 height 18
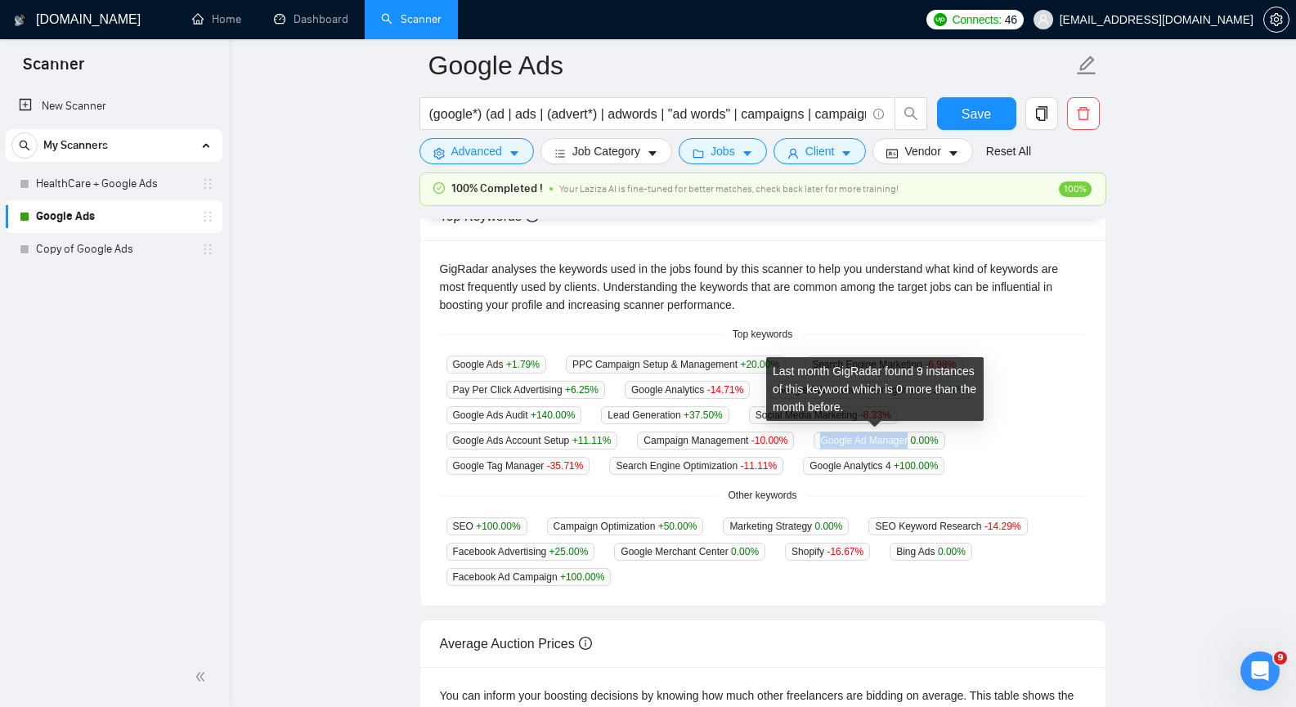
drag, startPoint x: 817, startPoint y: 434, endPoint x: 904, endPoint y: 441, distance: 87.8
click at [904, 441] on span "Google Ad Manager 0.00 %" at bounding box center [879, 441] width 131 height 18
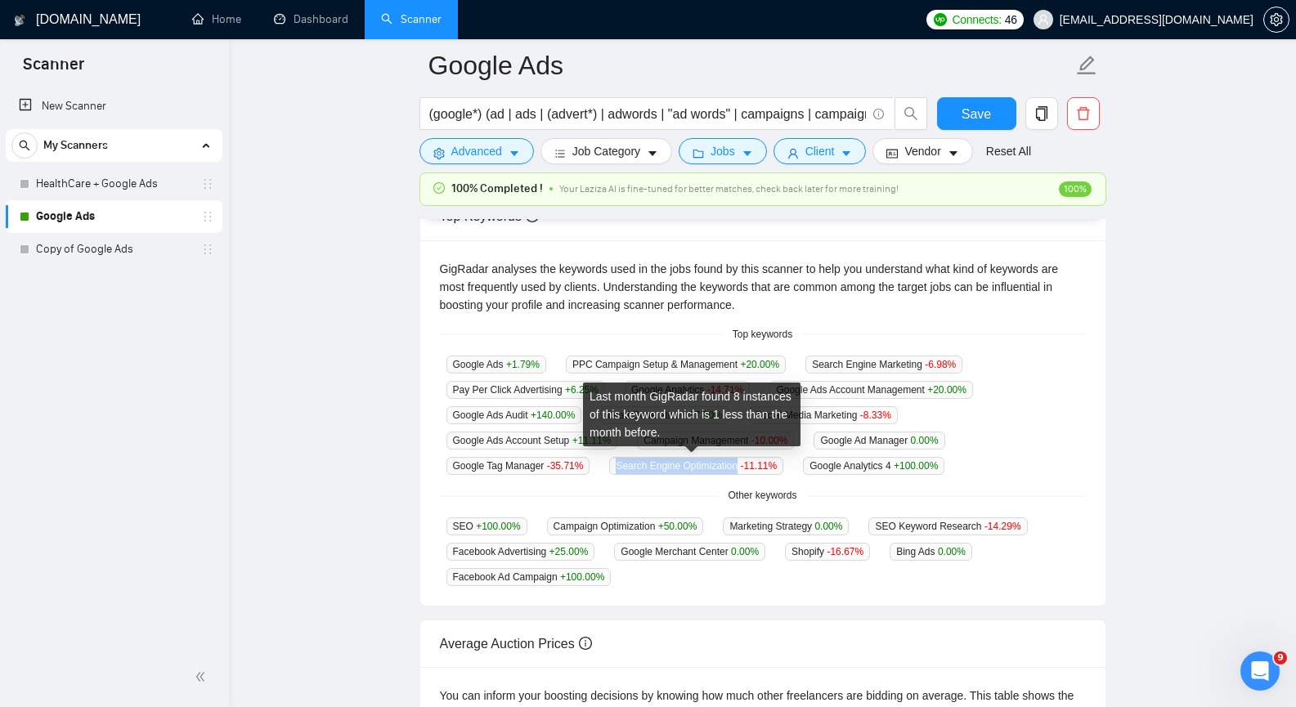
drag, startPoint x: 612, startPoint y: 465, endPoint x: 731, endPoint y: 460, distance: 119.5
click at [731, 460] on span "Search Engine Optimization -11.11 %" at bounding box center [696, 466] width 174 height 18
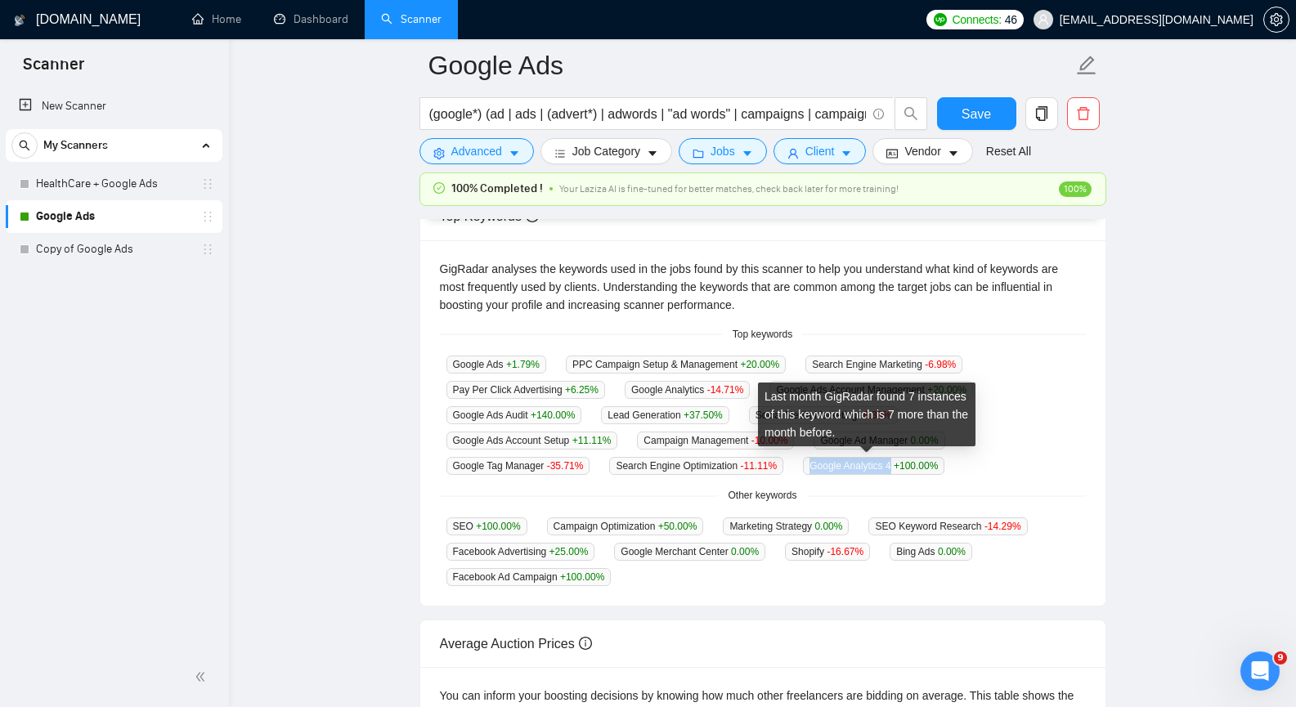
drag, startPoint x: 806, startPoint y: 468, endPoint x: 882, endPoint y: 467, distance: 75.2
click at [882, 467] on span "Google Analytics 4 +100.00 %" at bounding box center [873, 466] width 141 height 18
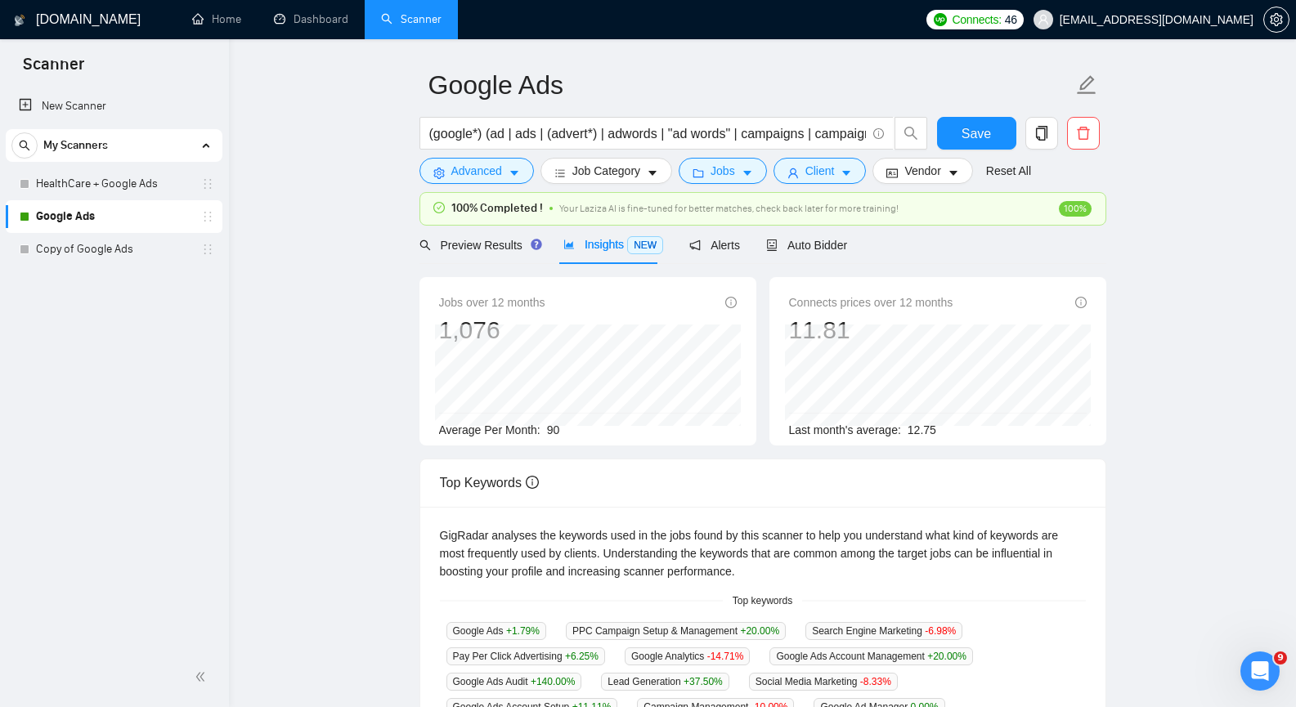
scroll to position [0, 0]
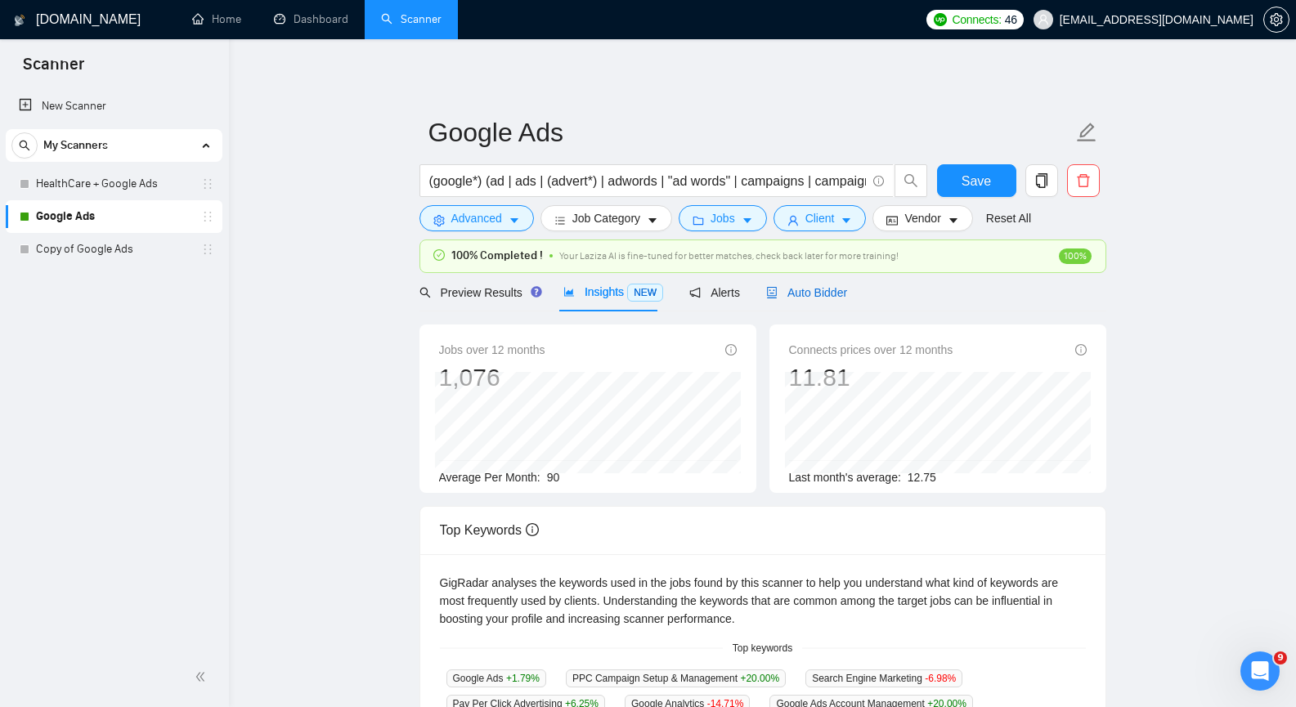
click at [800, 296] on span "Auto Bidder" at bounding box center [806, 292] width 81 height 13
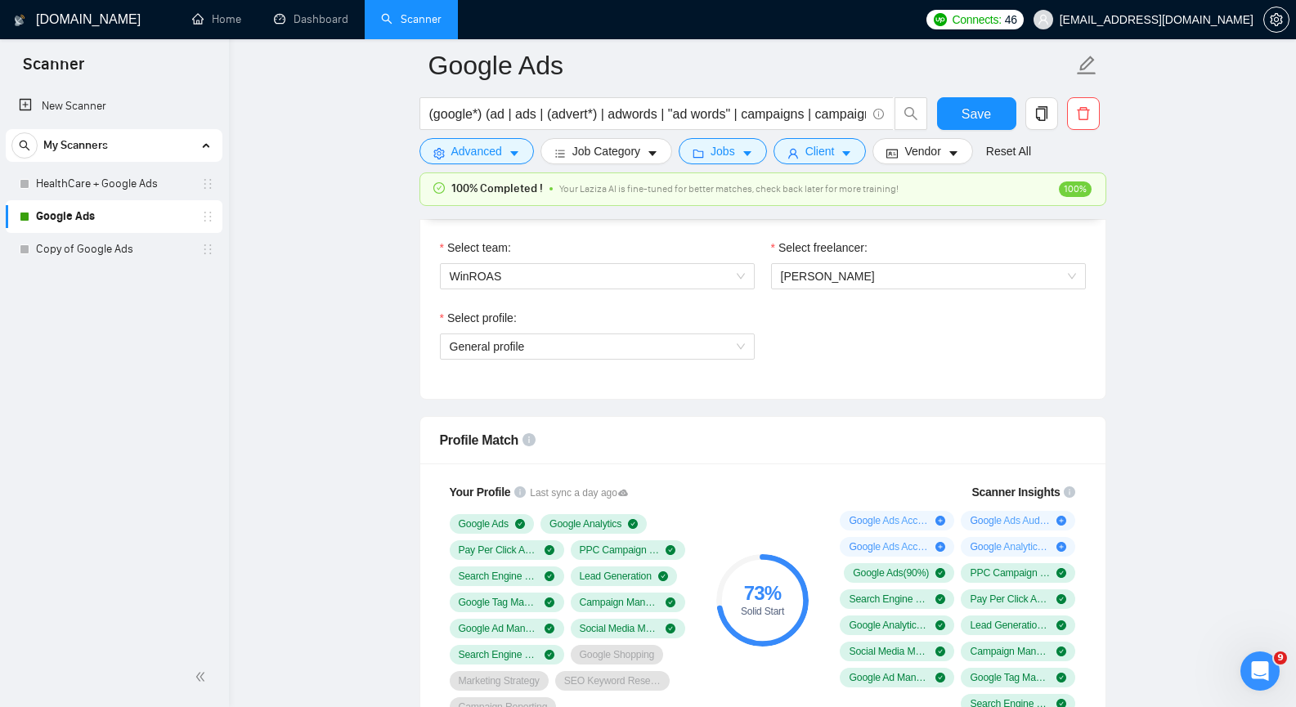
scroll to position [900, 0]
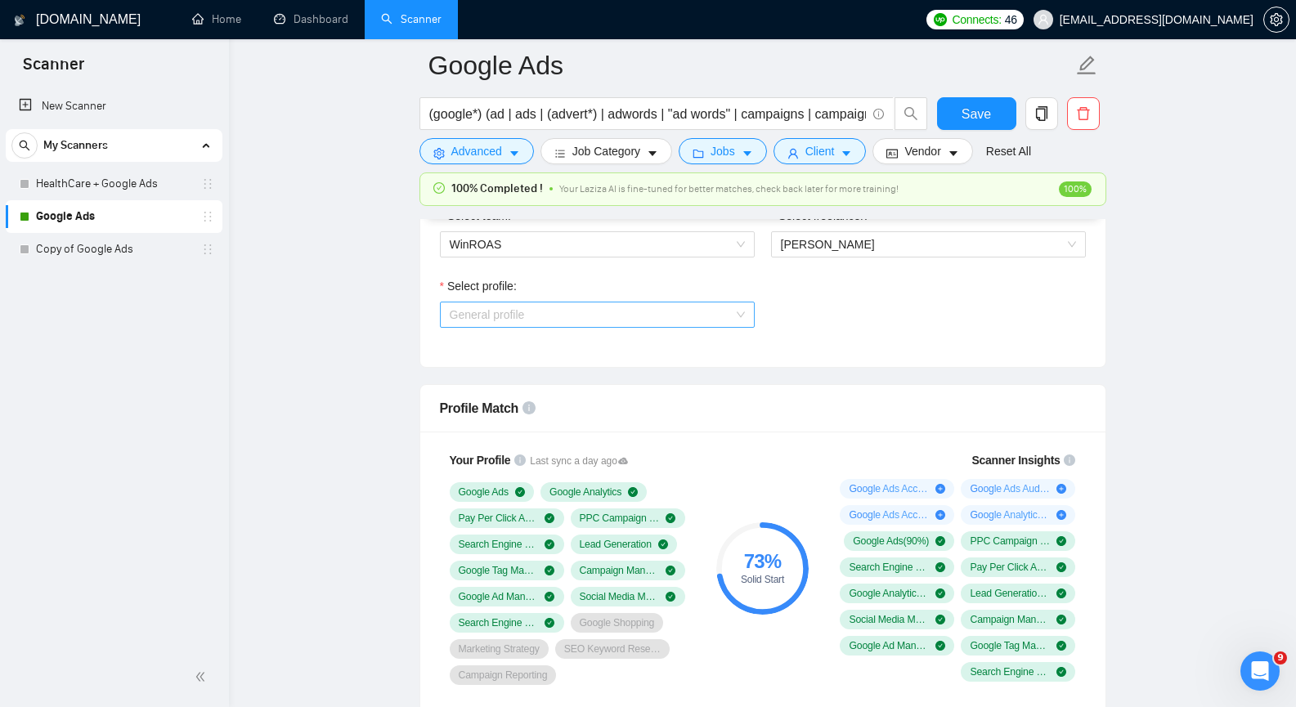
click at [747, 316] on div "General profile" at bounding box center [597, 315] width 315 height 26
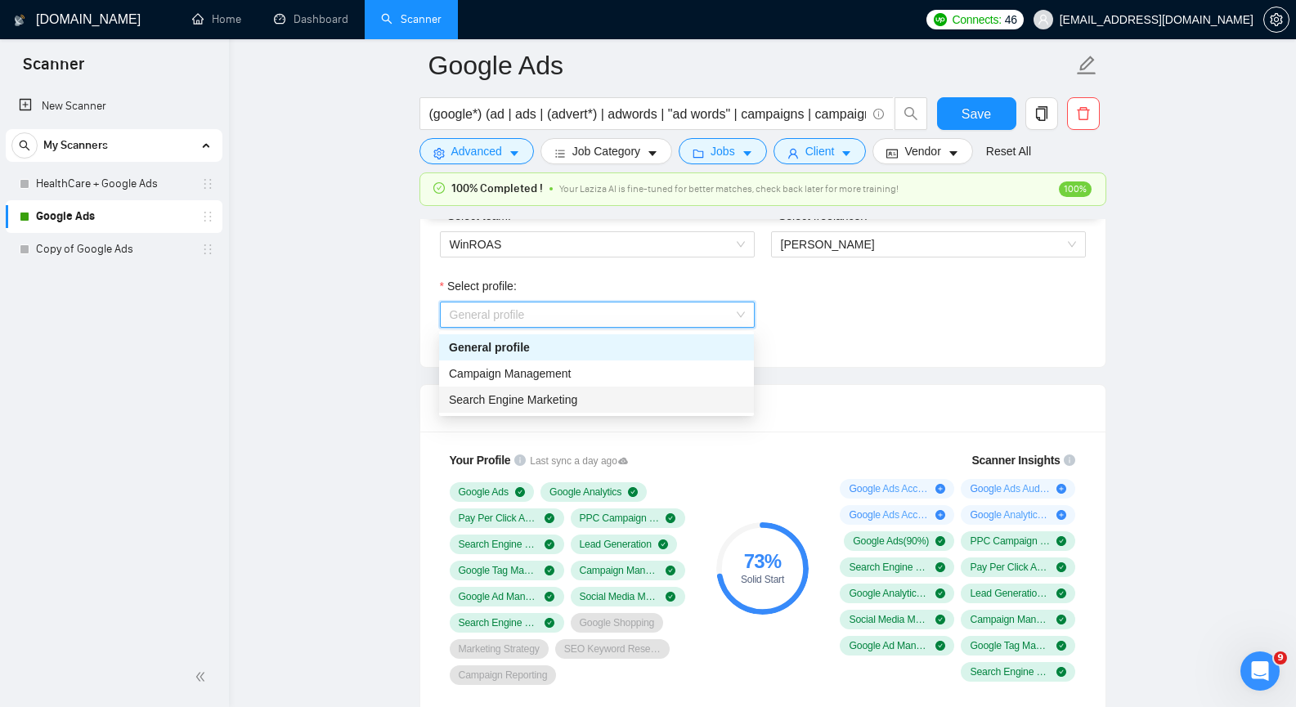
click at [581, 394] on div "Search Engine Marketing" at bounding box center [596, 400] width 295 height 18
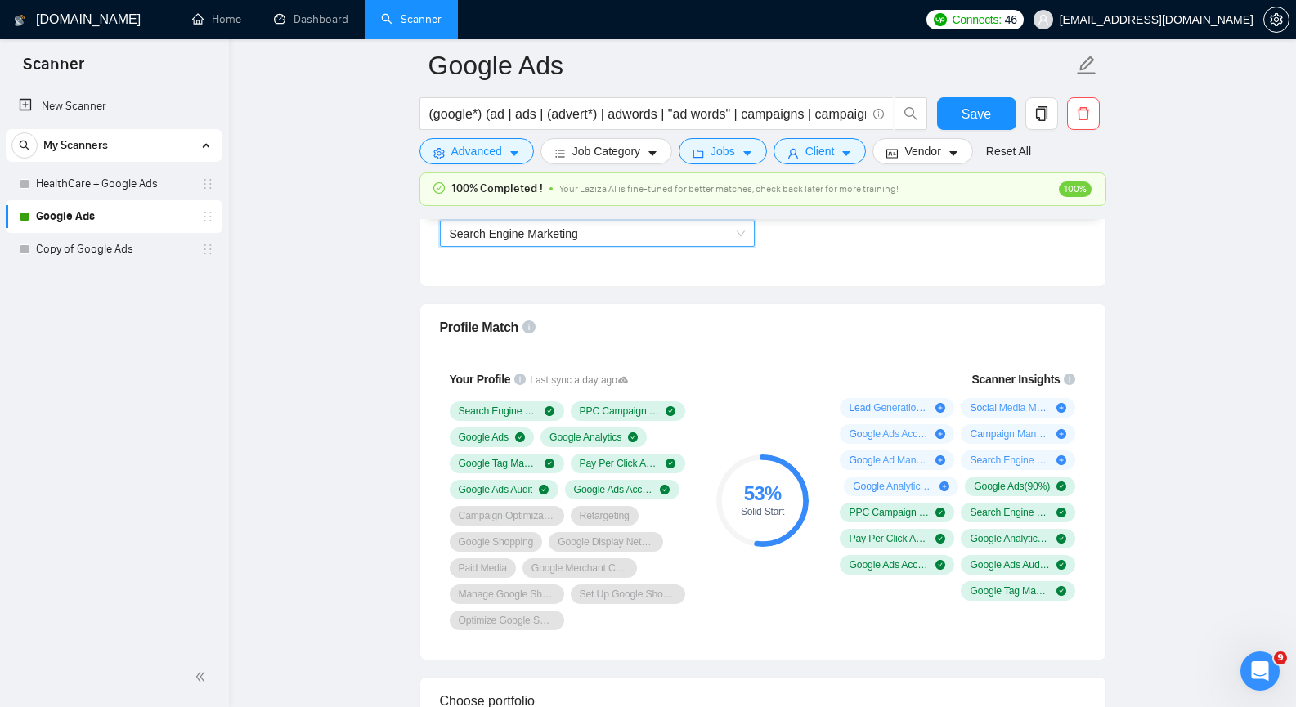
scroll to position [981, 0]
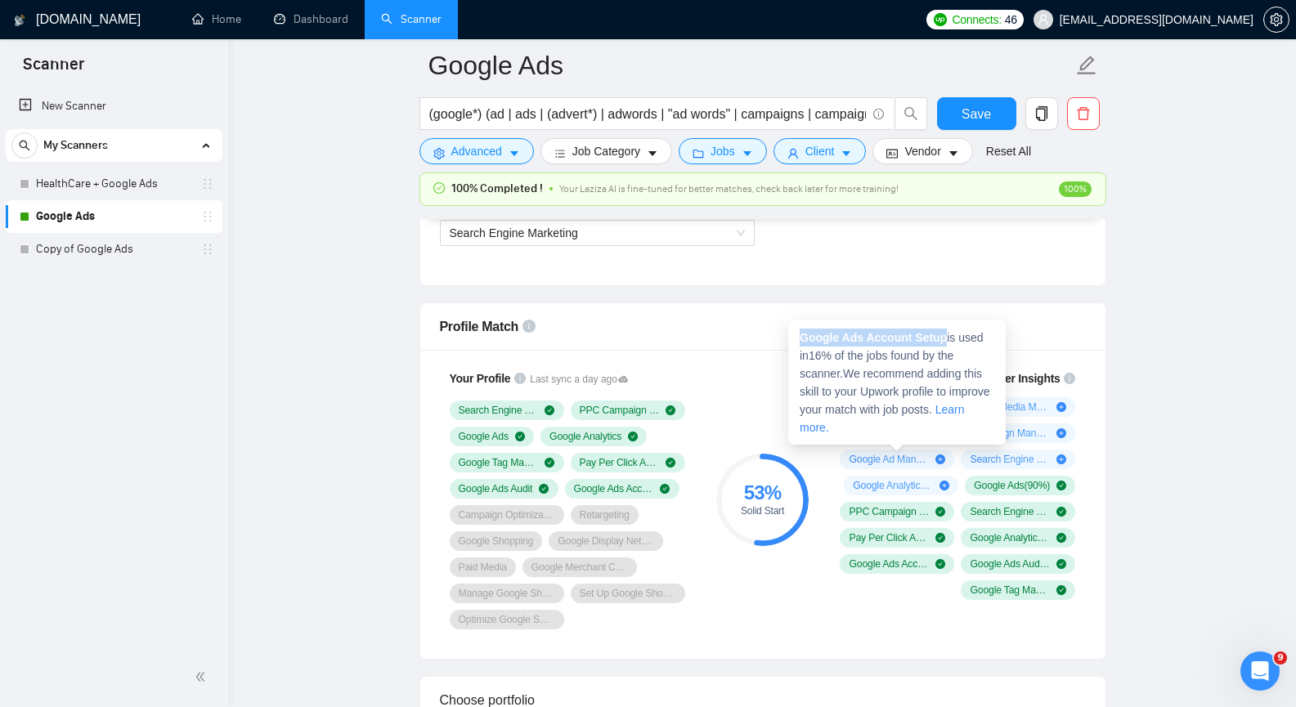
drag, startPoint x: 801, startPoint y: 338, endPoint x: 943, endPoint y: 322, distance: 143.1
click at [943, 322] on div "Google Ads Account Setup is used in 16 % of the jobs found by the scanner. We r…" at bounding box center [897, 383] width 218 height 124
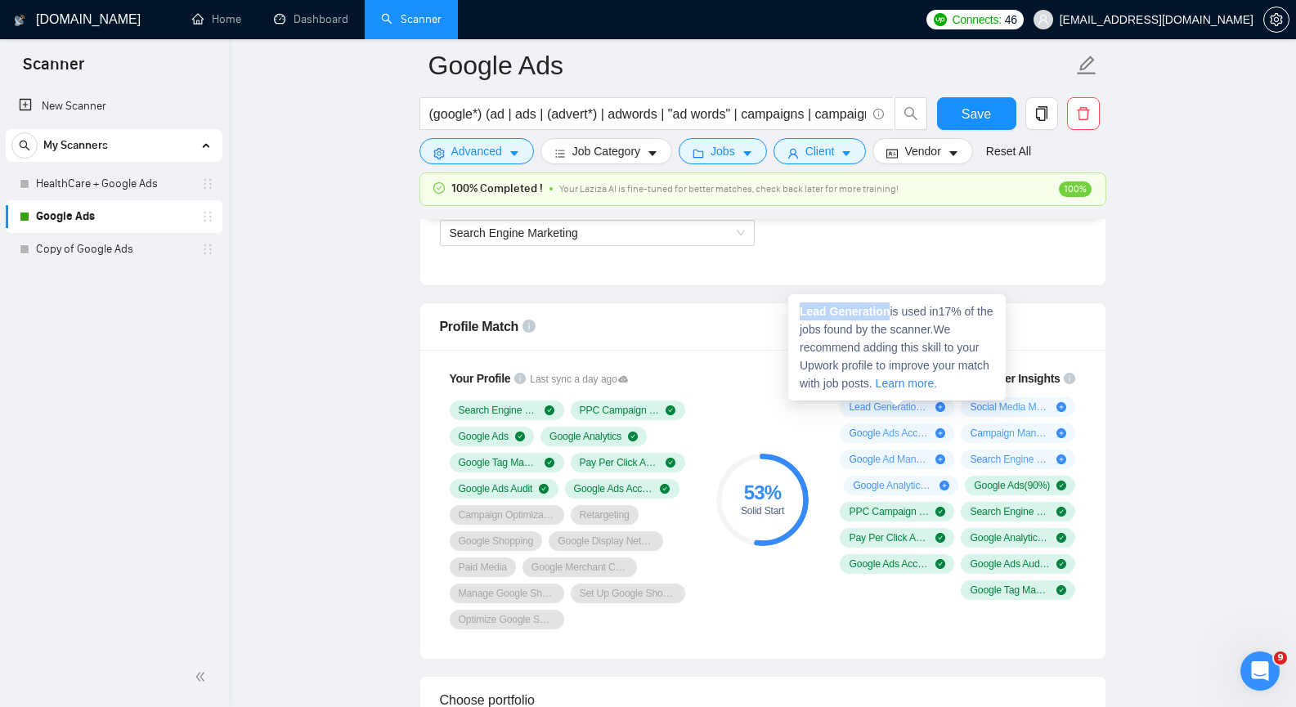
drag, startPoint x: 798, startPoint y: 311, endPoint x: 889, endPoint y: 312, distance: 90.8
click at [889, 312] on div "Lead Generation is used in 17 % of the jobs found by the scanner. We recommend …" at bounding box center [897, 347] width 218 height 106
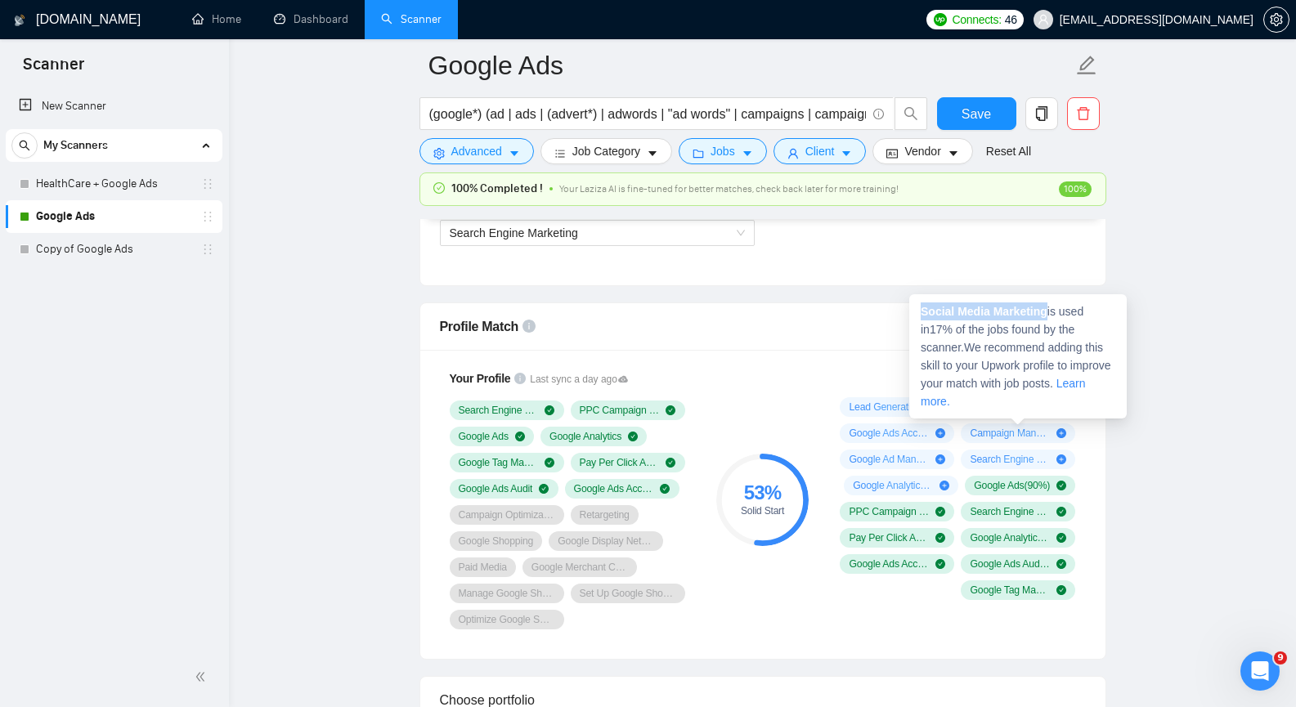
drag, startPoint x: 922, startPoint y: 309, endPoint x: 1047, endPoint y: 306, distance: 125.2
click at [1047, 306] on strong "Social Media Marketing" at bounding box center [984, 311] width 127 height 13
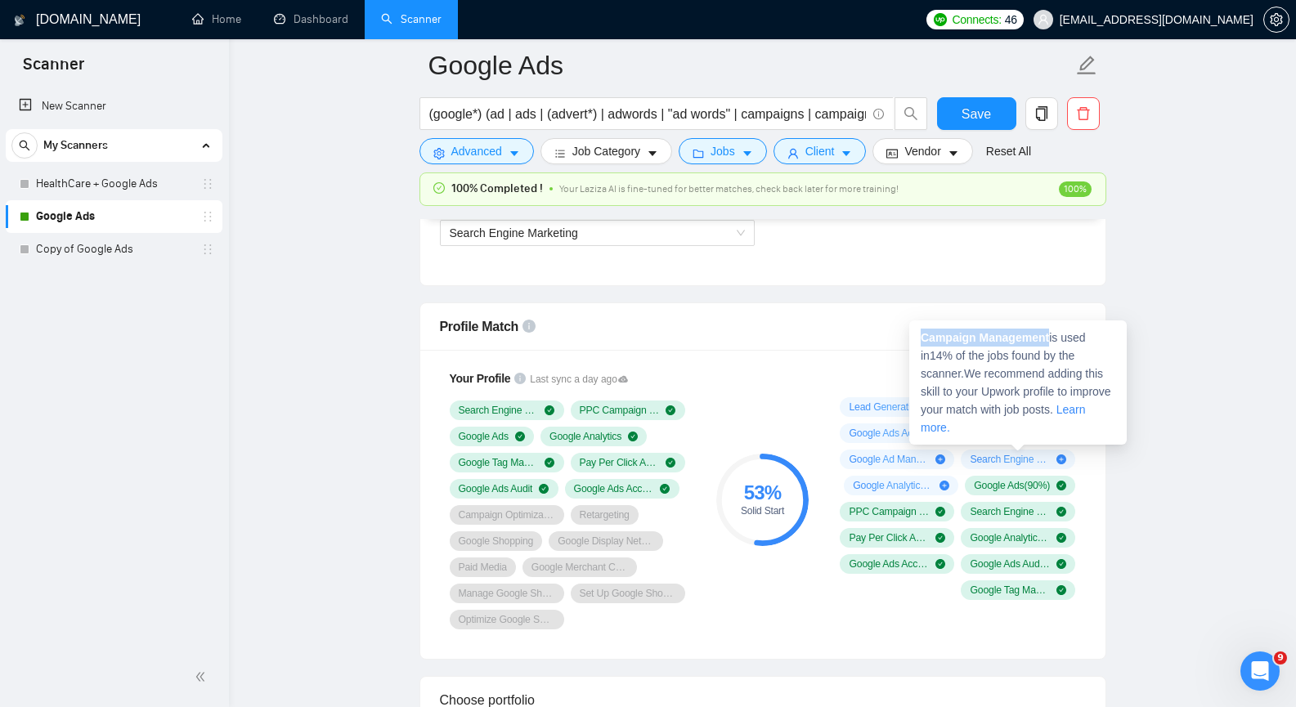
drag, startPoint x: 922, startPoint y: 339, endPoint x: 1048, endPoint y: 335, distance: 126.0
click at [1048, 335] on strong "Campaign Management" at bounding box center [985, 337] width 128 height 13
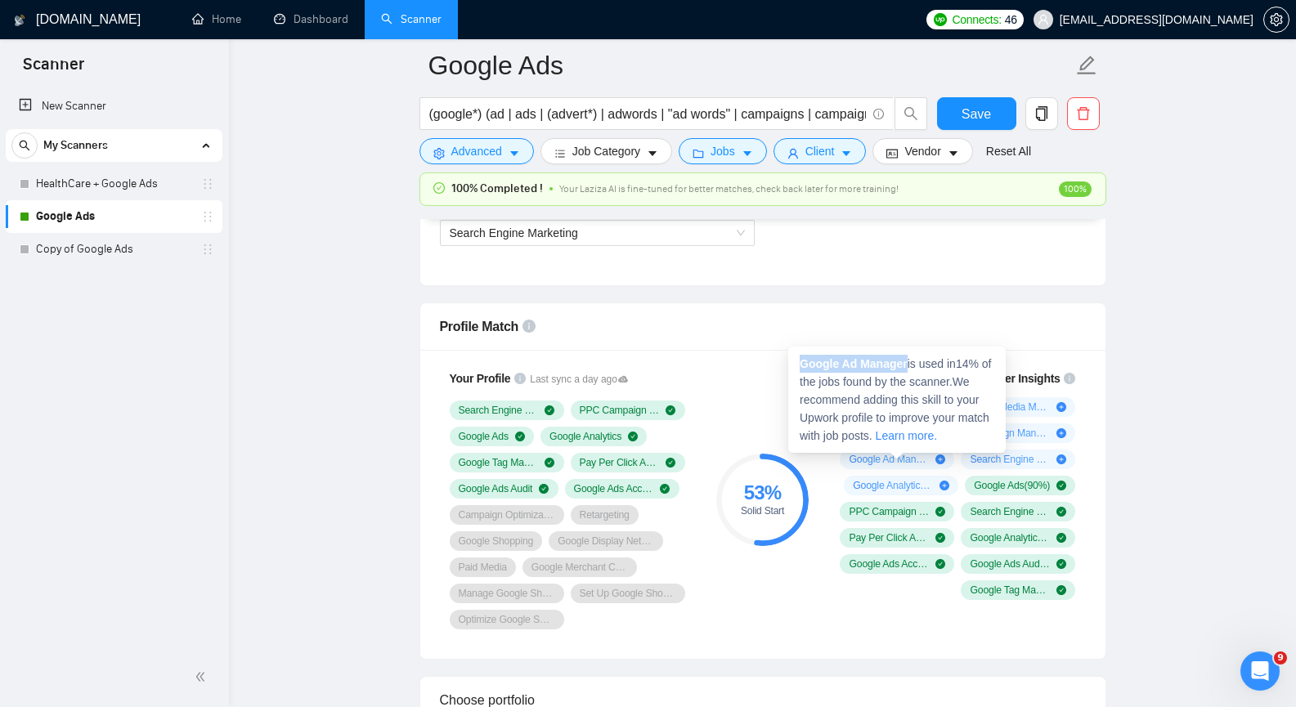
drag, startPoint x: 801, startPoint y: 366, endPoint x: 907, endPoint y: 365, distance: 105.5
click at [907, 365] on strong "Google Ad Manager" at bounding box center [854, 363] width 108 height 13
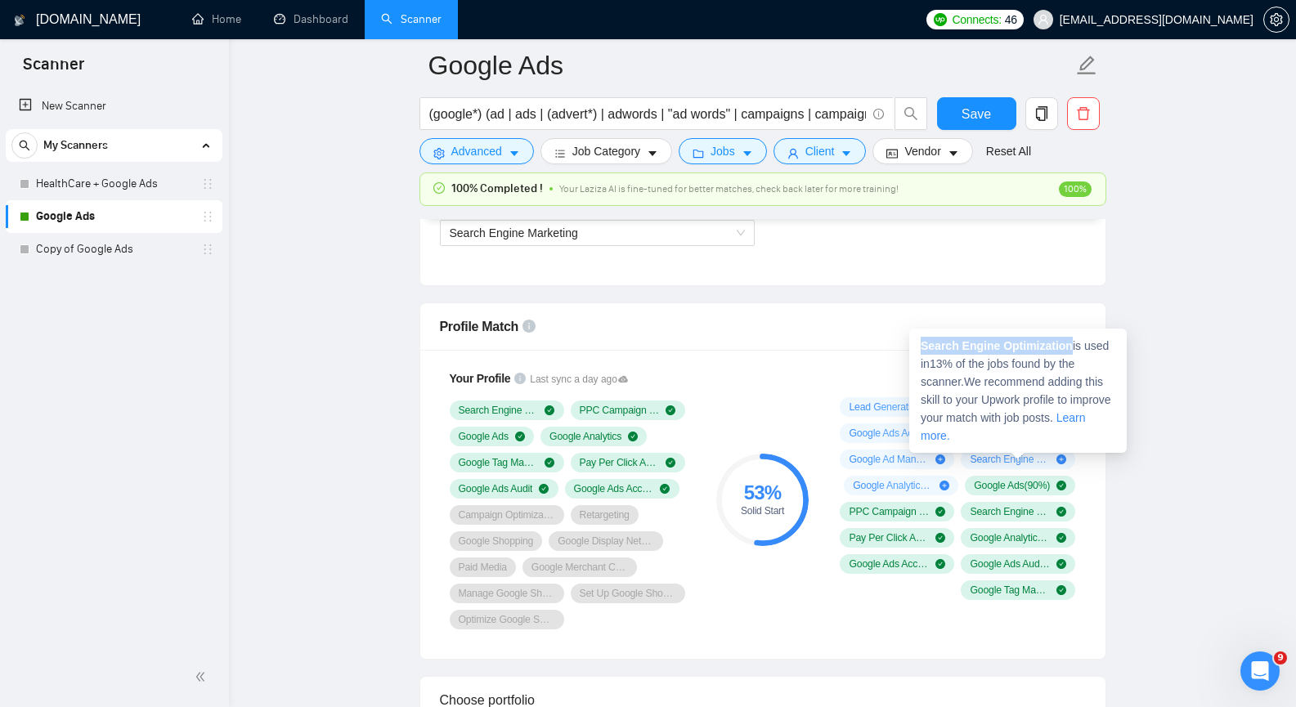
drag, startPoint x: 923, startPoint y: 345, endPoint x: 1069, endPoint y: 339, distance: 145.7
click at [1069, 339] on strong "Search Engine Optimization" at bounding box center [997, 345] width 152 height 13
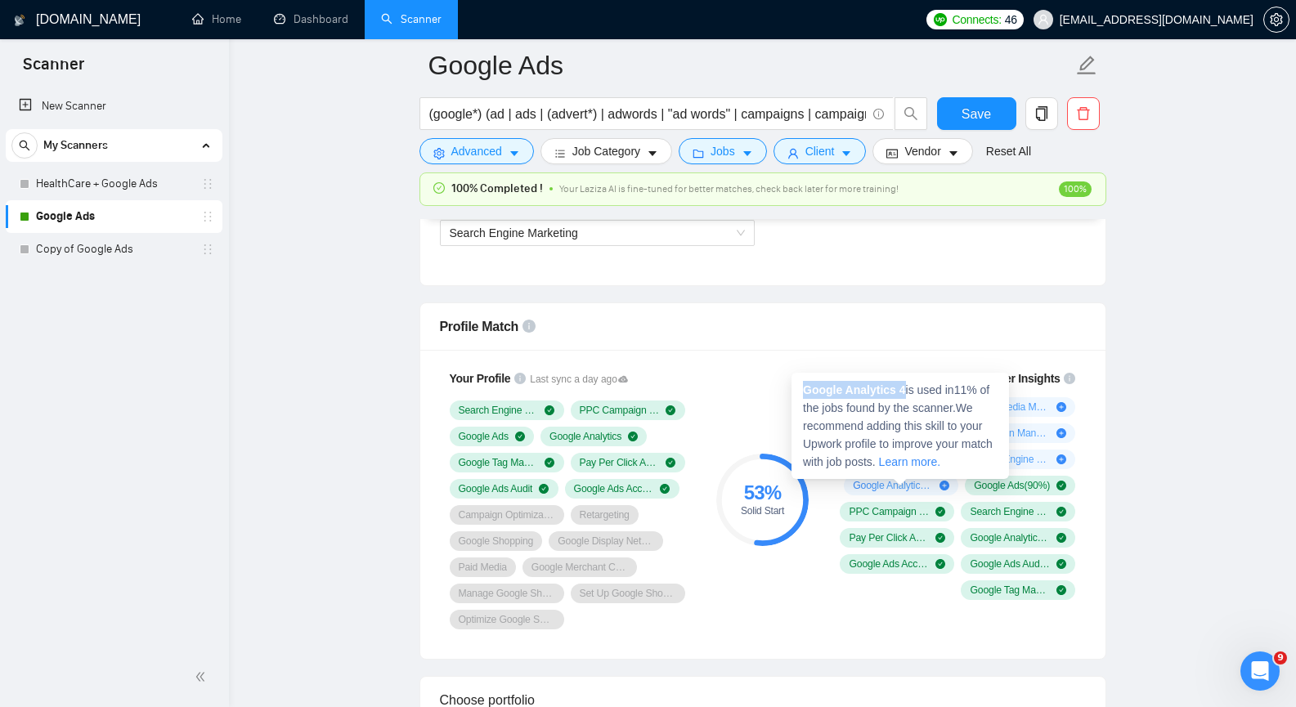
drag, startPoint x: 803, startPoint y: 389, endPoint x: 903, endPoint y: 384, distance: 99.9
click at [903, 384] on strong "Google Analytics 4" at bounding box center [854, 390] width 103 height 13
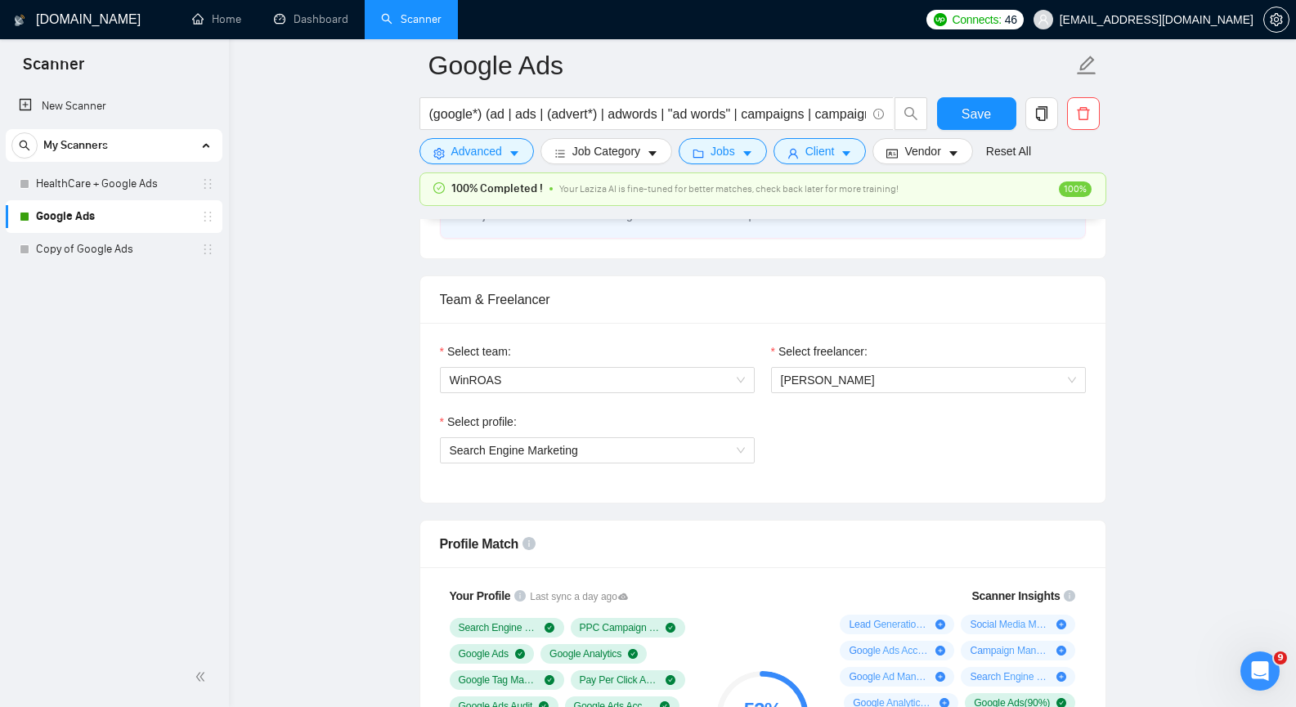
scroll to position [736, 0]
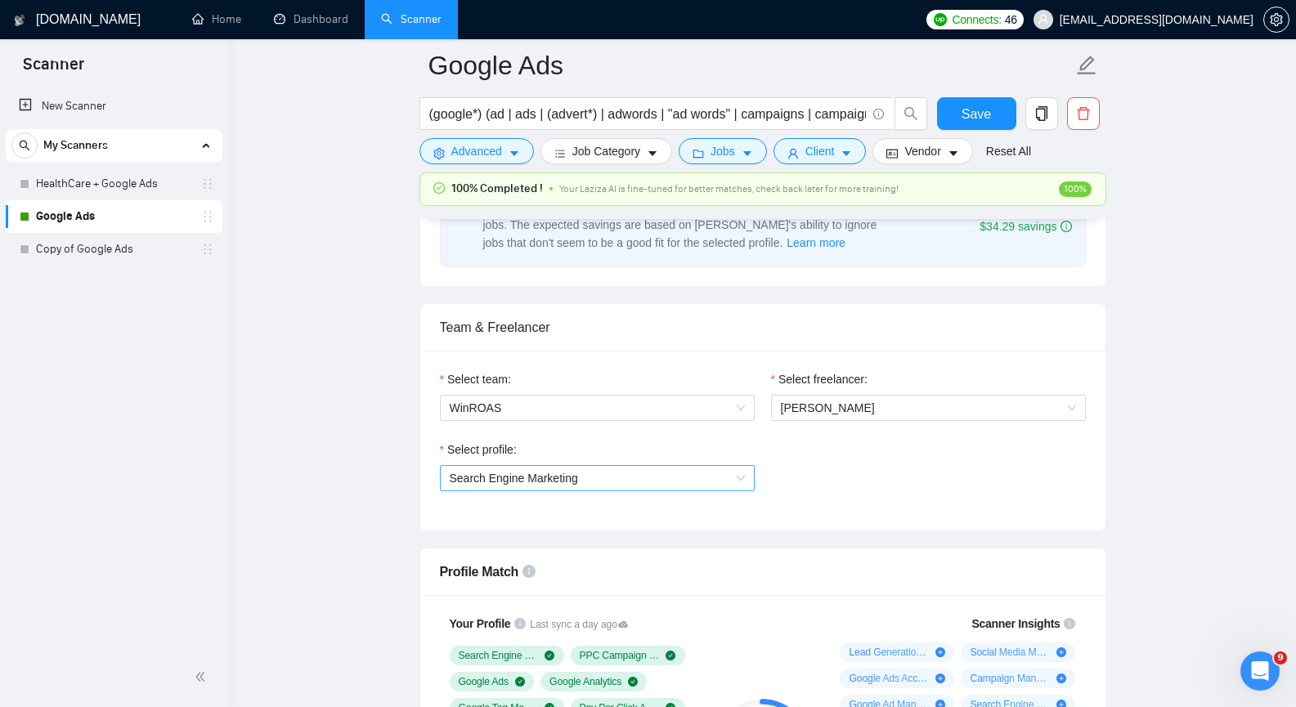
click at [667, 483] on span "Search Engine Marketing" at bounding box center [597, 478] width 295 height 25
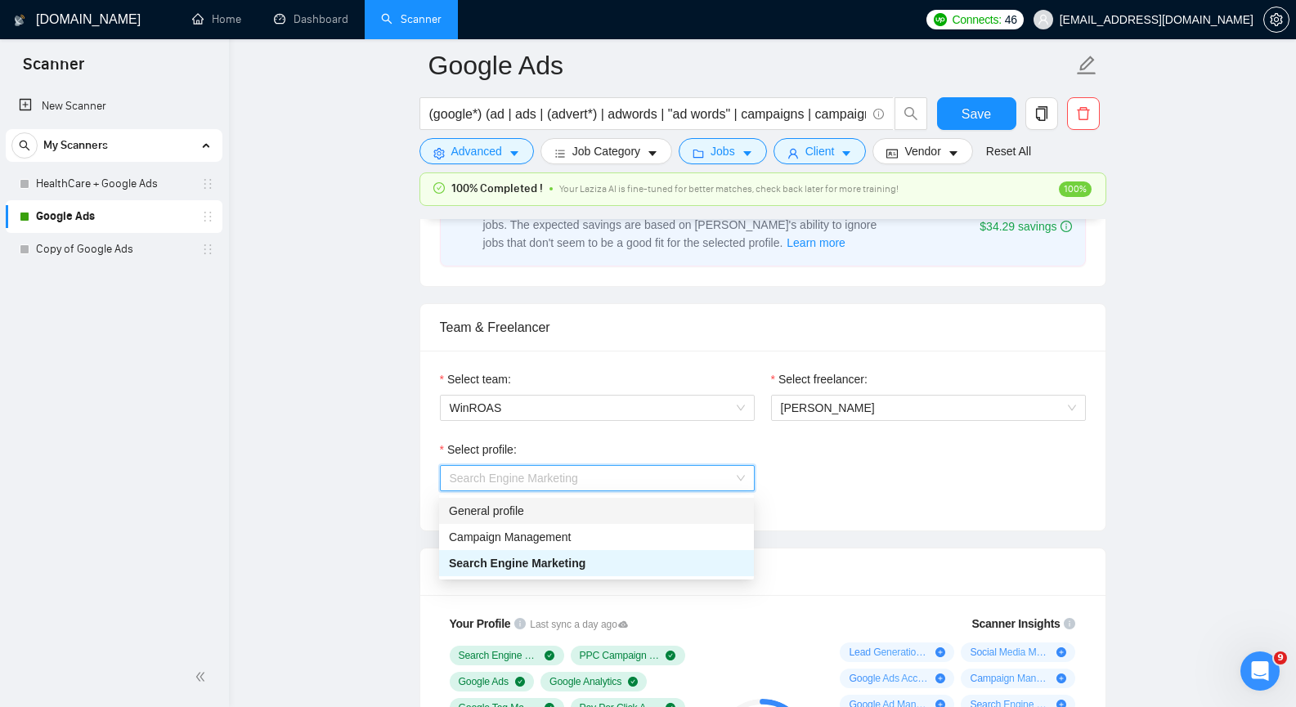
click at [565, 512] on div "General profile" at bounding box center [596, 511] width 295 height 18
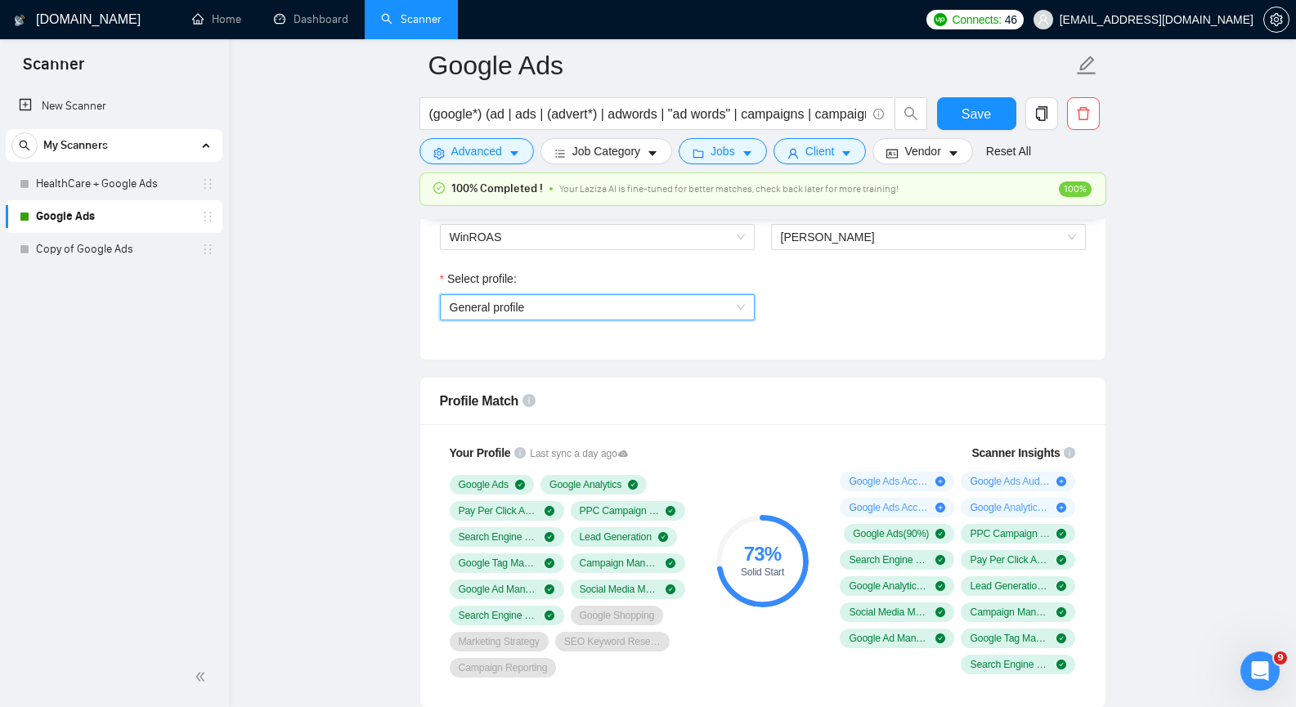
scroll to position [900, 0]
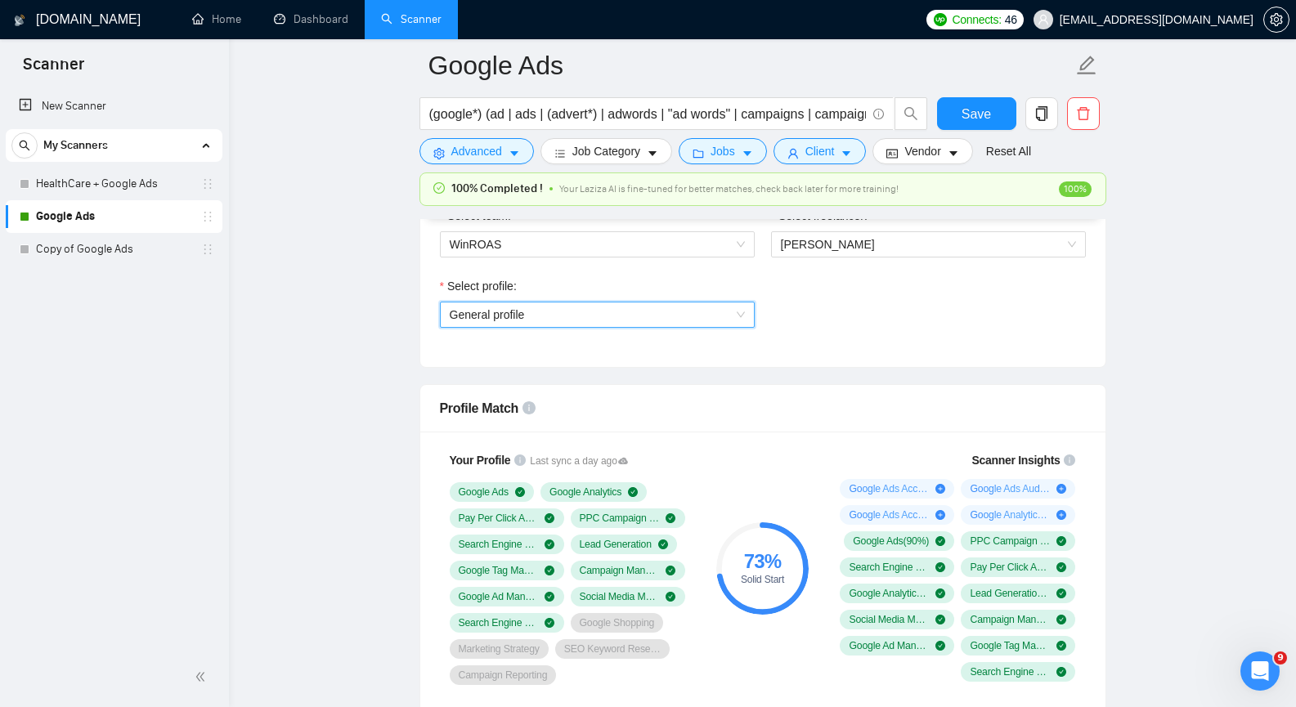
click at [722, 308] on span "General profile" at bounding box center [597, 315] width 295 height 25
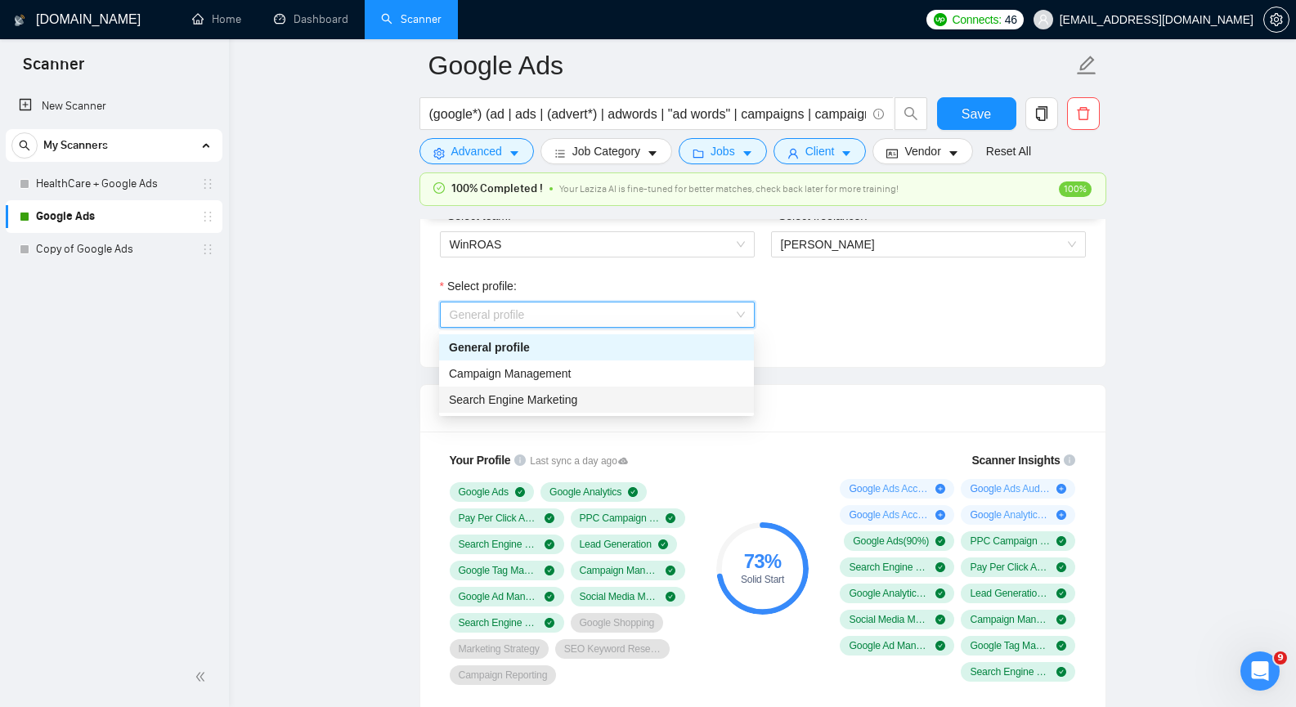
click at [524, 394] on span "Search Engine Marketing" at bounding box center [513, 399] width 128 height 13
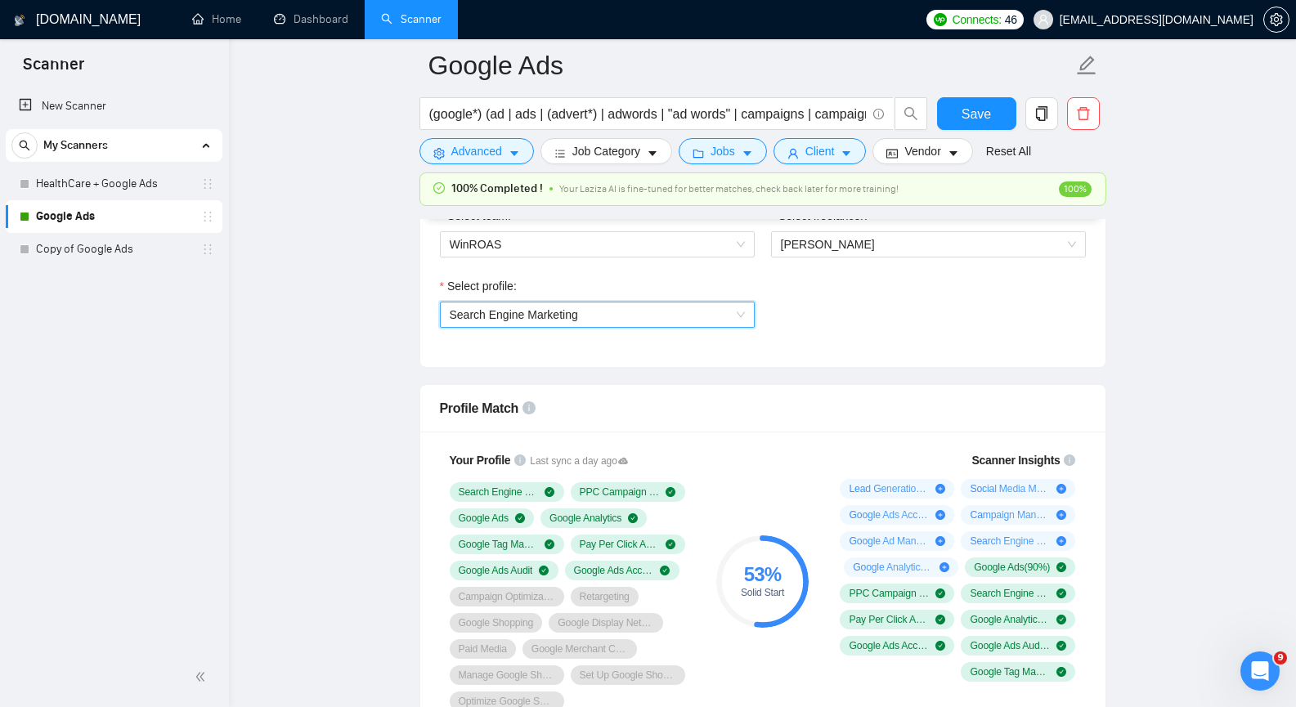
click at [697, 316] on span "Search Engine Marketing" at bounding box center [597, 315] width 295 height 25
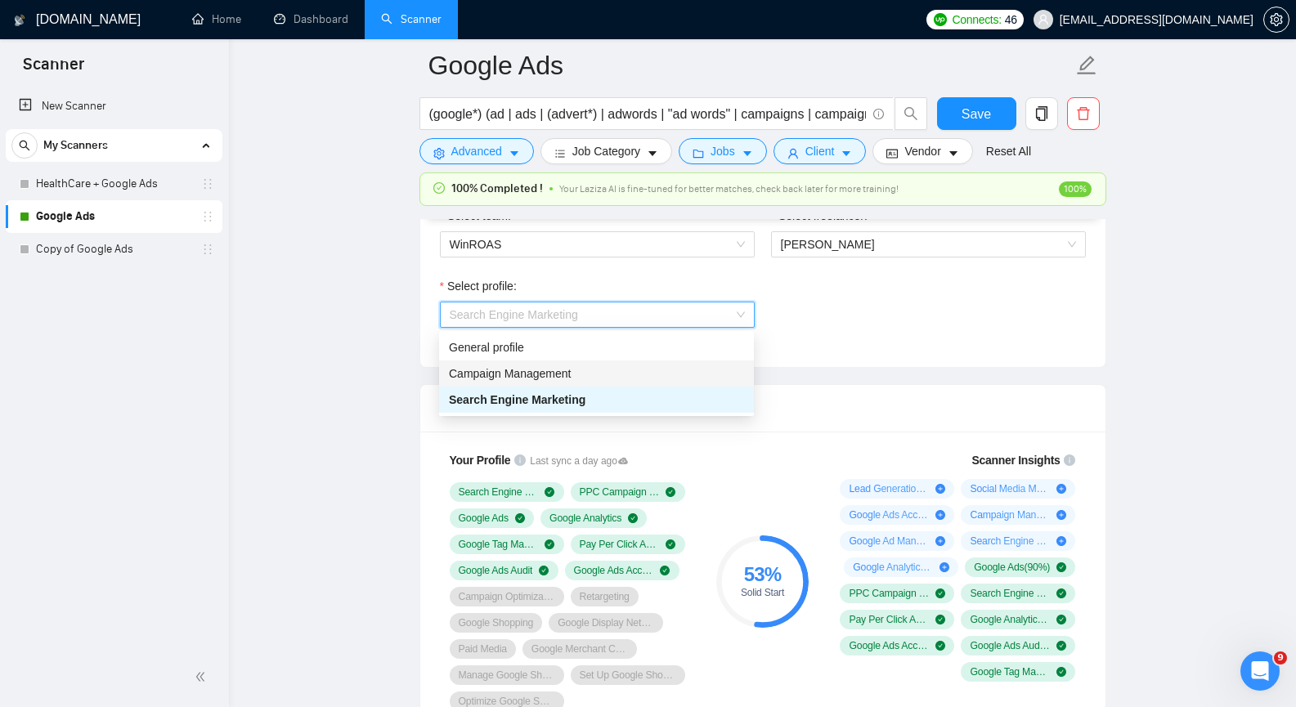
click at [565, 375] on span "Campaign Management" at bounding box center [510, 373] width 122 height 13
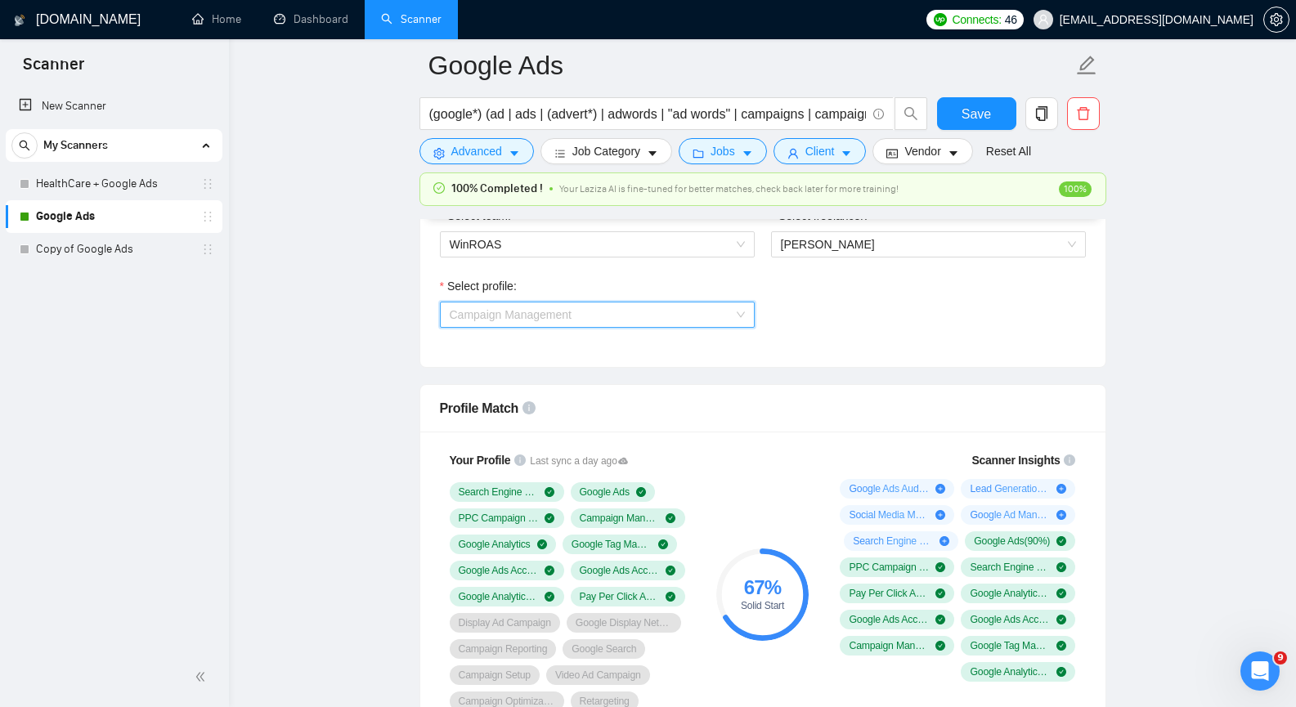
click at [600, 321] on span "Campaign Management" at bounding box center [597, 315] width 295 height 25
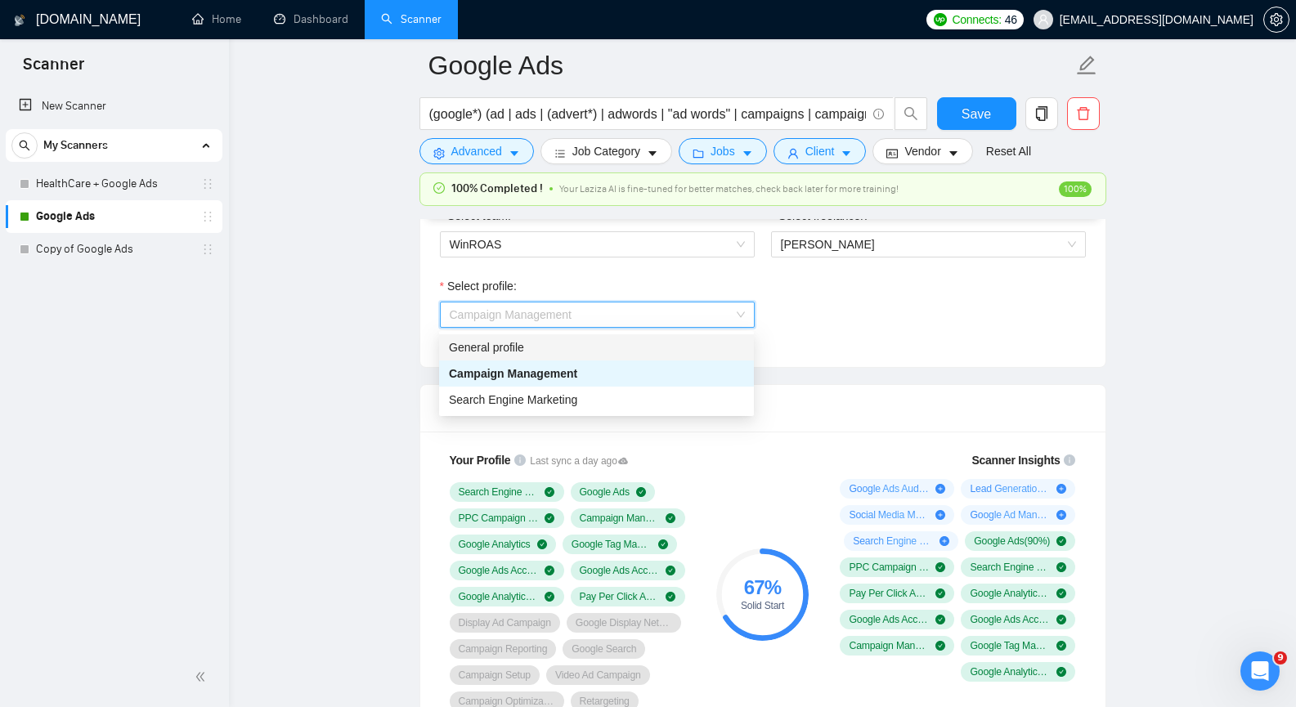
click at [560, 346] on div "General profile" at bounding box center [596, 348] width 295 height 18
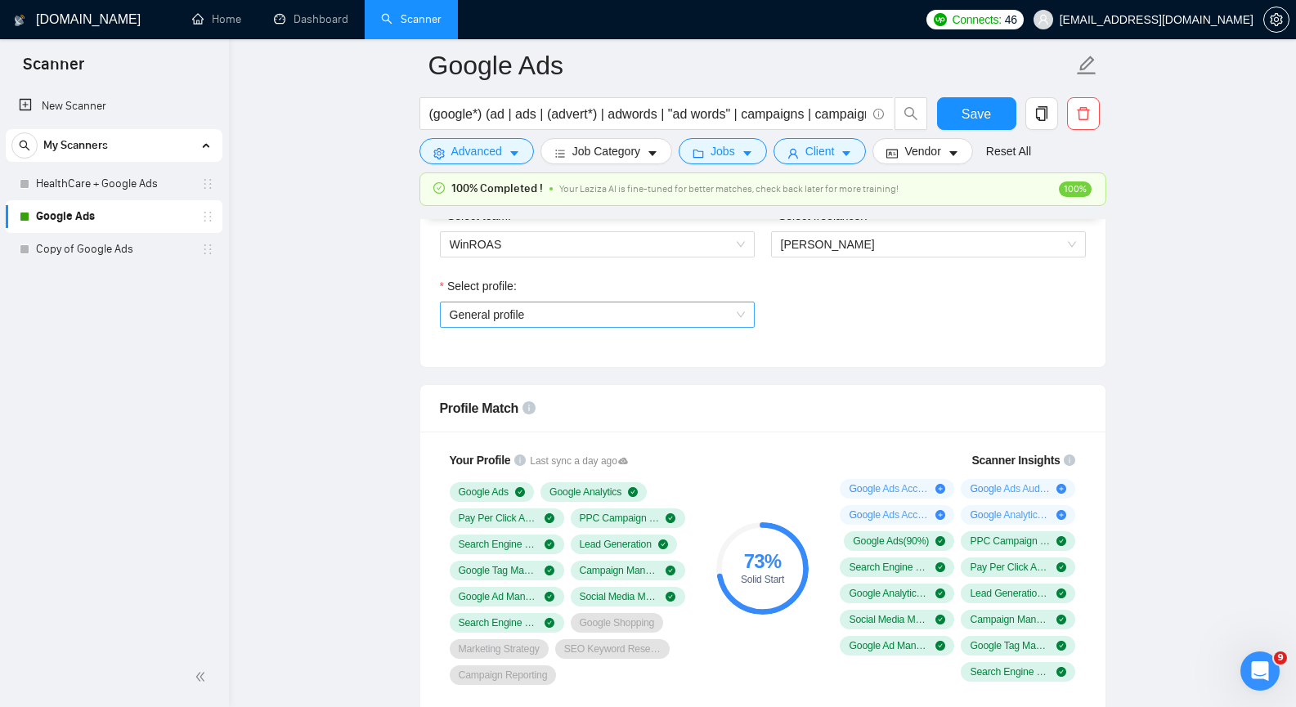
click at [701, 319] on span "General profile" at bounding box center [597, 315] width 295 height 25
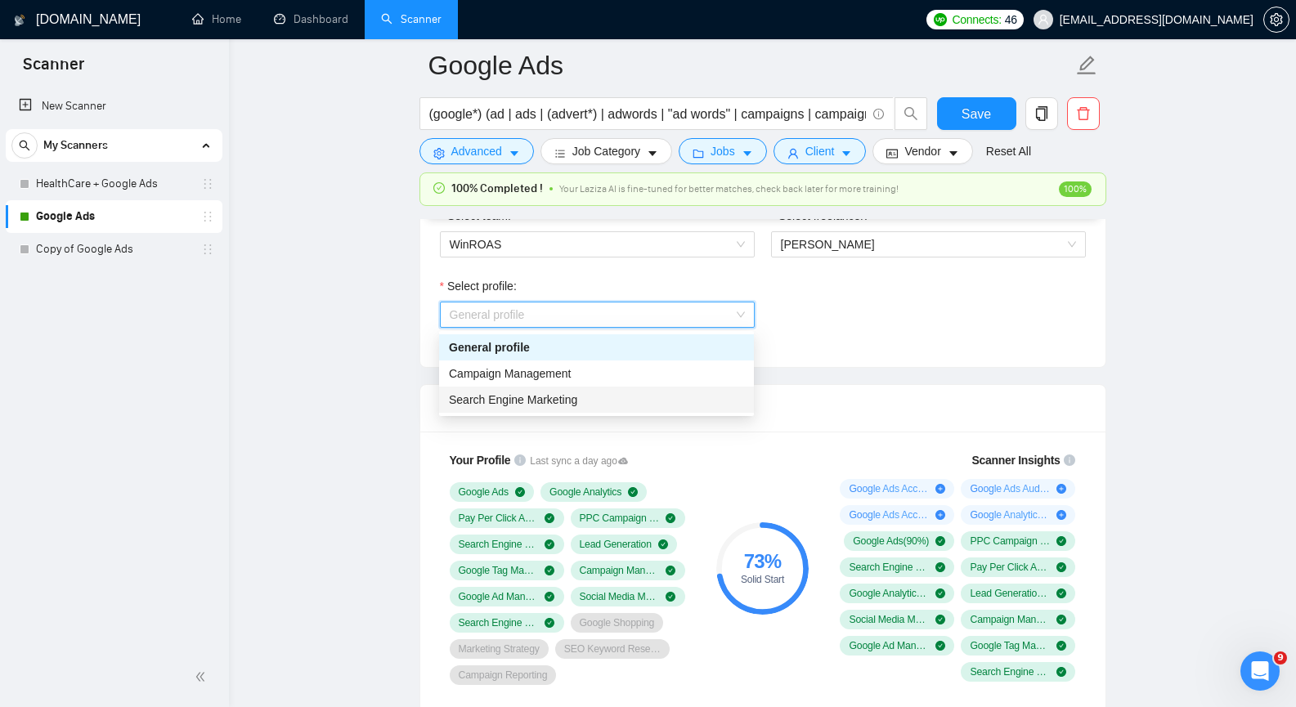
click at [583, 401] on div "Search Engine Marketing" at bounding box center [596, 400] width 295 height 18
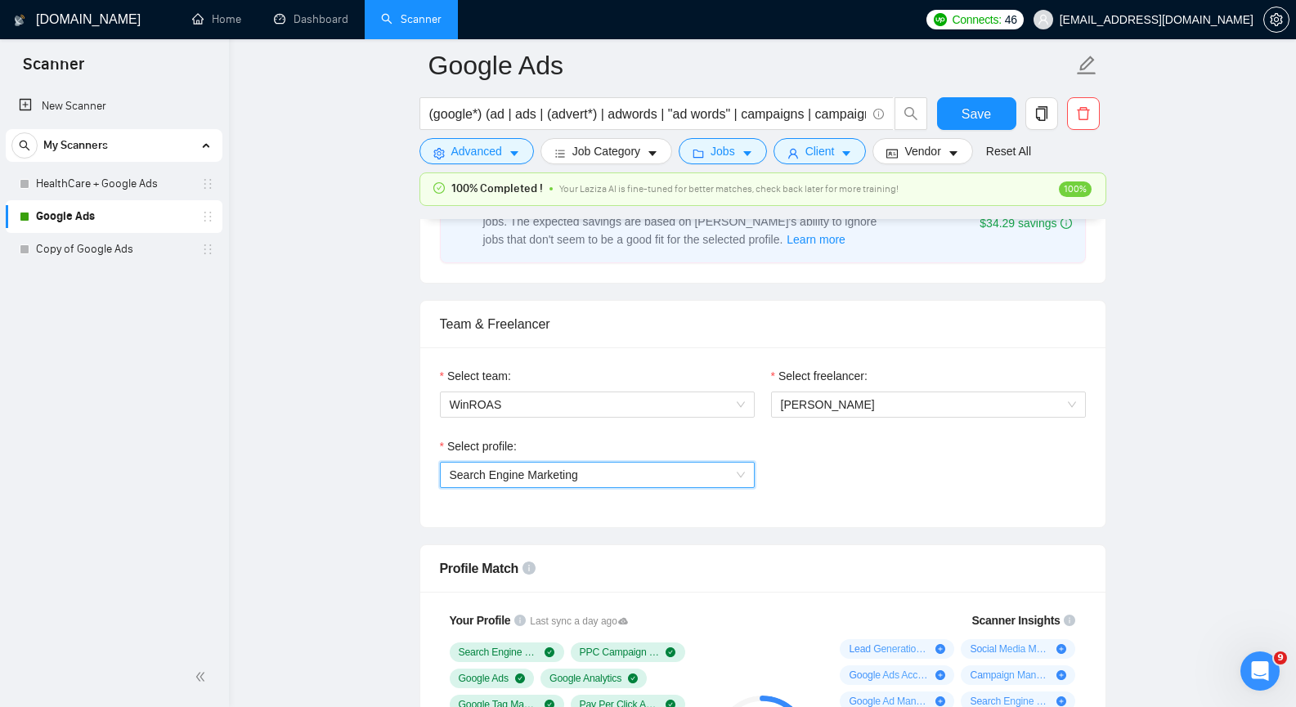
scroll to position [736, 0]
